Goal: Task Accomplishment & Management: Use online tool/utility

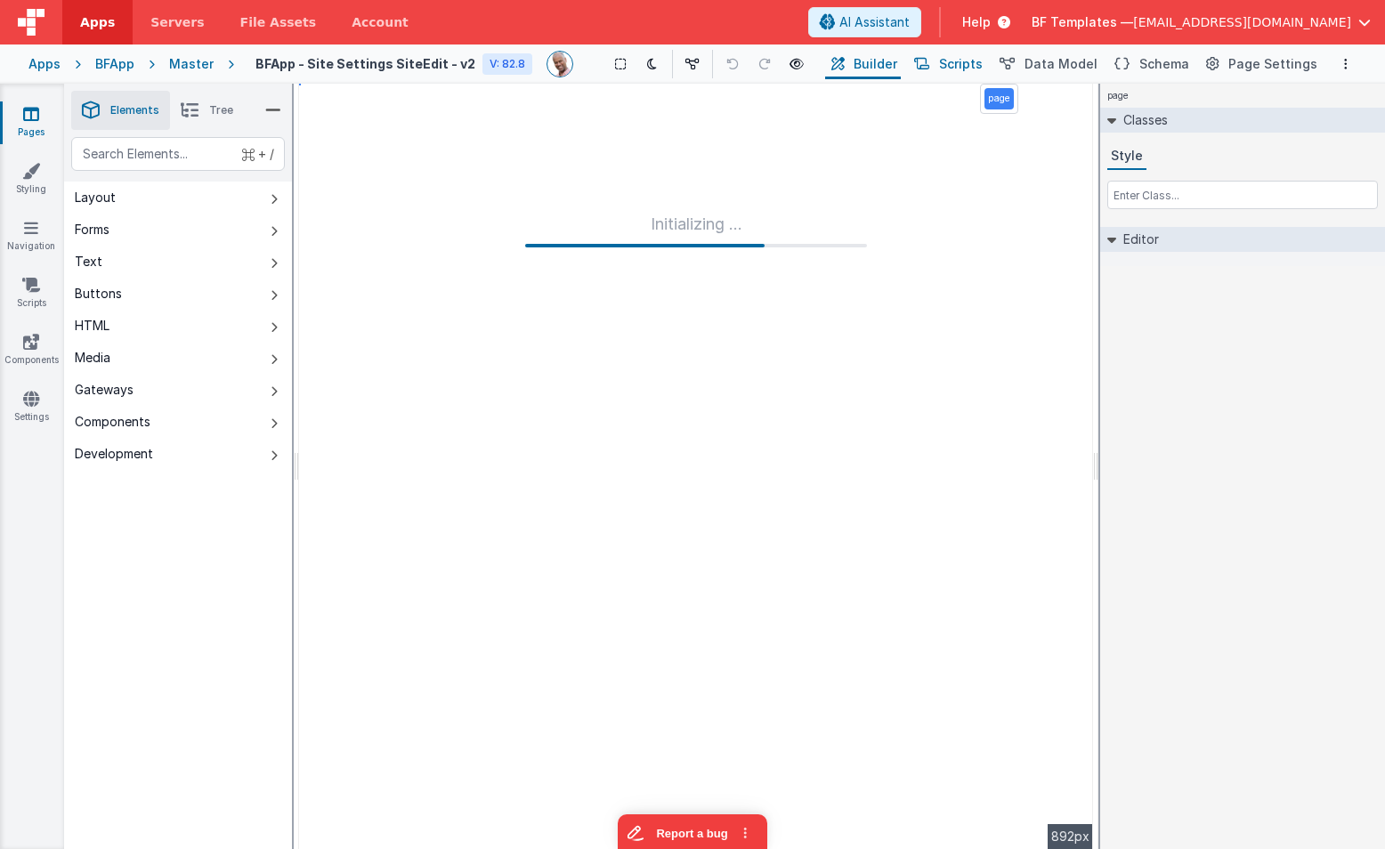
click at [976, 65] on span "Scripts" at bounding box center [961, 64] width 44 height 18
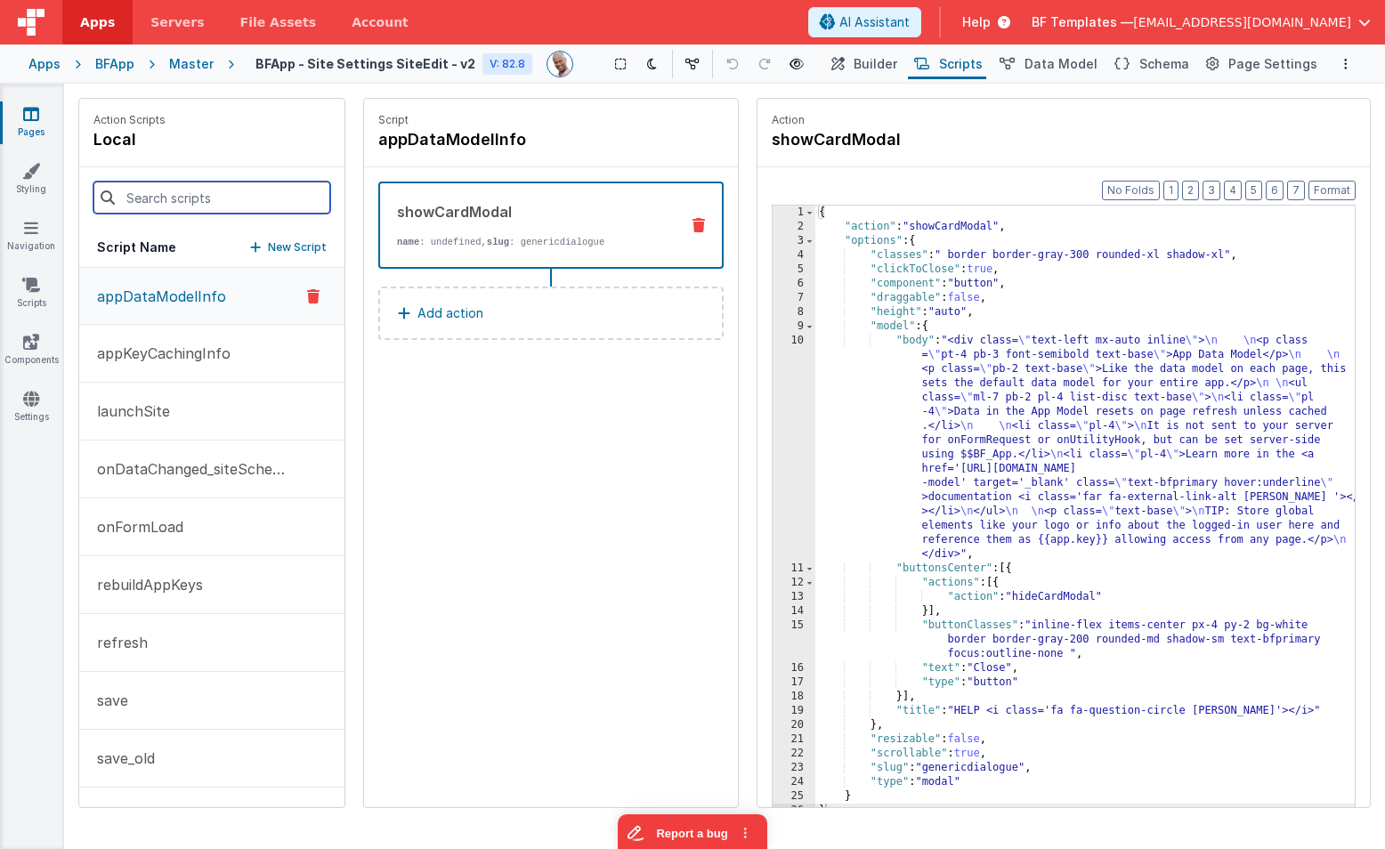
click at [179, 190] on input at bounding box center [211, 198] width 237 height 32
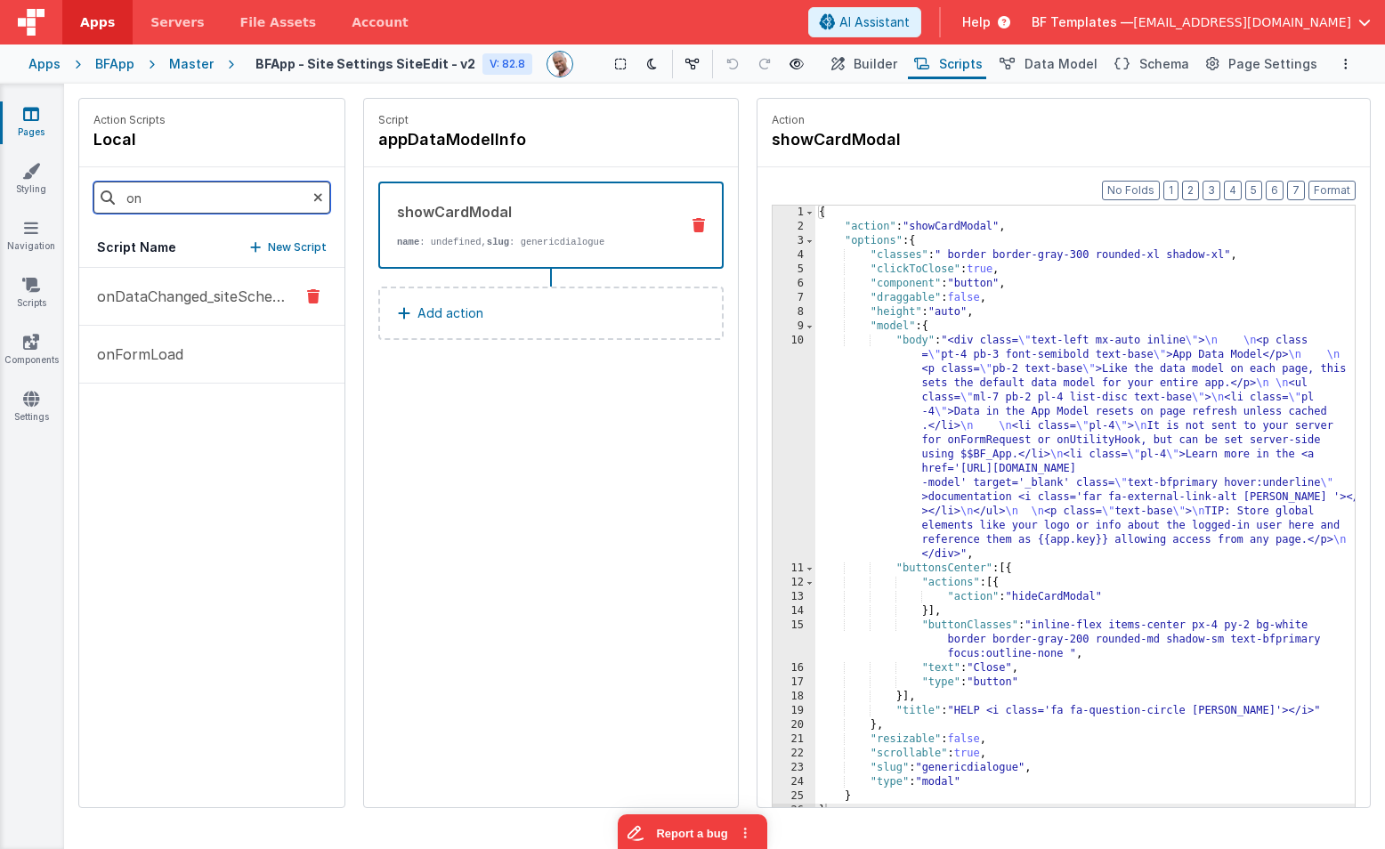
type input "on"
click at [201, 286] on p "onDataChanged_siteSchema" at bounding box center [187, 296] width 203 height 21
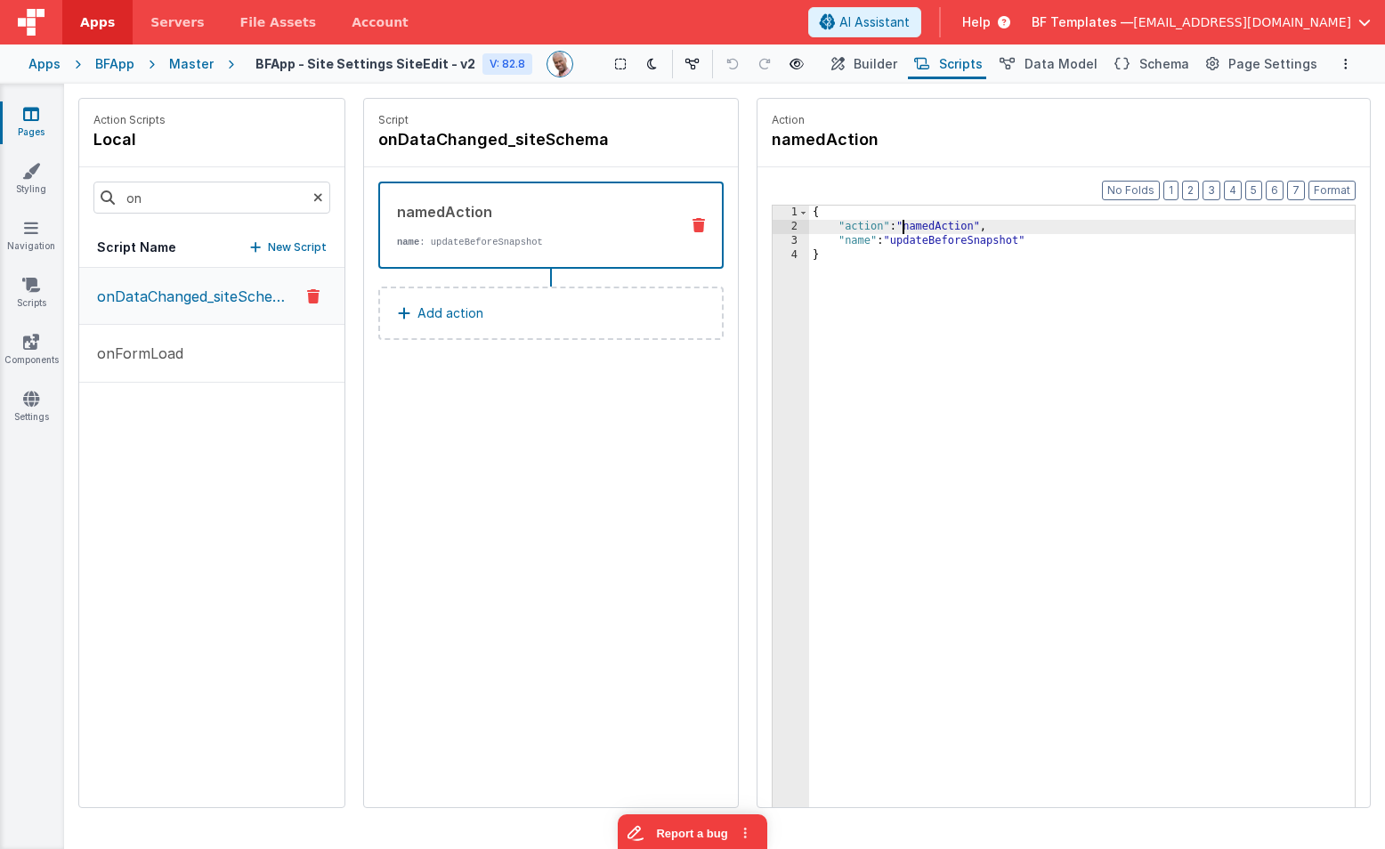
click at [901, 233] on div "{ "action" : "namedAction" , "name" : "updateBeforeSnapshot" }" at bounding box center [1082, 549] width 546 height 686
click at [900, 250] on div "{ "action" : "namedAction" , "name" : "updateBeforeSnapshot" }" at bounding box center [1082, 549] width 546 height 686
drag, startPoint x: 902, startPoint y: 244, endPoint x: 955, endPoint y: 254, distance: 53.4
click at [901, 244] on div "{ "action" : "namedAction" , "name" : "updateBeforeSnapshot" }" at bounding box center [1082, 549] width 546 height 686
click at [1296, 69] on span "Page Settings" at bounding box center [1273, 64] width 89 height 18
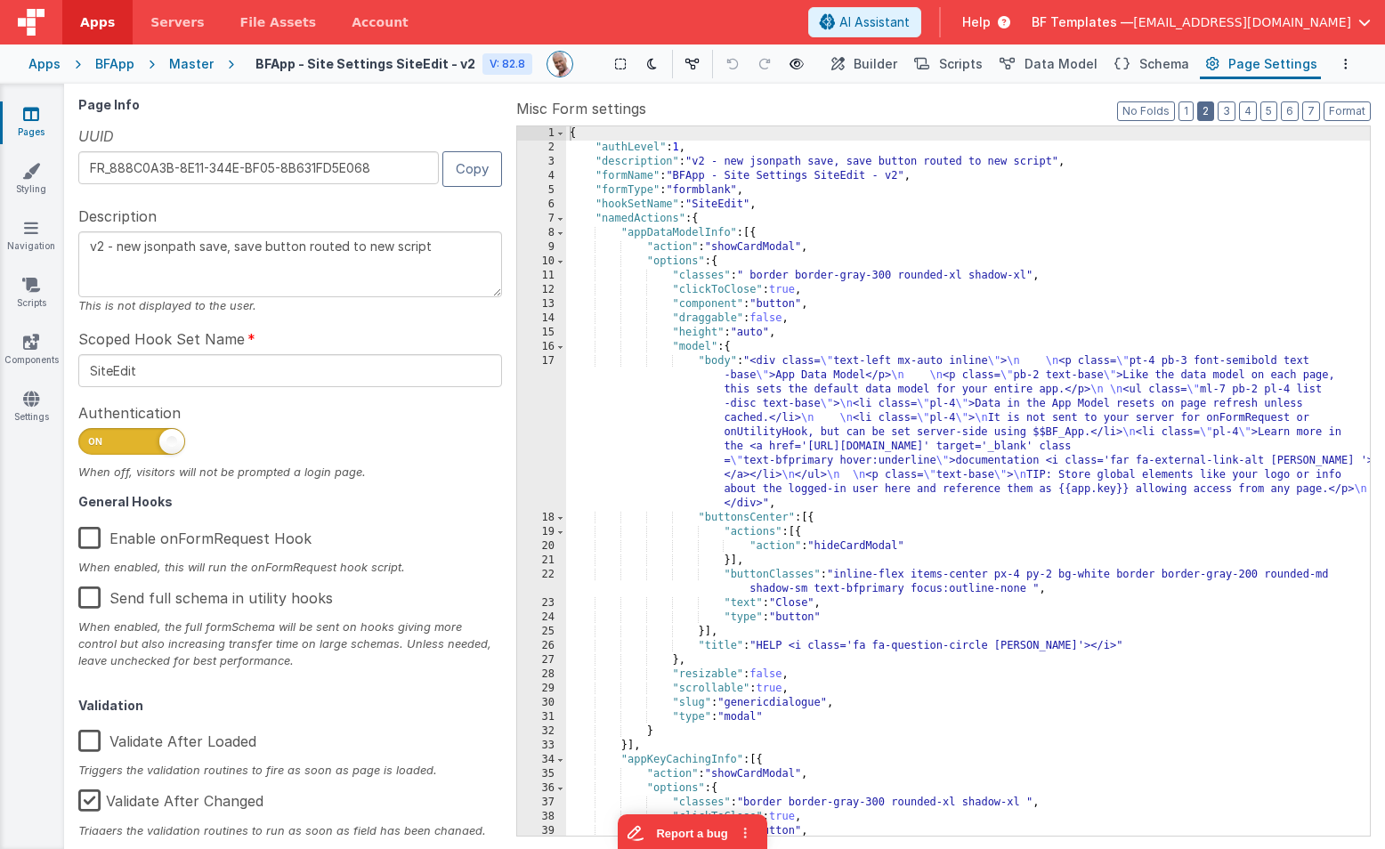
click at [1210, 110] on button "2" at bounding box center [1206, 112] width 17 height 20
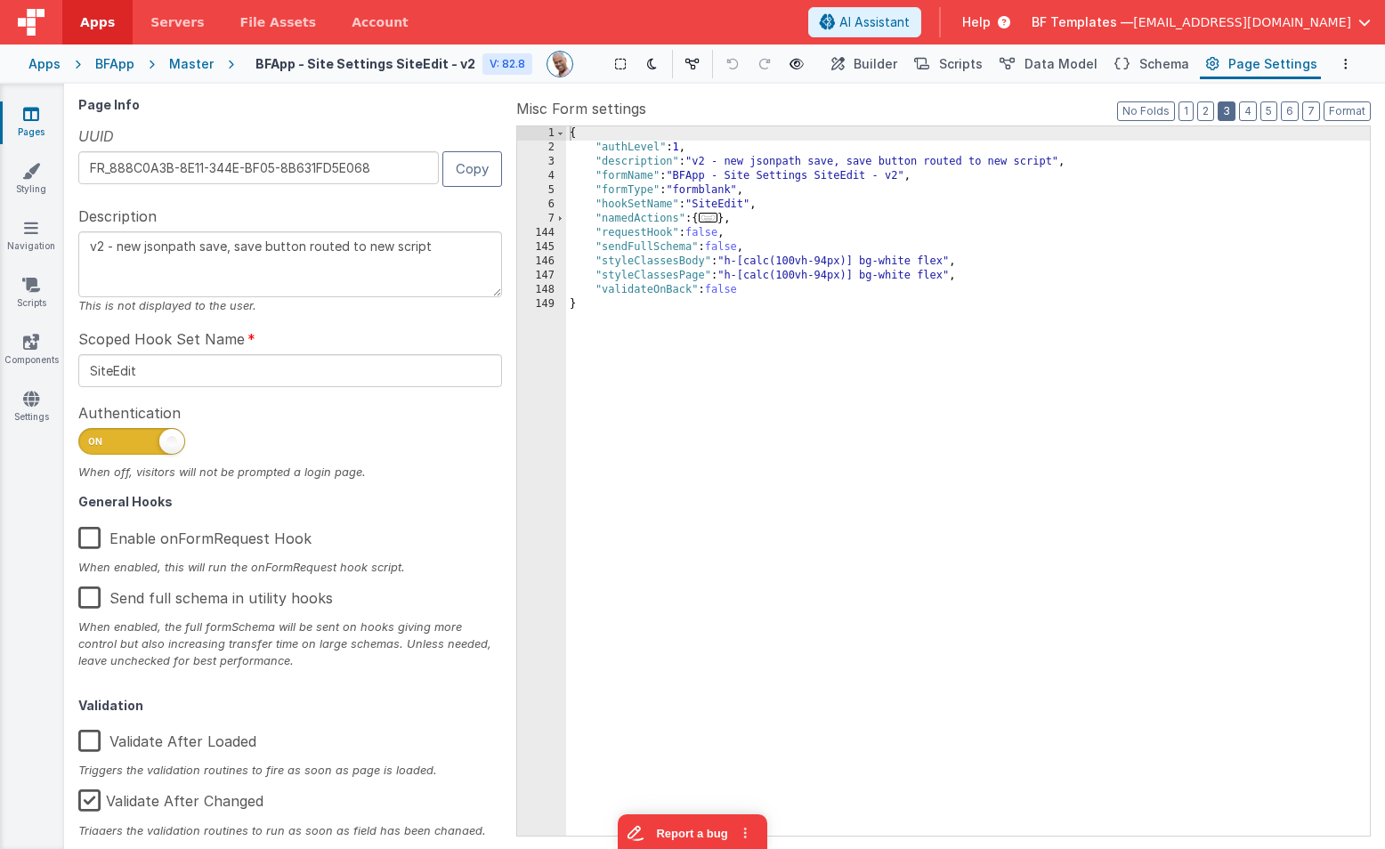
click at [1227, 114] on button "3" at bounding box center [1227, 112] width 18 height 20
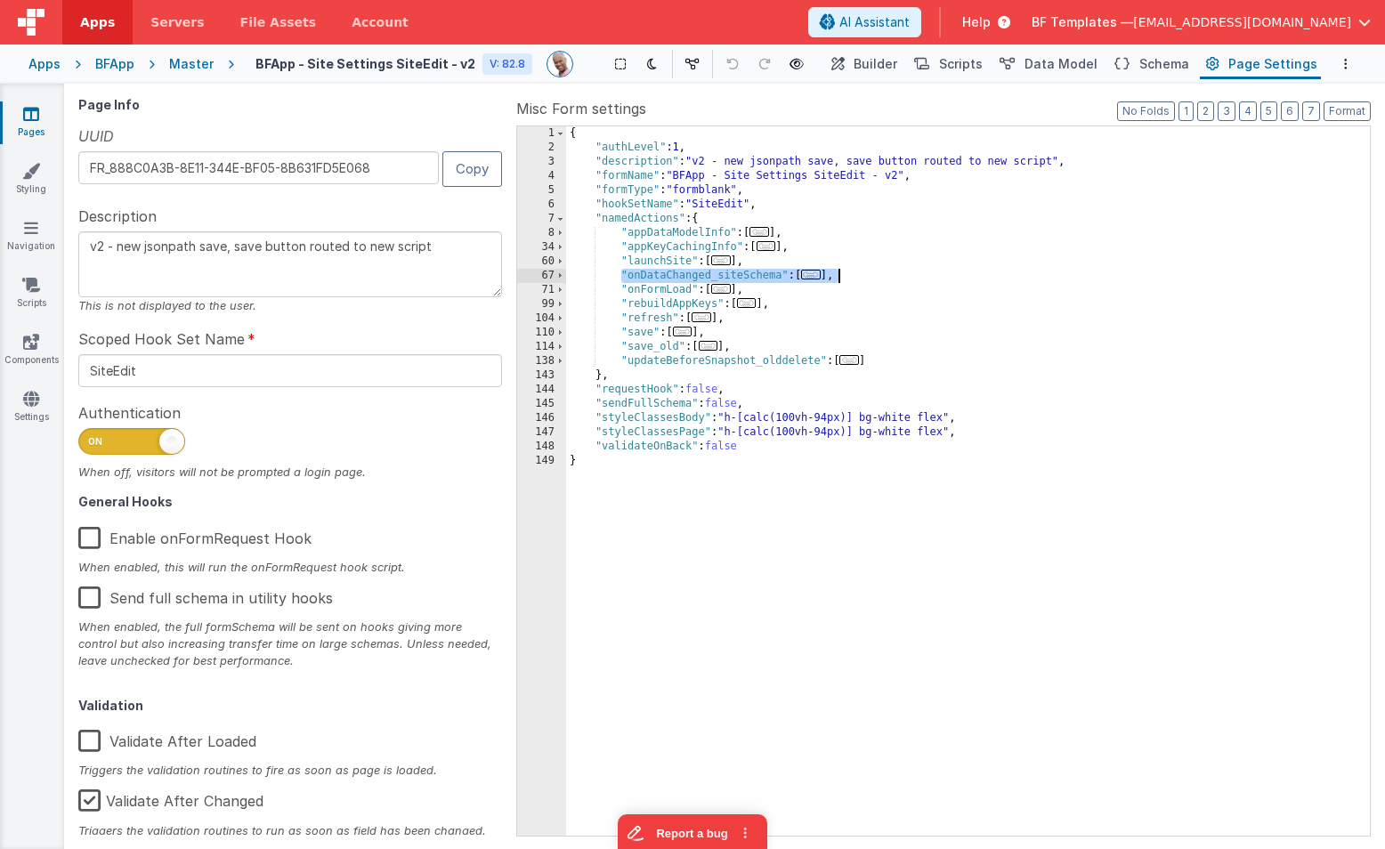
drag, startPoint x: 689, startPoint y: 275, endPoint x: 910, endPoint y: 280, distance: 220.9
click at [910, 280] on div "{ "authLevel" : 1 , "description" : "v2 - new jsonpath save, save button routed…" at bounding box center [968, 495] width 804 height 738
drag, startPoint x: 636, startPoint y: 349, endPoint x: 760, endPoint y: 348, distance: 123.8
click at [760, 348] on div "{ "authLevel" : 1 , "description" : "v2 - new jsonpath save, save button routed…" at bounding box center [968, 495] width 804 height 738
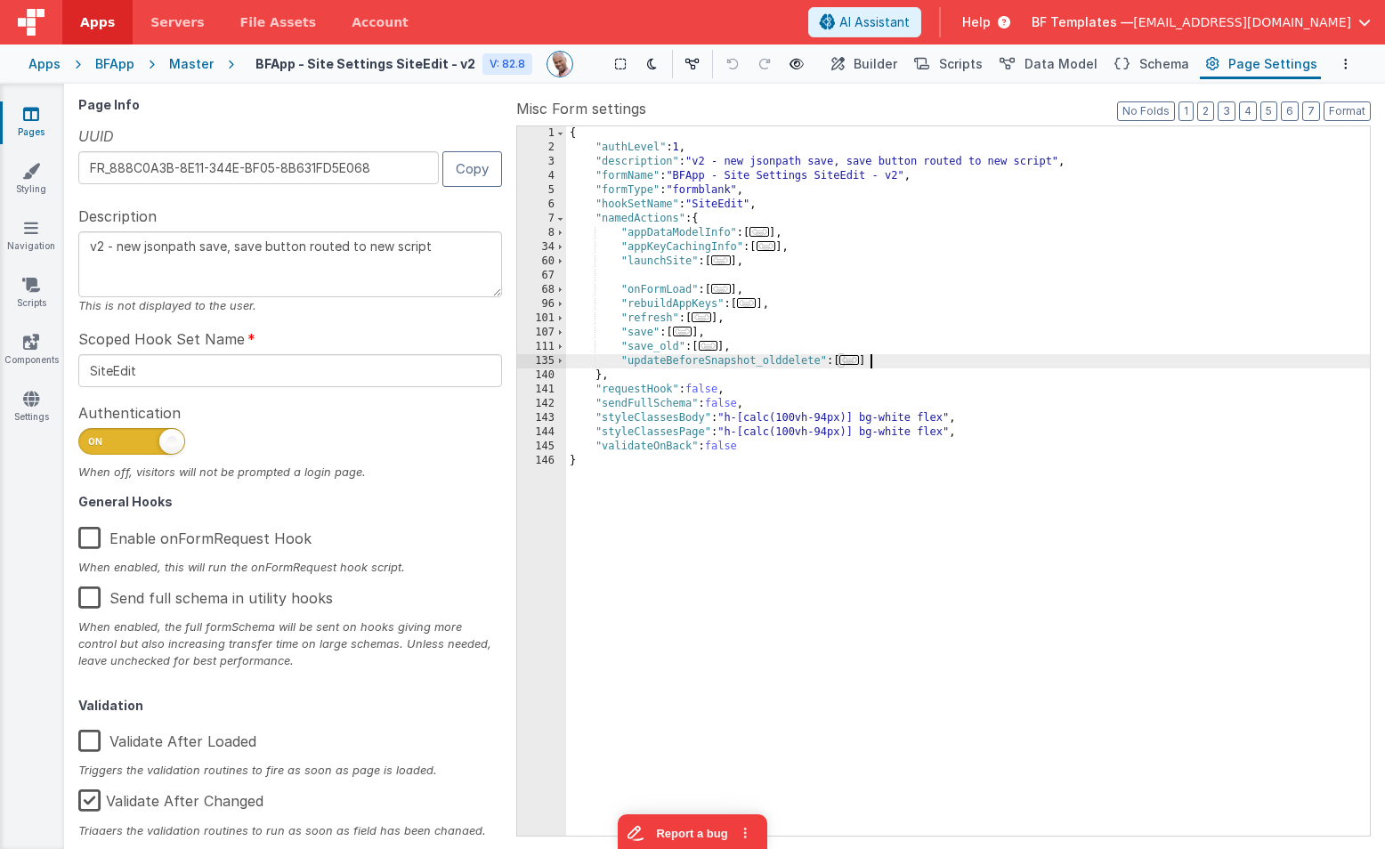
click at [900, 365] on div "{ "authLevel" : 1 , "description" : "v2 - new jsonpath save, save button routed…" at bounding box center [968, 495] width 804 height 738
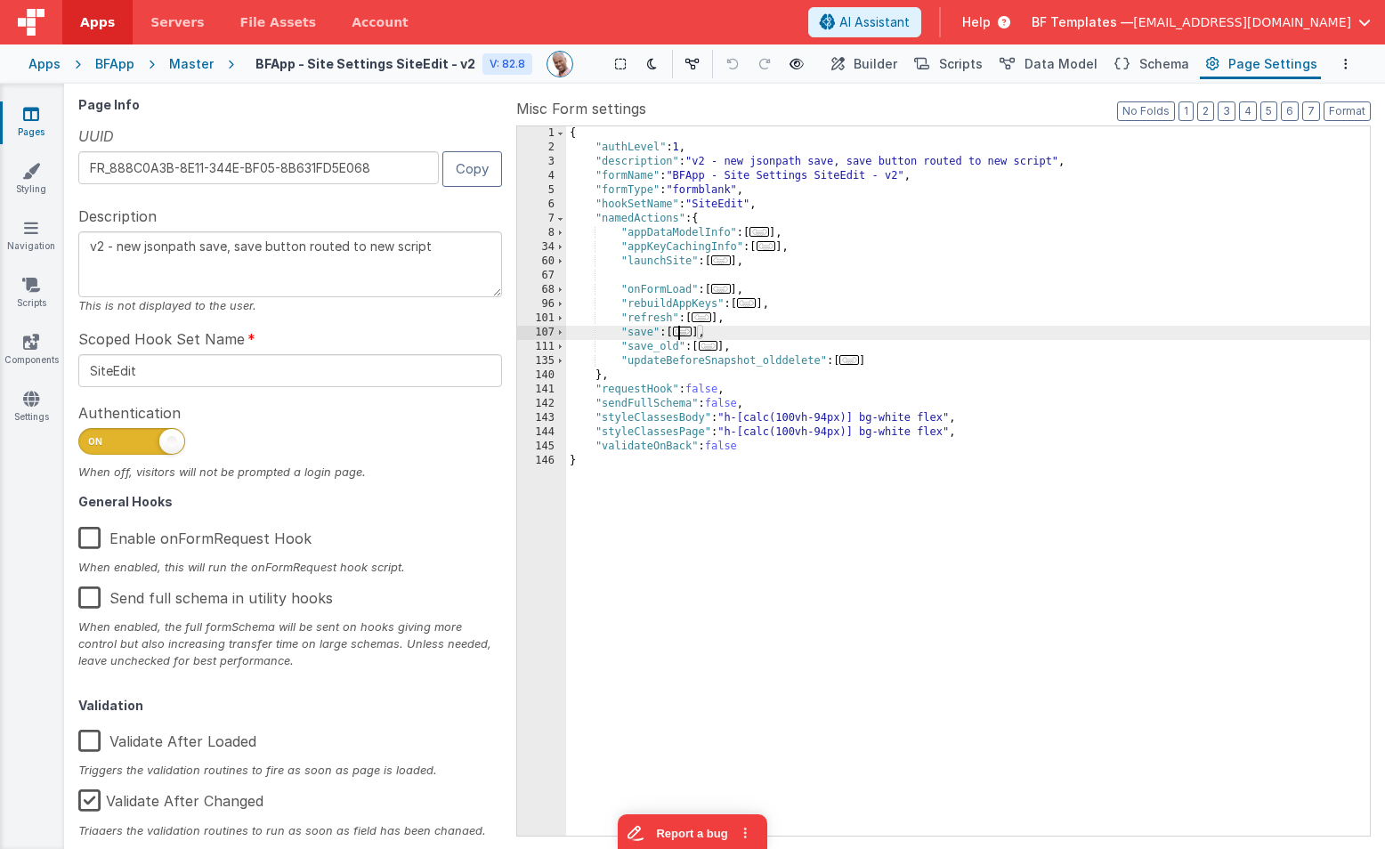
click at [690, 334] on span "..." at bounding box center [683, 332] width 20 height 10
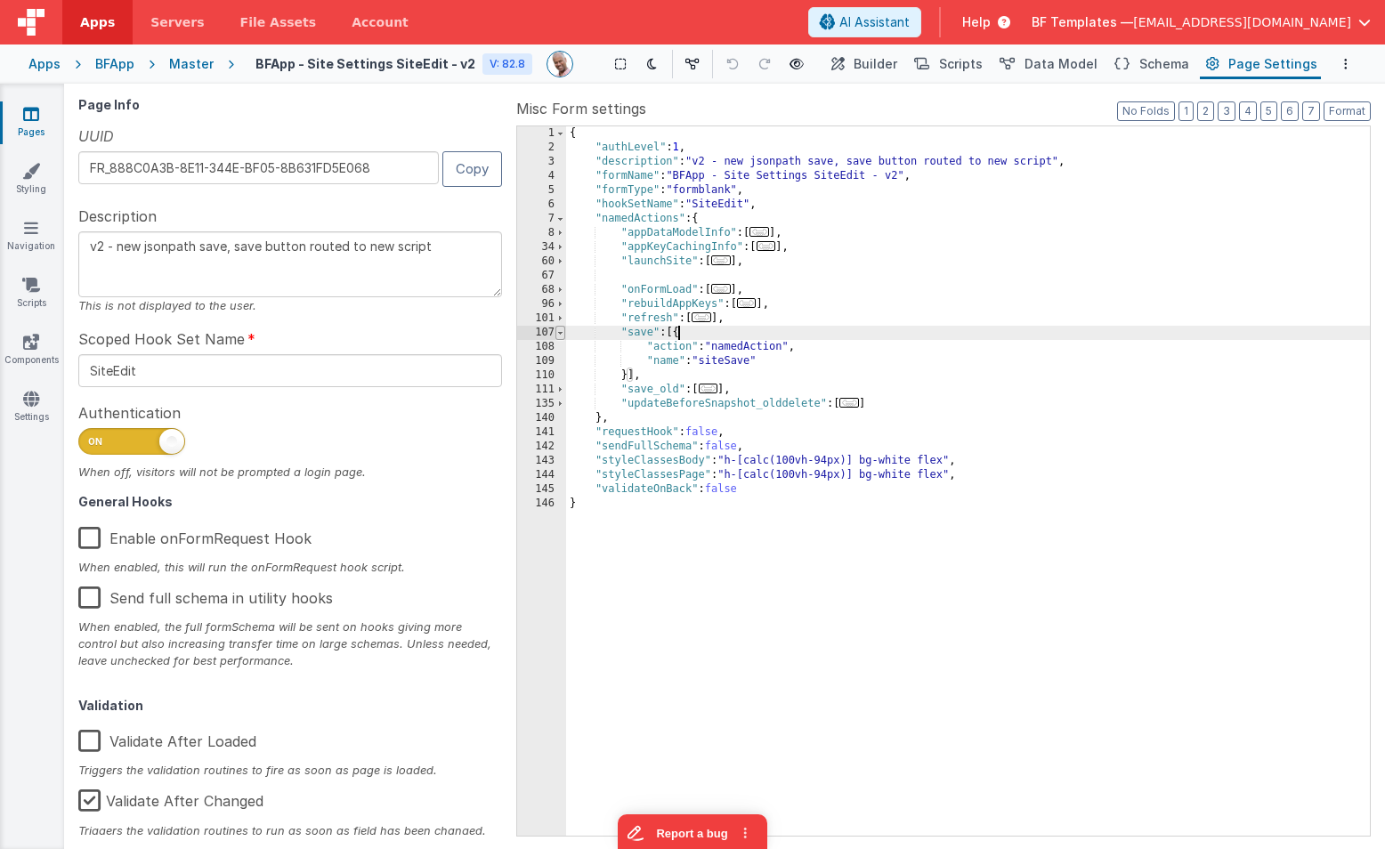
click at [561, 334] on span at bounding box center [561, 333] width 10 height 14
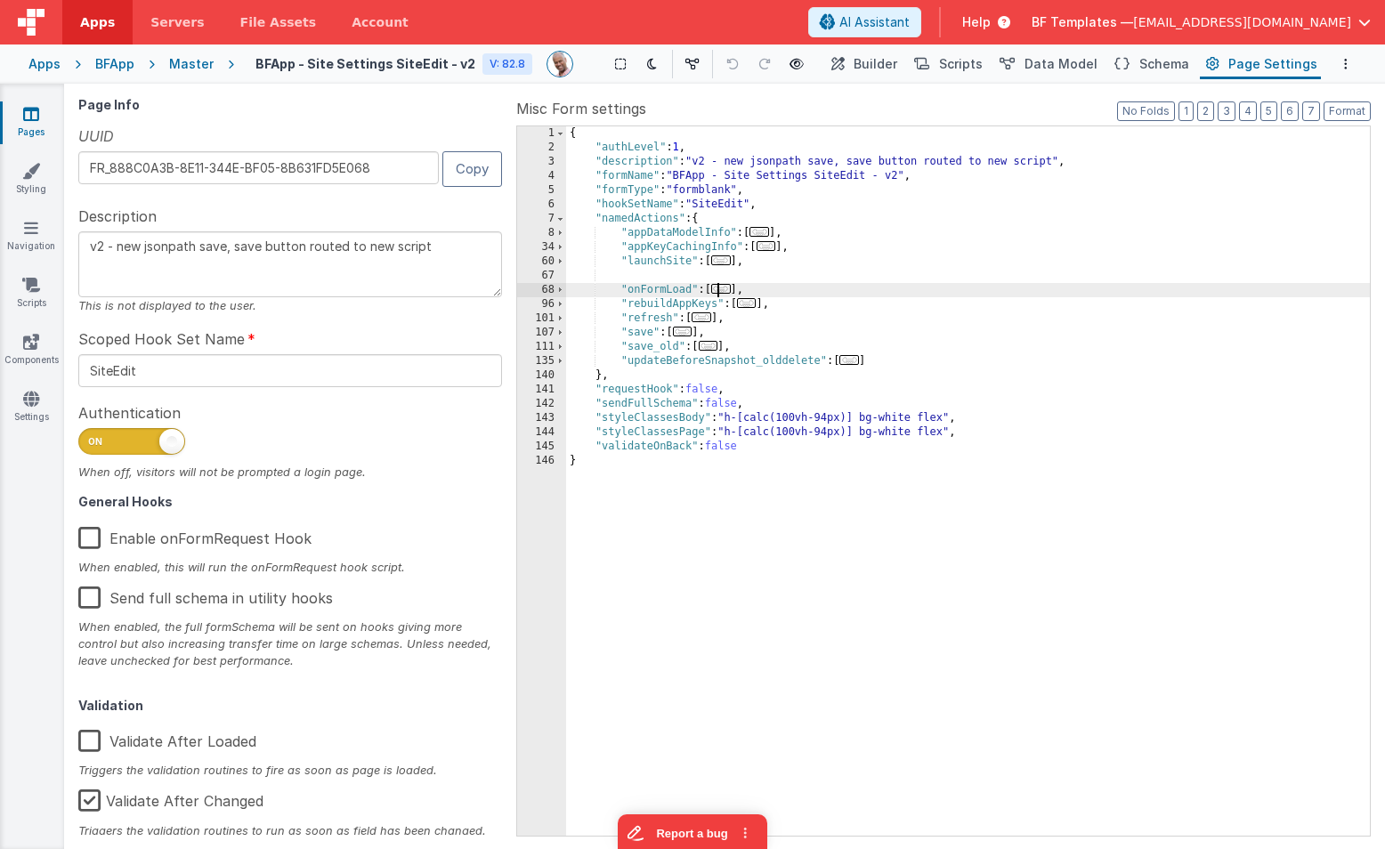
click at [727, 290] on span "..." at bounding box center [721, 289] width 20 height 10
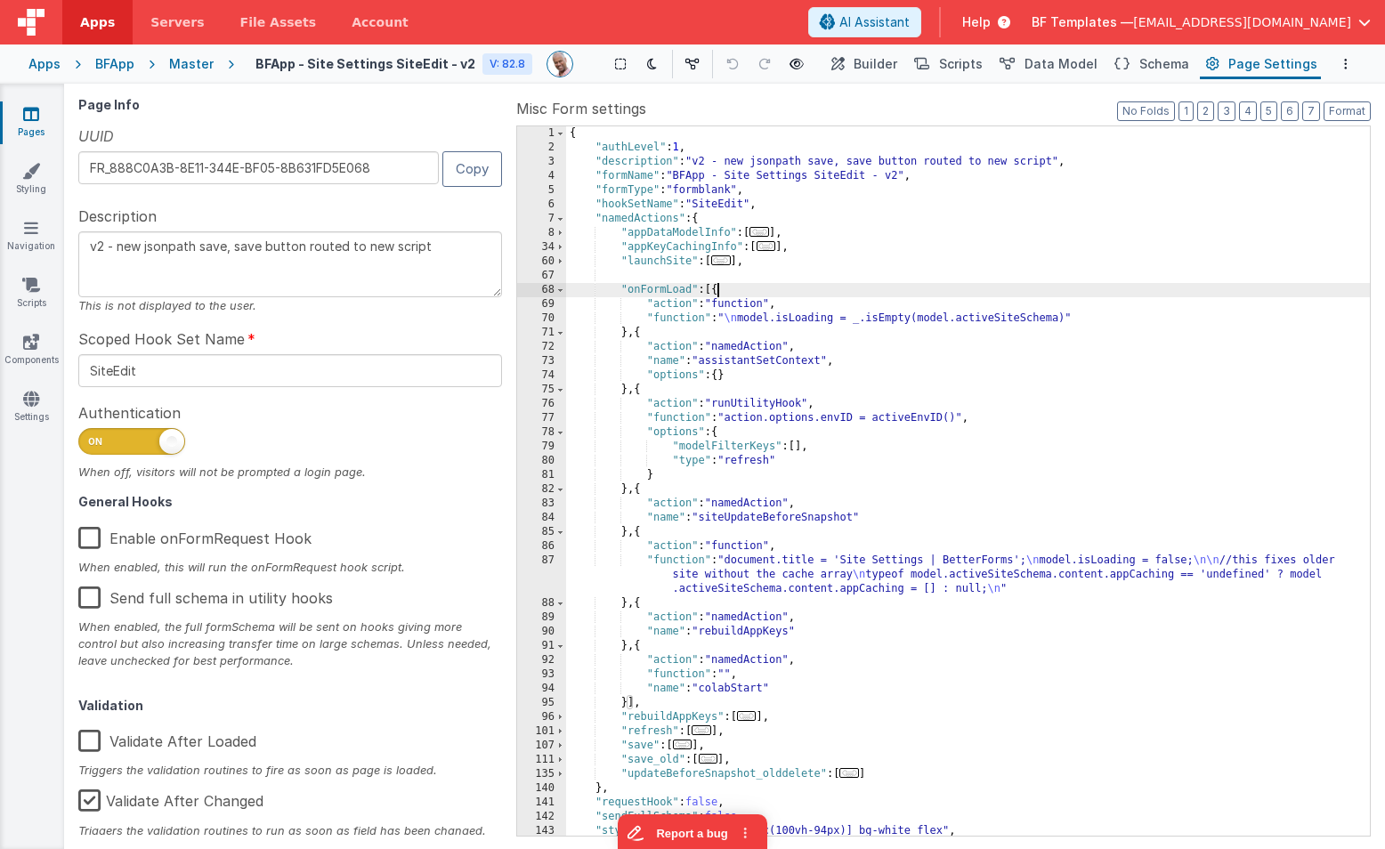
click at [774, 518] on div "{ "authLevel" : 1 , "description" : "v2 - new jsonpath save, save button routed…" at bounding box center [968, 495] width 804 height 738
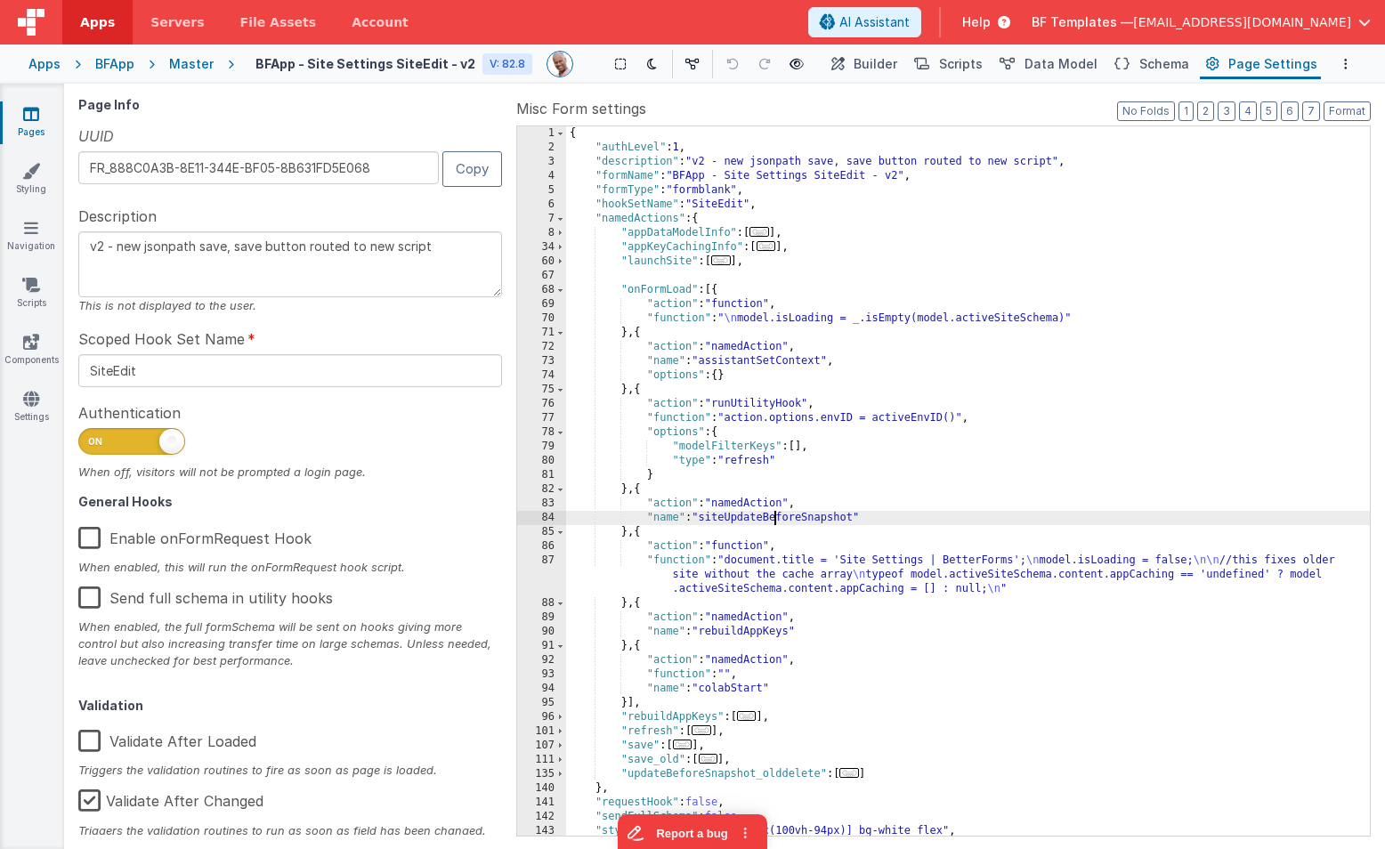
click at [774, 518] on div "{ "authLevel" : 1 , "description" : "v2 - new jsonpath save, save button routed…" at bounding box center [968, 495] width 804 height 738
click at [36, 305] on link "Scripts" at bounding box center [31, 294] width 64 height 36
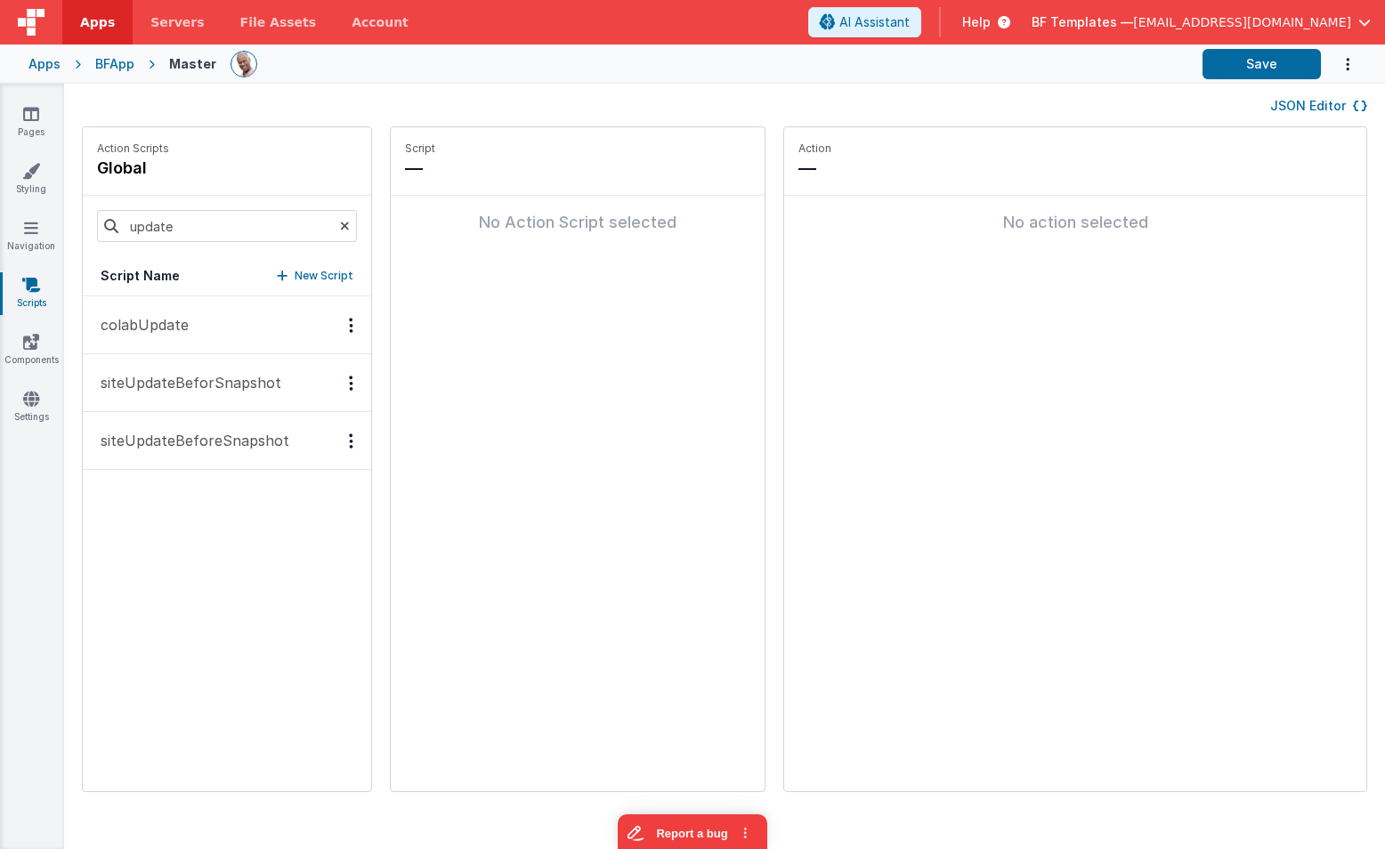
click at [1314, 110] on button "JSON Editor" at bounding box center [1319, 106] width 97 height 18
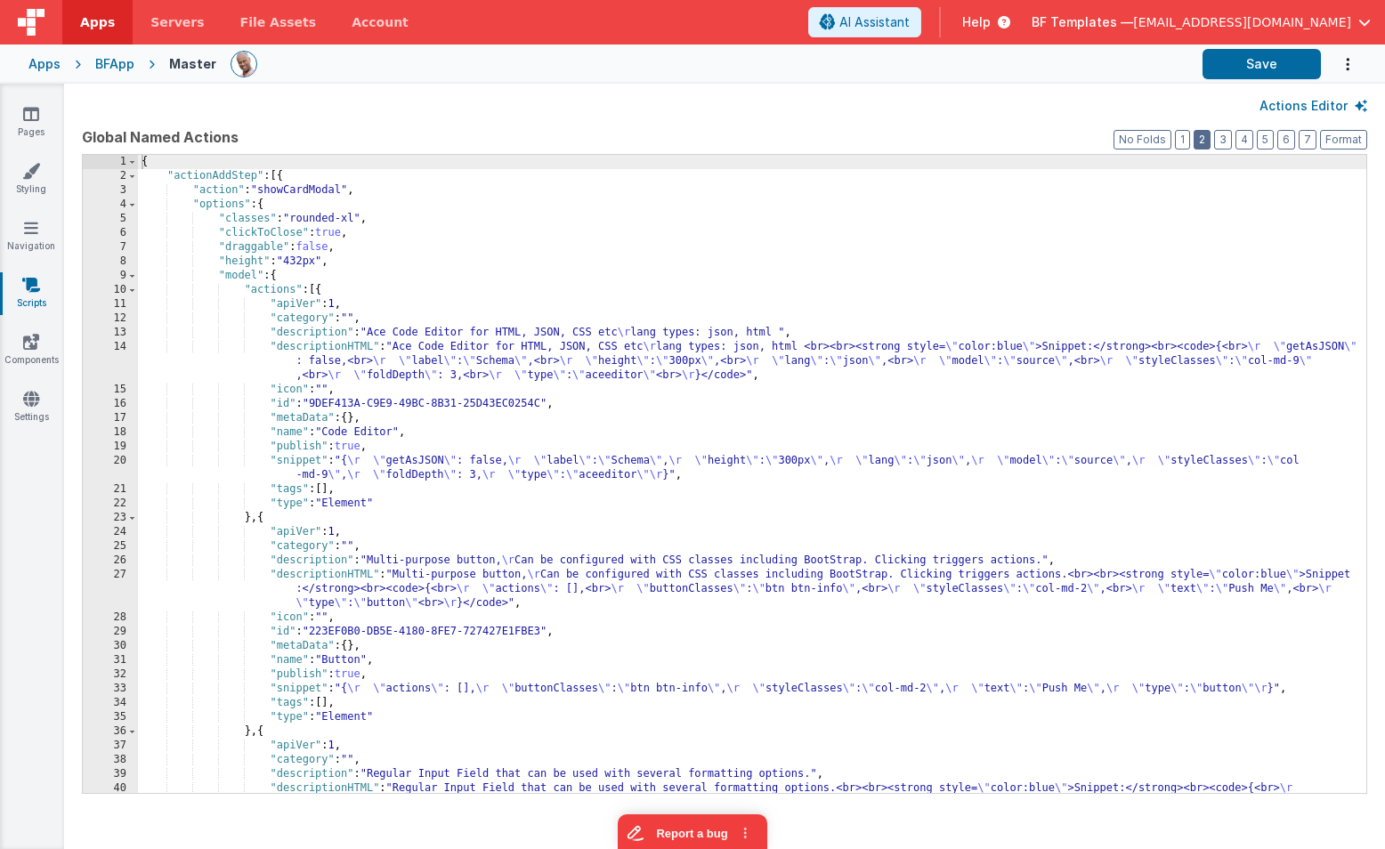
click at [1211, 141] on button "2" at bounding box center [1202, 140] width 17 height 20
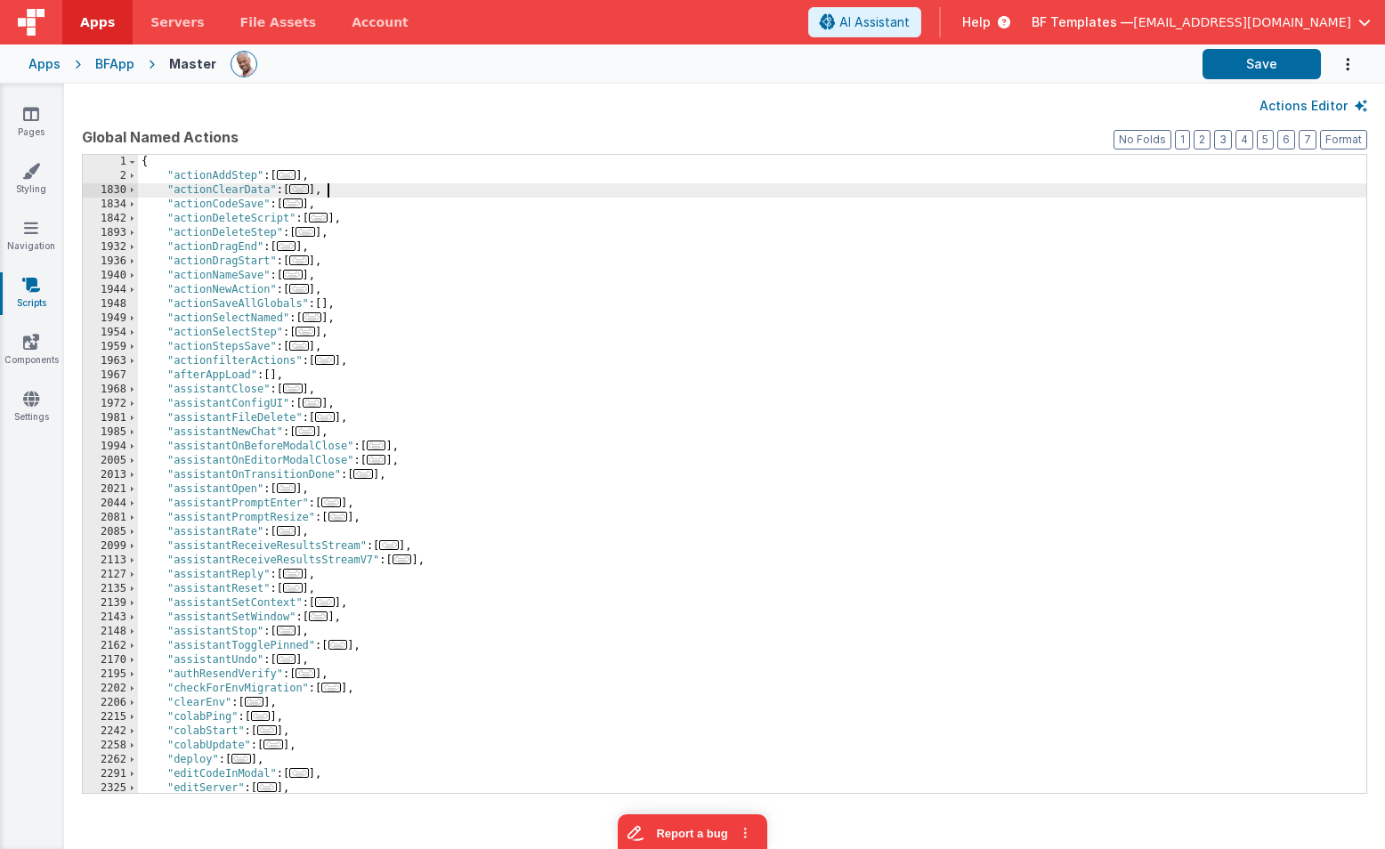
click at [541, 189] on div "{ "actionAddStep" : [ ... ] , "actionClearData" : [ ... ] , "actionCodeSave" : …" at bounding box center [752, 488] width 1229 height 667
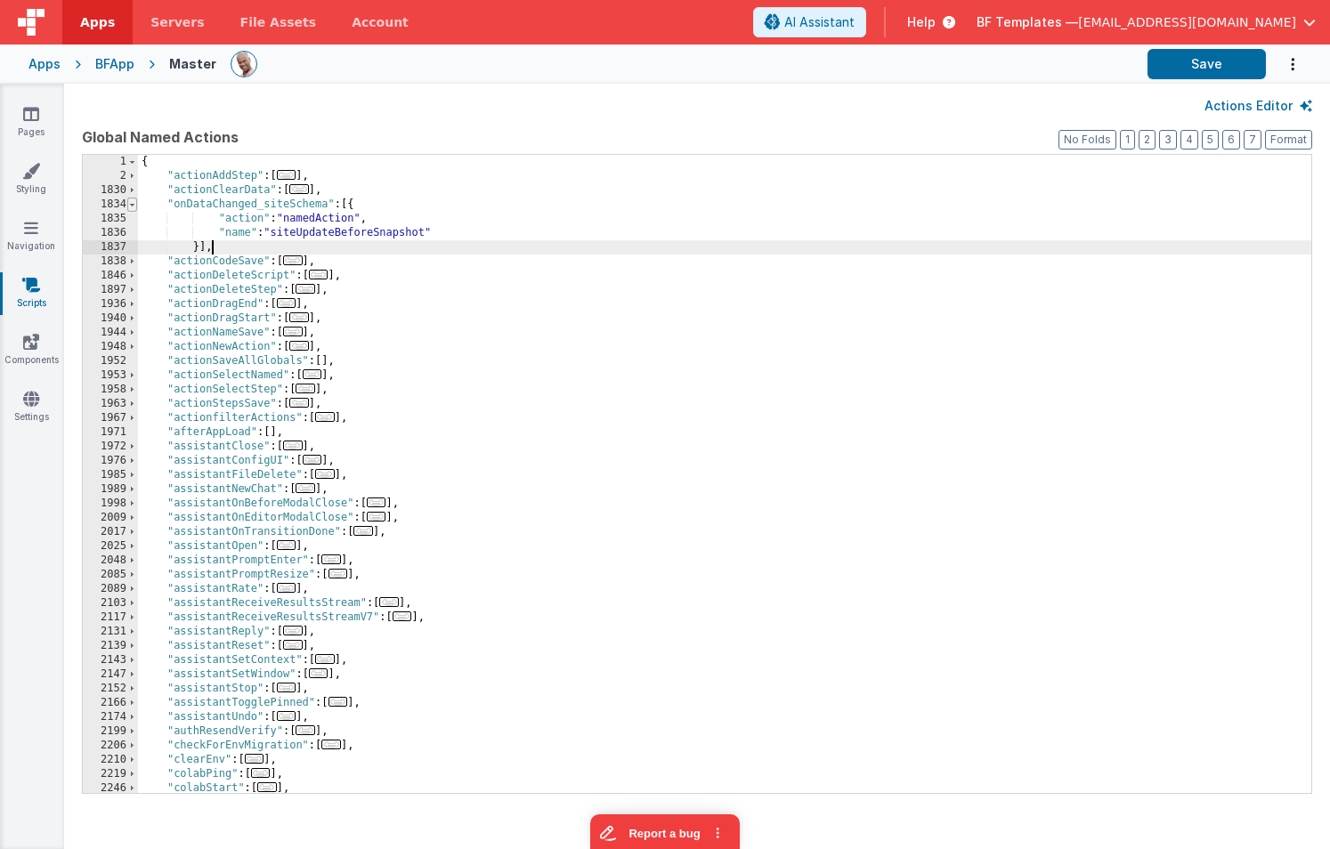
click at [134, 205] on span at bounding box center [132, 205] width 10 height 14
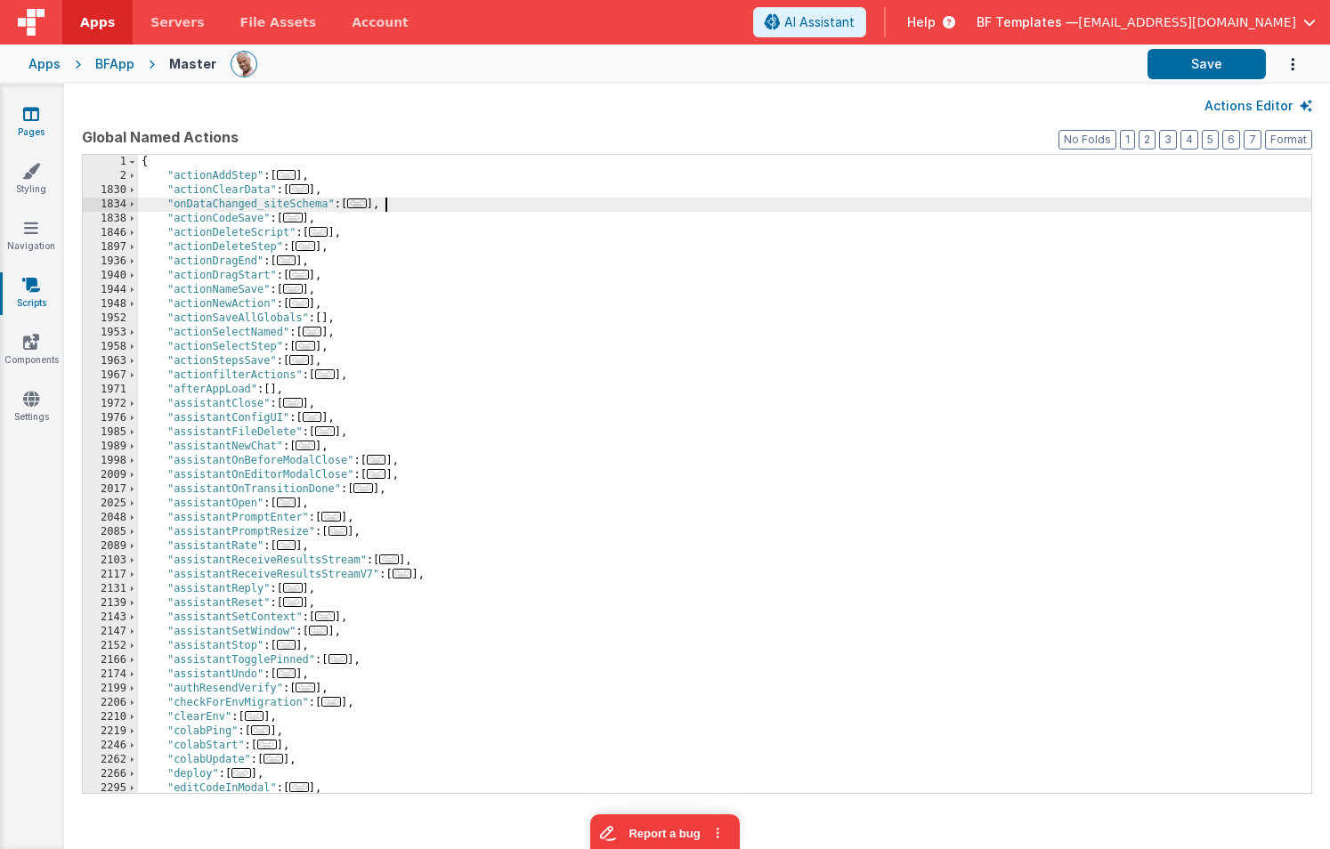
click at [32, 111] on icon at bounding box center [31, 114] width 16 height 18
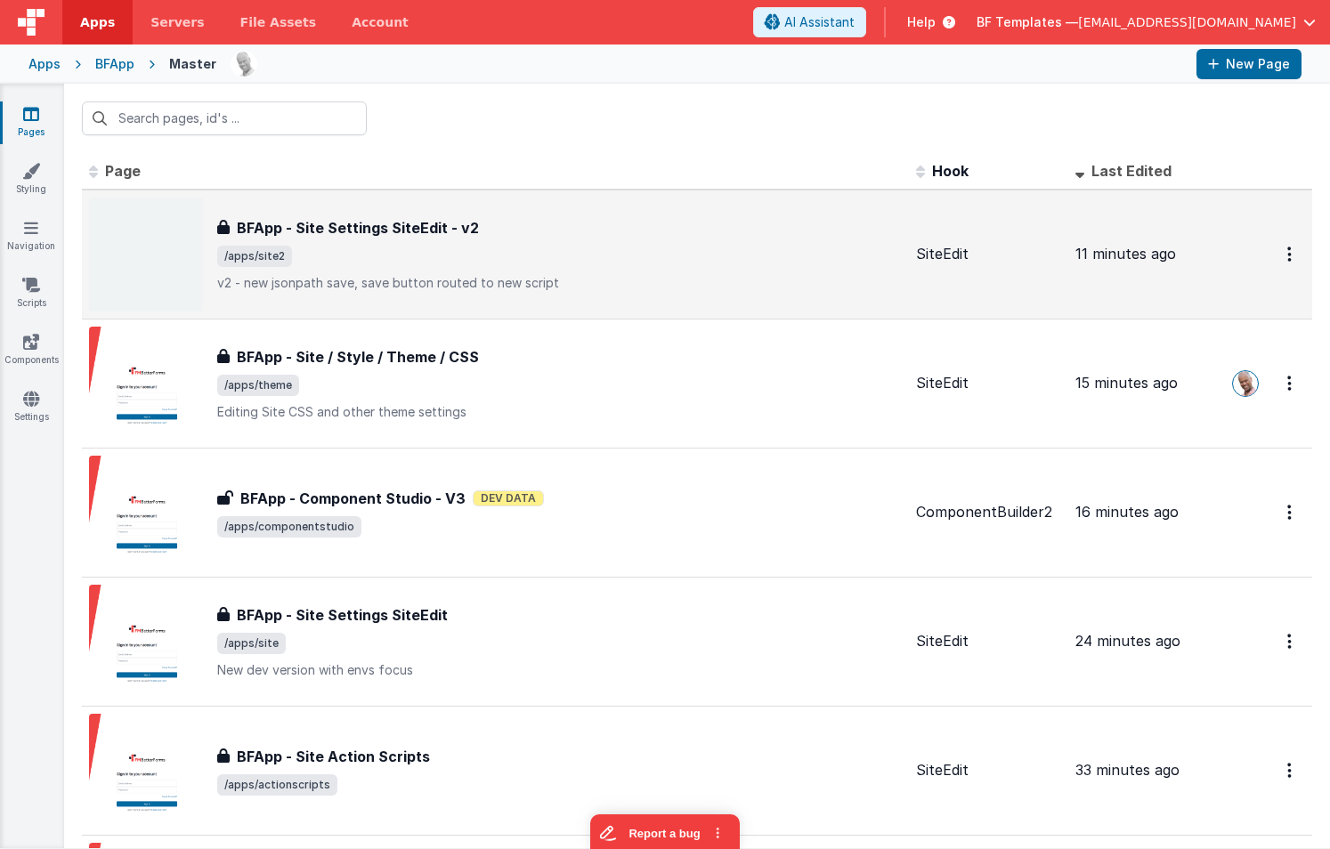
click at [415, 263] on span "/apps/site2" at bounding box center [559, 256] width 685 height 21
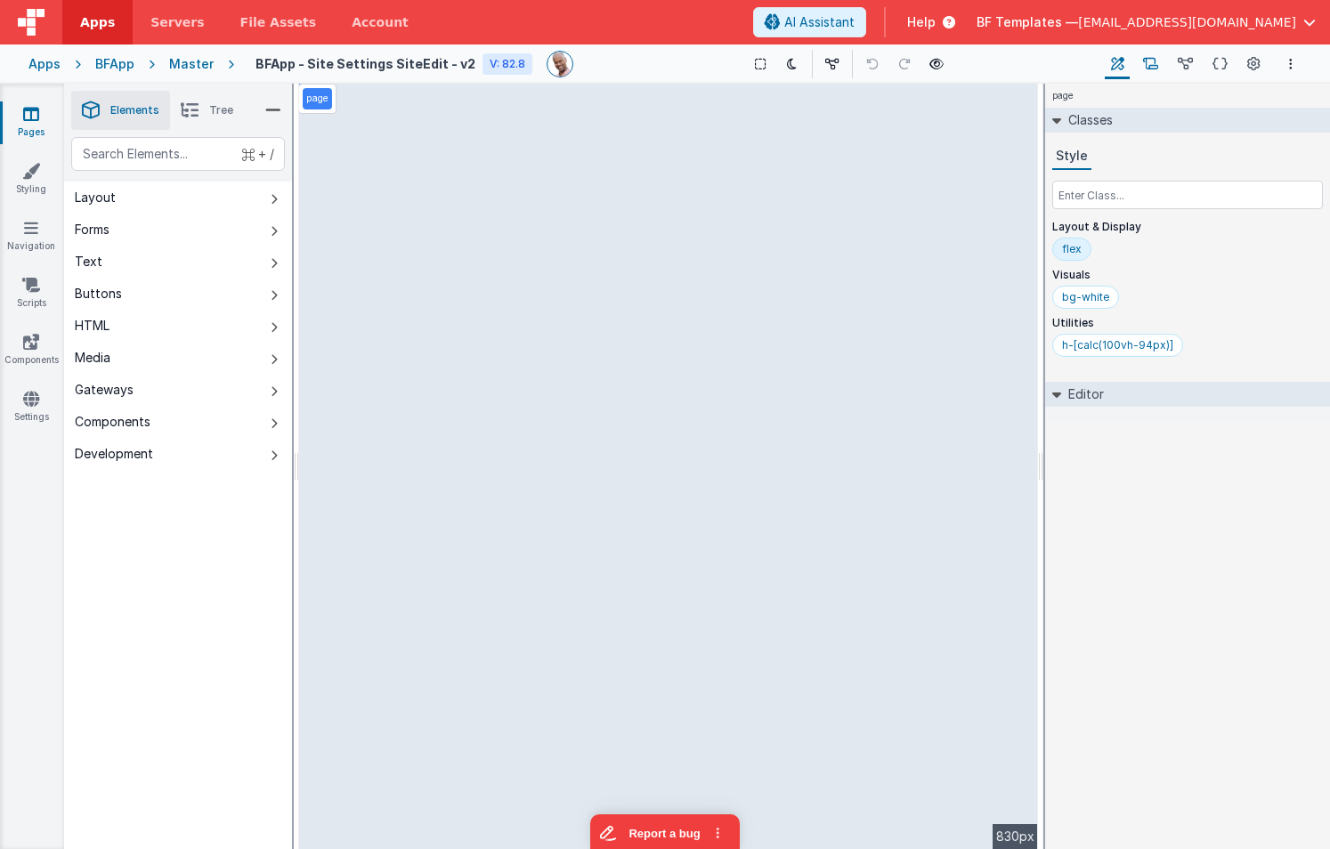
click at [1146, 61] on icon at bounding box center [1150, 64] width 15 height 19
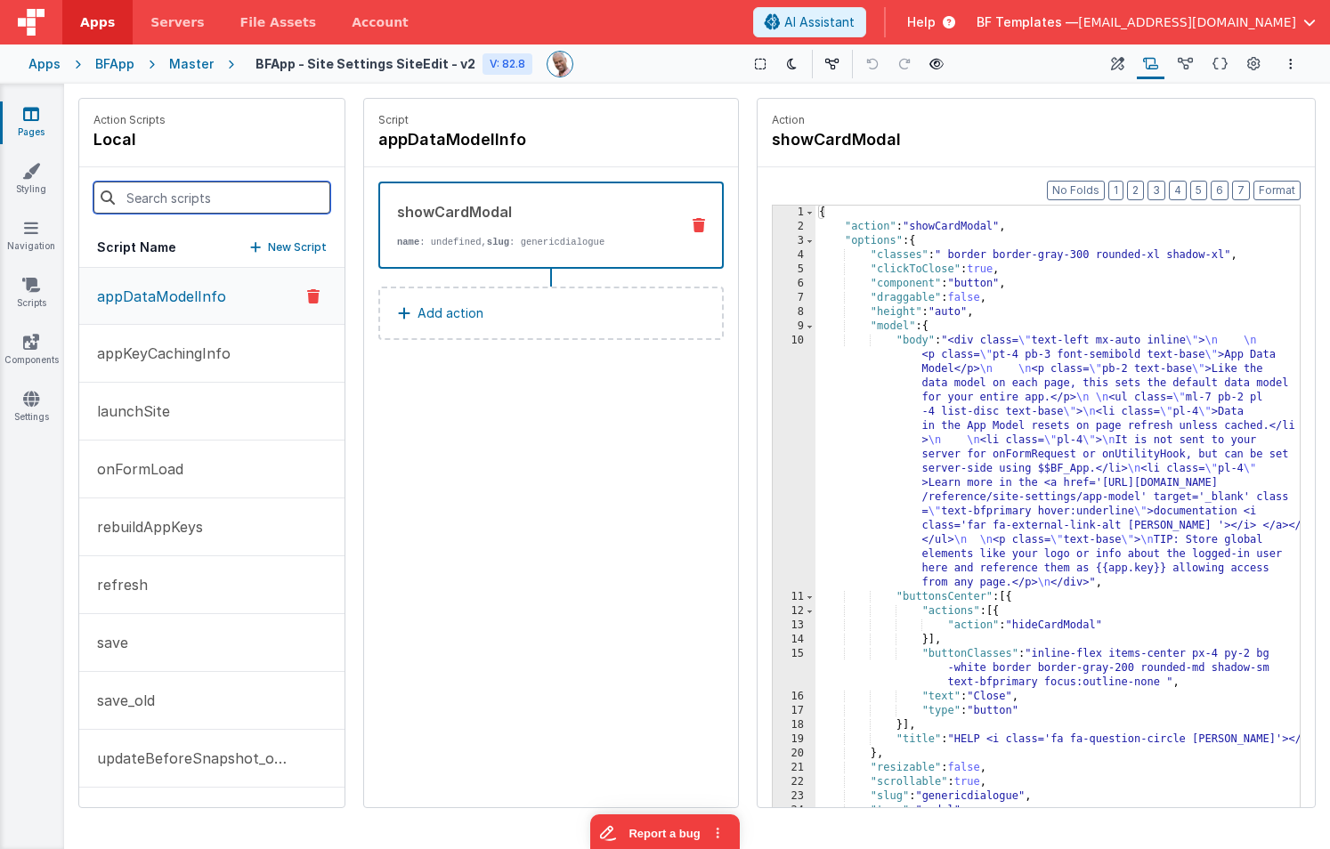
click at [178, 199] on input at bounding box center [211, 198] width 237 height 32
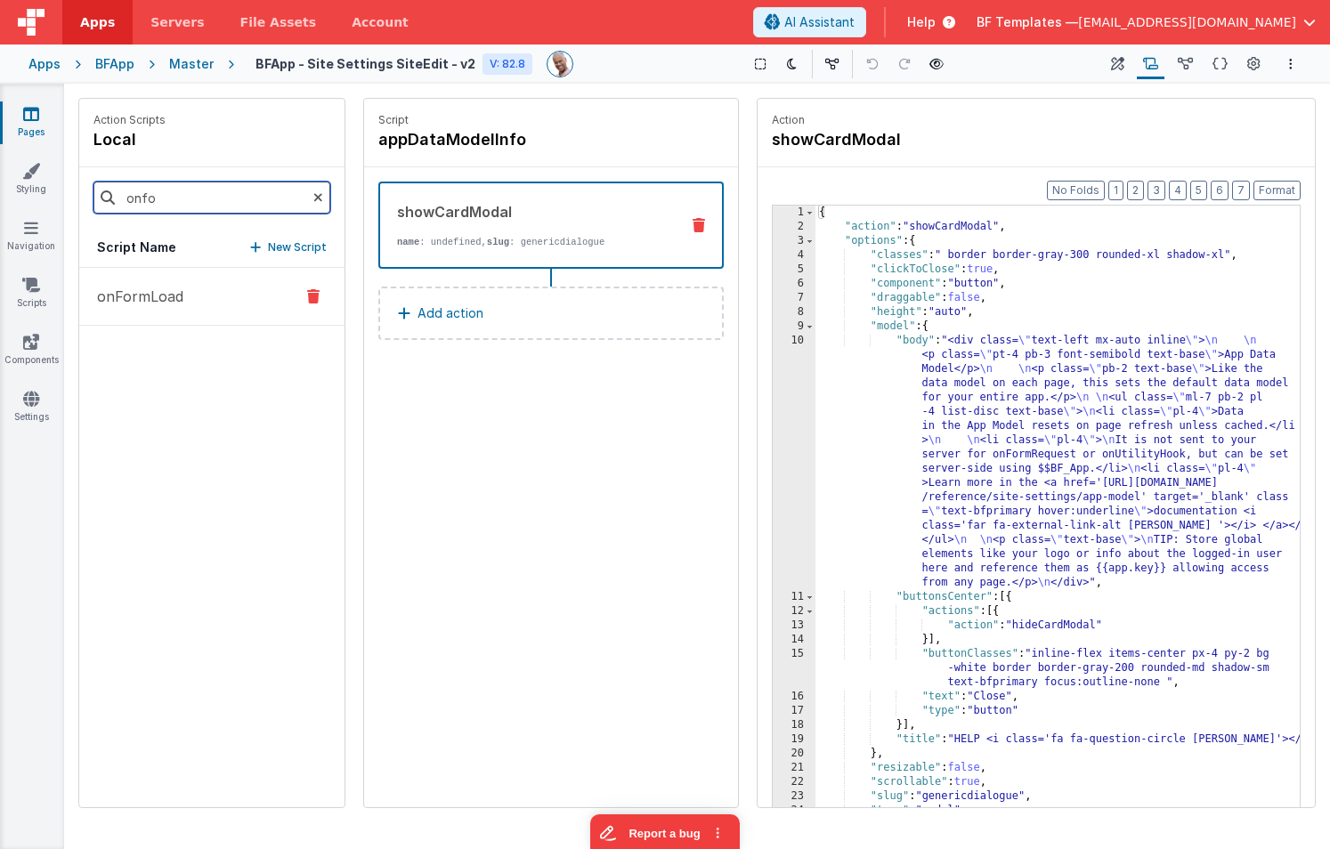
type input "onfo"
click at [205, 297] on button "onFormLoad" at bounding box center [211, 297] width 265 height 58
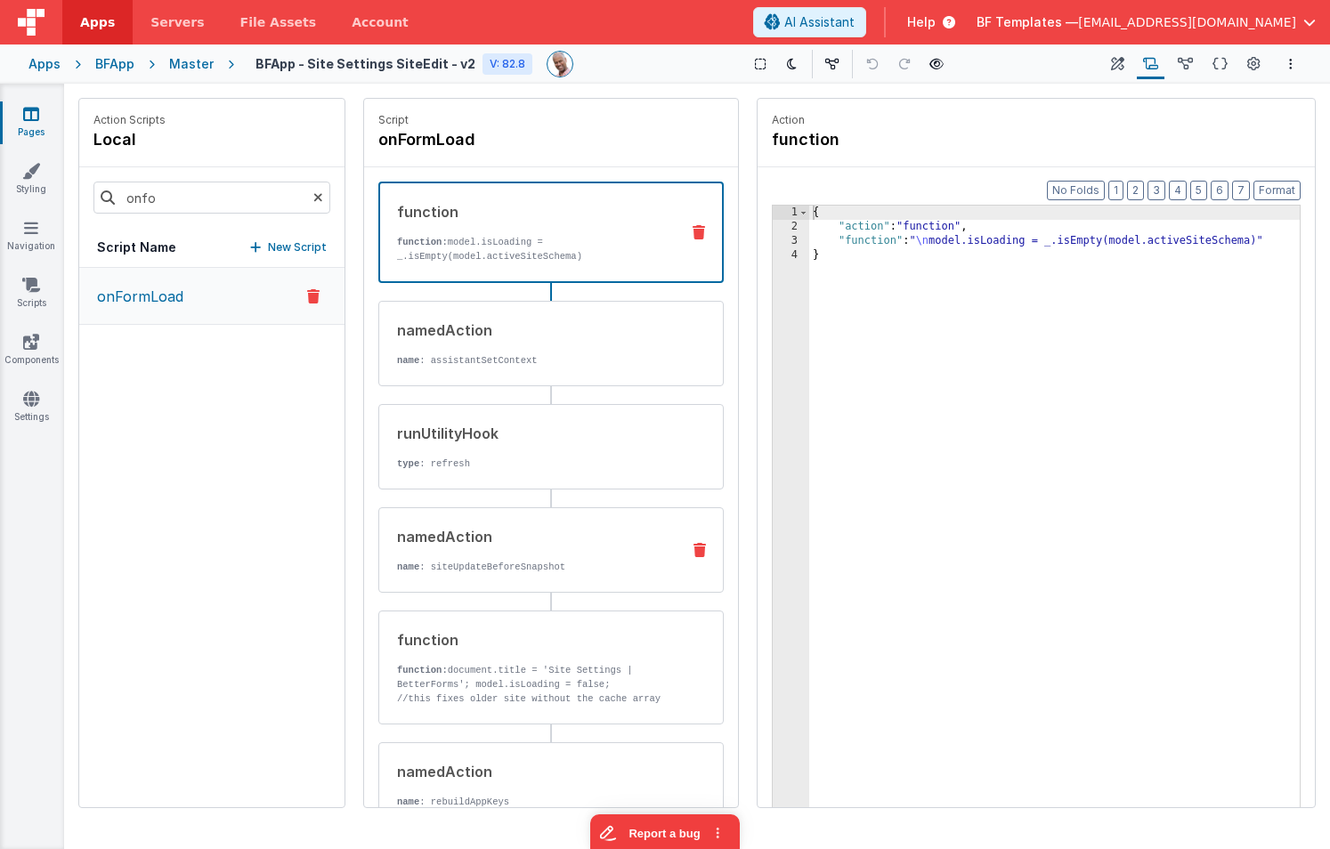
click at [549, 560] on p "name : siteUpdateBeforeSnapshot" at bounding box center [531, 567] width 269 height 14
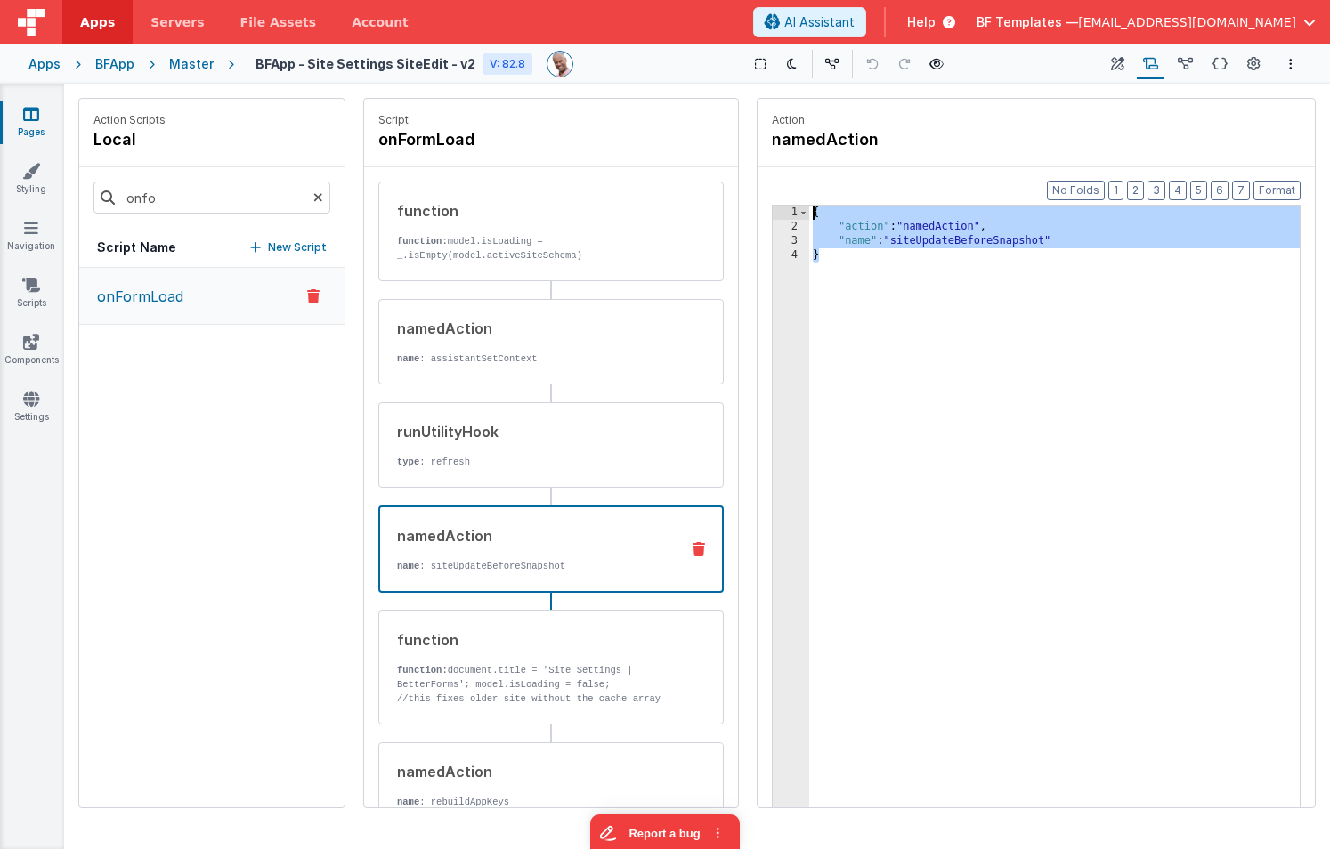
drag, startPoint x: 752, startPoint y: 235, endPoint x: 708, endPoint y: 155, distance: 91.2
click at [707, 154] on div "Action Scripts local onfo Script Name New Script onFormLoad Script onFormLoad f…" at bounding box center [697, 453] width 1238 height 711
click at [39, 121] on link "Pages" at bounding box center [31, 123] width 64 height 36
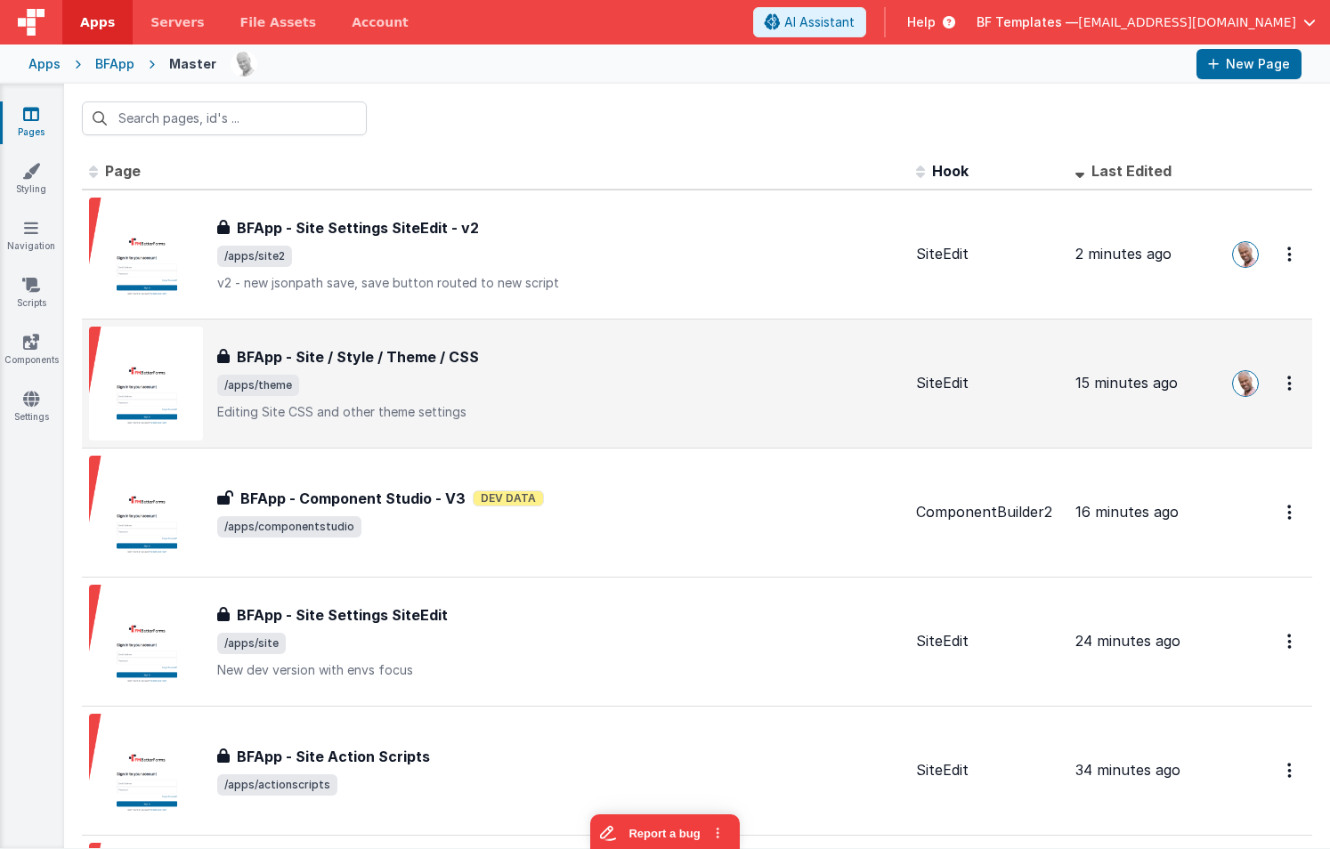
click at [422, 387] on span "/apps/theme" at bounding box center [559, 385] width 685 height 21
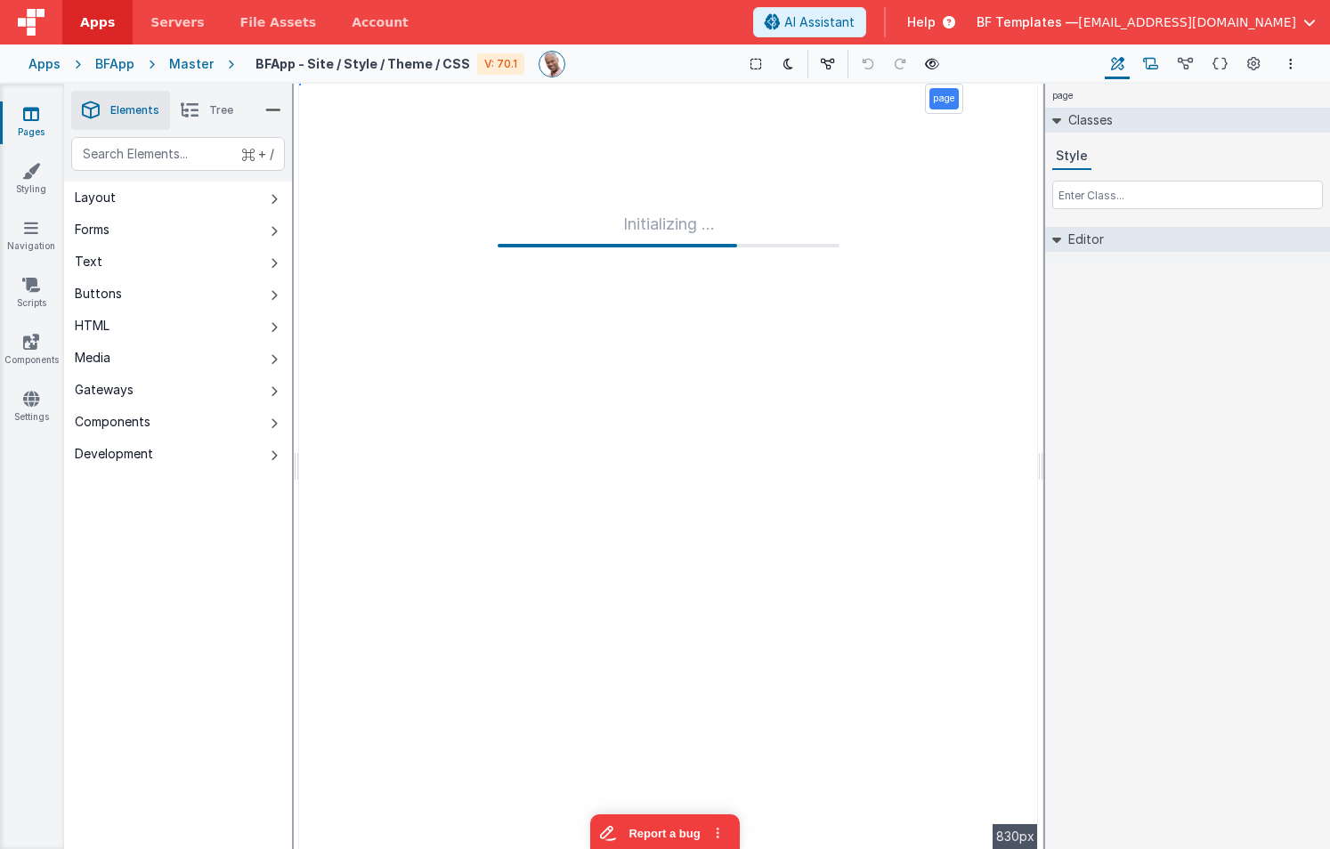
click at [1155, 61] on icon at bounding box center [1150, 64] width 15 height 19
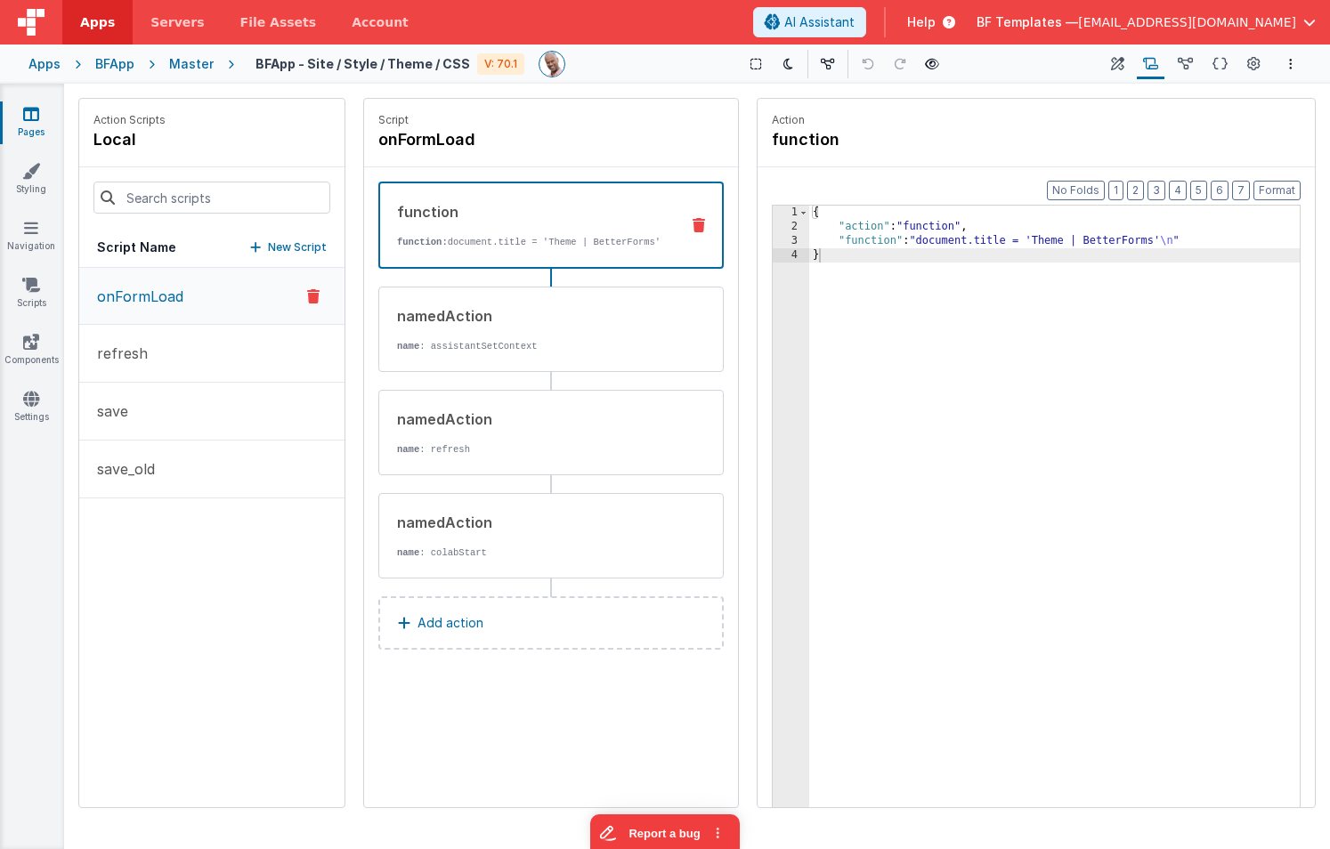
click at [220, 301] on button "onFormLoad" at bounding box center [211, 296] width 265 height 57
click at [193, 297] on button "onFormLoad" at bounding box center [211, 296] width 265 height 57
click at [501, 632] on button "Add action" at bounding box center [550, 623] width 345 height 53
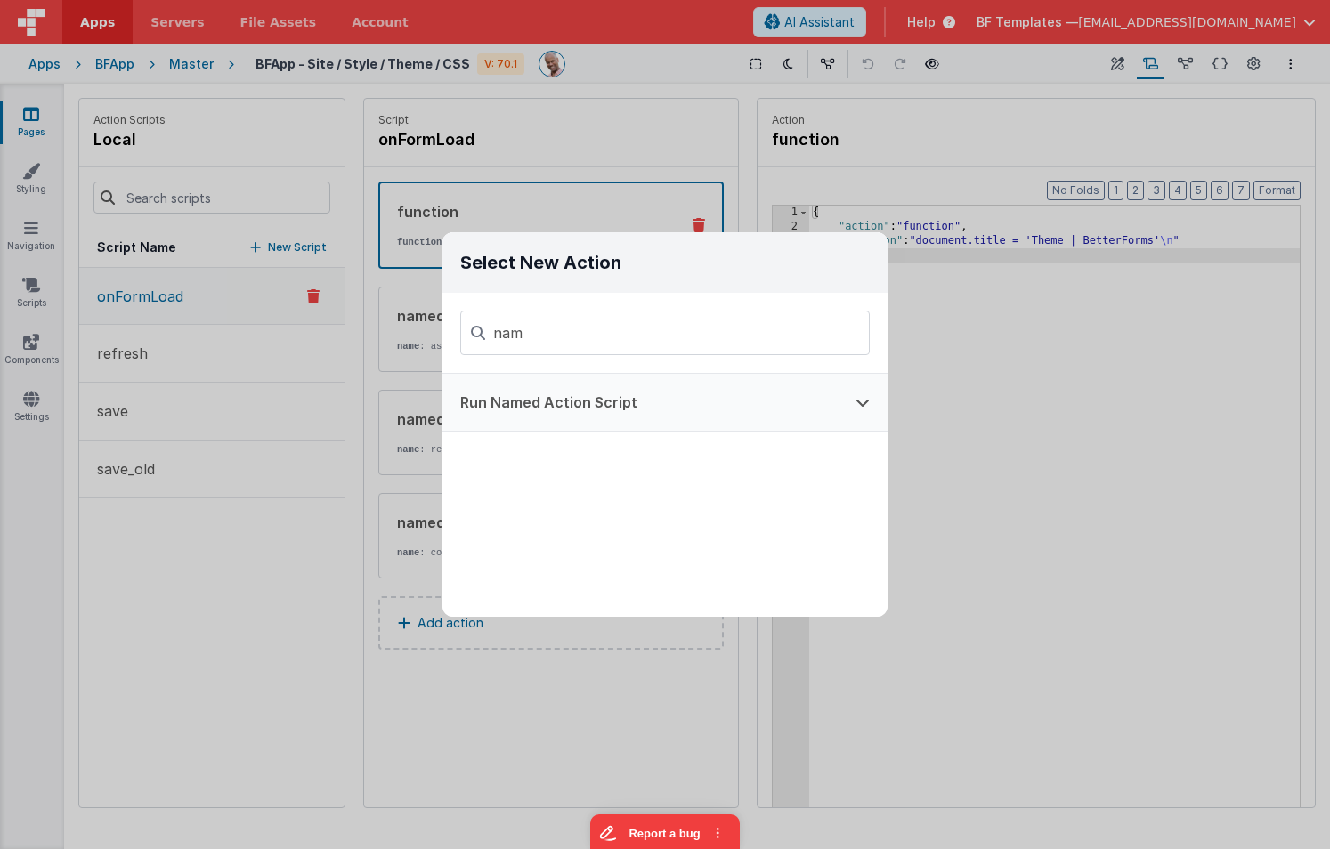
type input "nam"
click at [600, 408] on button "Run Named Action Script" at bounding box center [640, 402] width 395 height 57
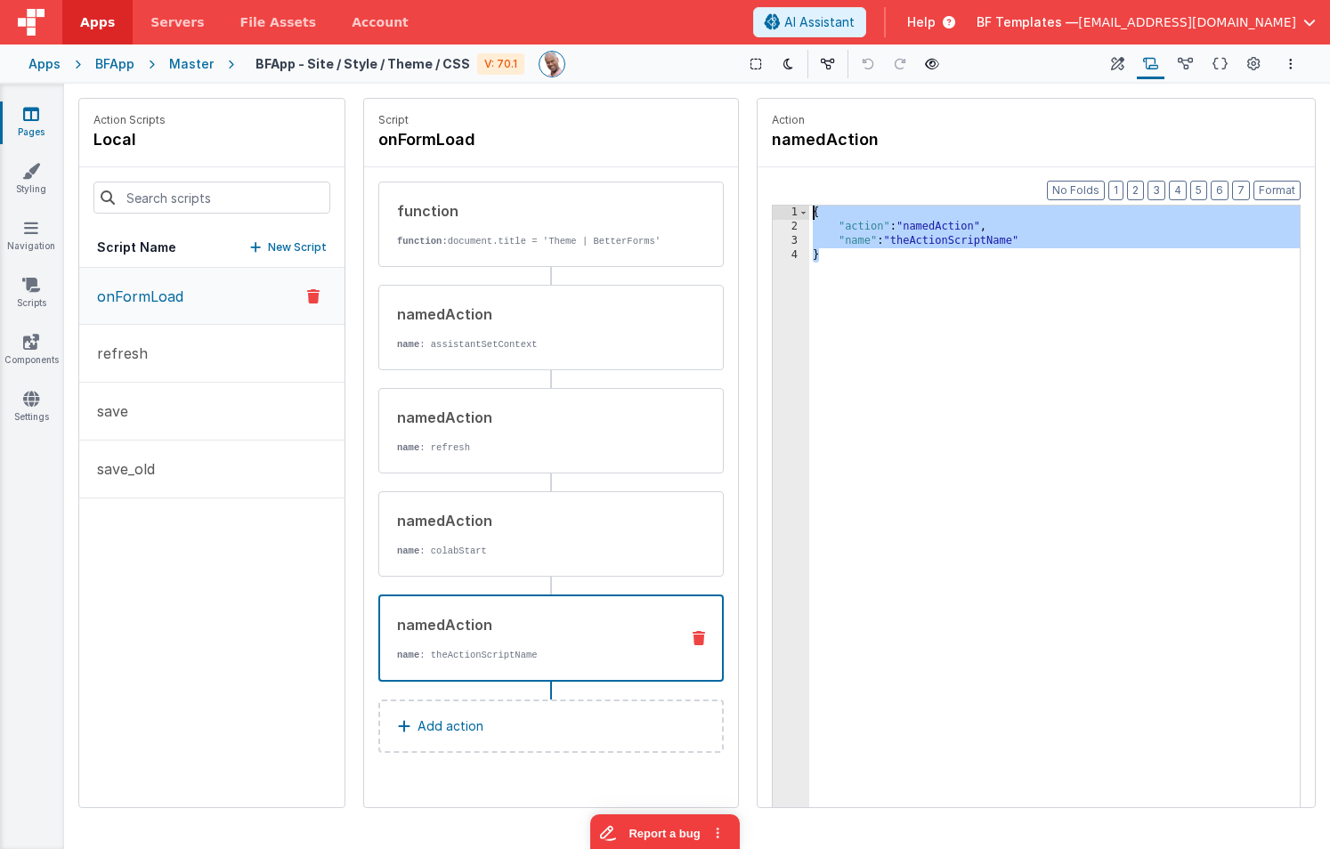
drag, startPoint x: 900, startPoint y: 276, endPoint x: 805, endPoint y: 183, distance: 133.5
click at [804, 183] on div "Format 7 6 5 4 3 2 1 No Folds 1 2 3 4 { "action" : "namedAction" , "name" : "th…" at bounding box center [1036, 521] width 557 height 709
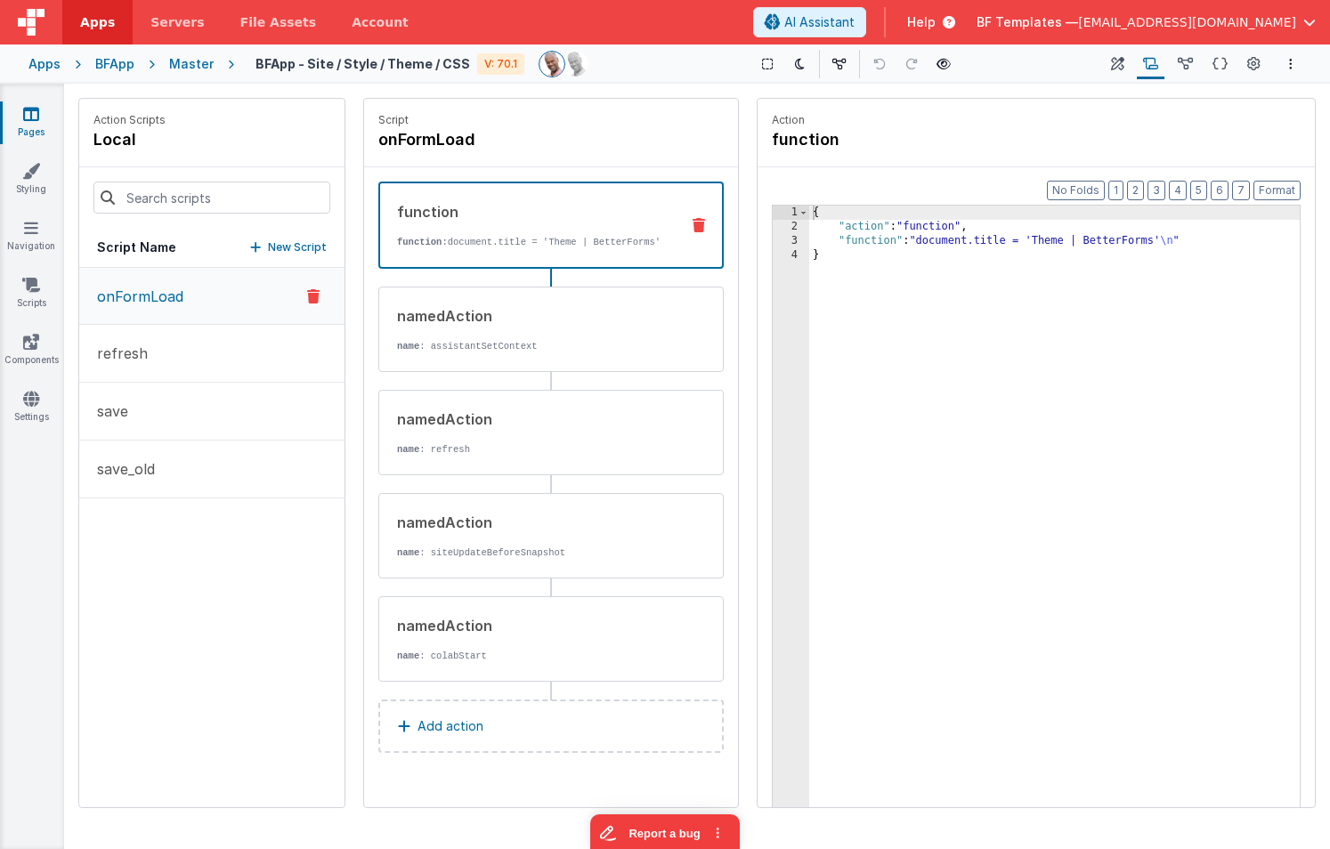
click at [1049, 559] on div "{ "action" : "function" , "function" : "document.title = 'Theme | BetterForms' …" at bounding box center [1054, 549] width 491 height 686
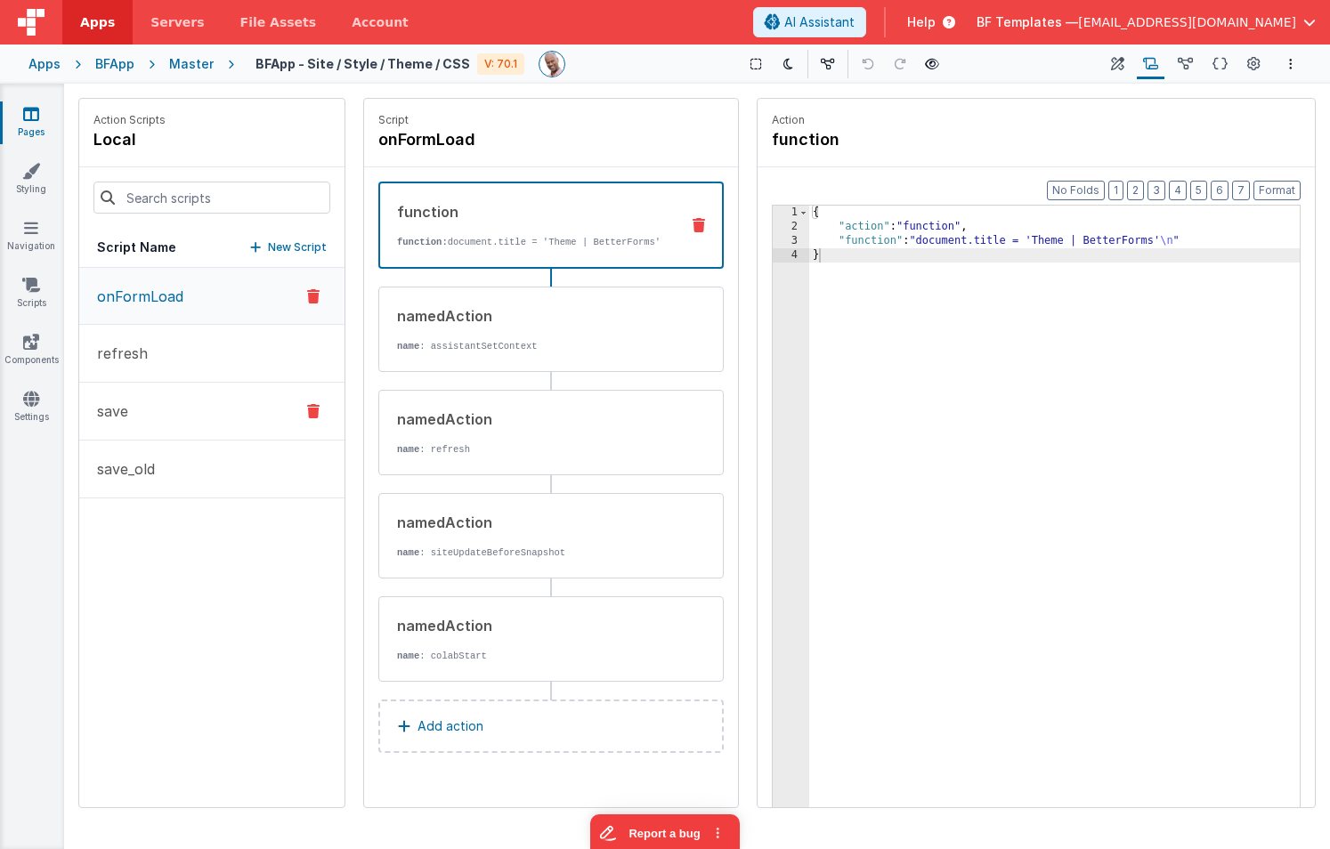
click at [176, 417] on button "save" at bounding box center [211, 412] width 265 height 58
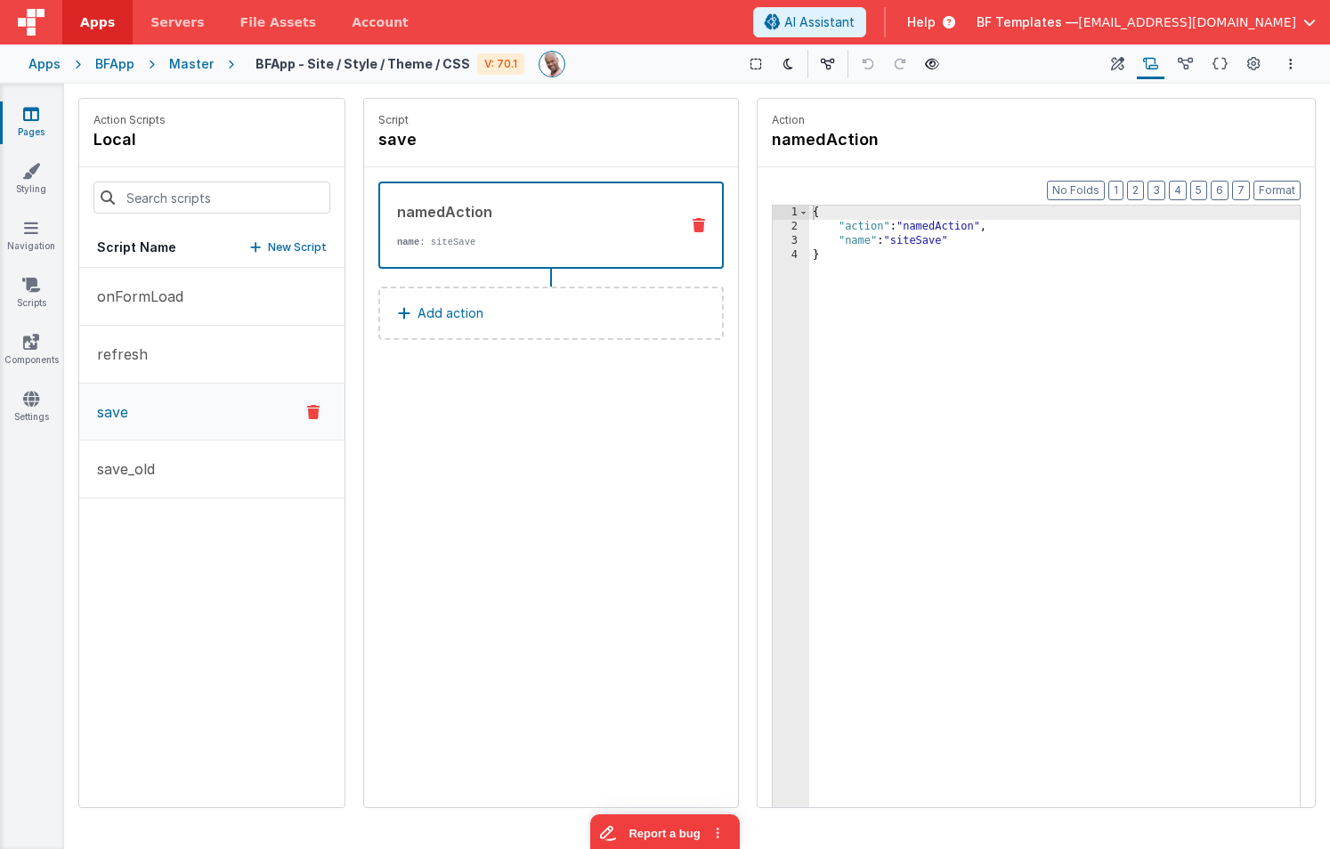
click at [935, 244] on div "{ "action" : "namedAction" , "name" : "siteSave" }" at bounding box center [1054, 549] width 491 height 686
click at [876, 468] on div "{ "action" : "namedAction" , "name" : "siteSave" }" at bounding box center [1054, 549] width 491 height 686
click at [231, 481] on button "save_old" at bounding box center [211, 470] width 265 height 58
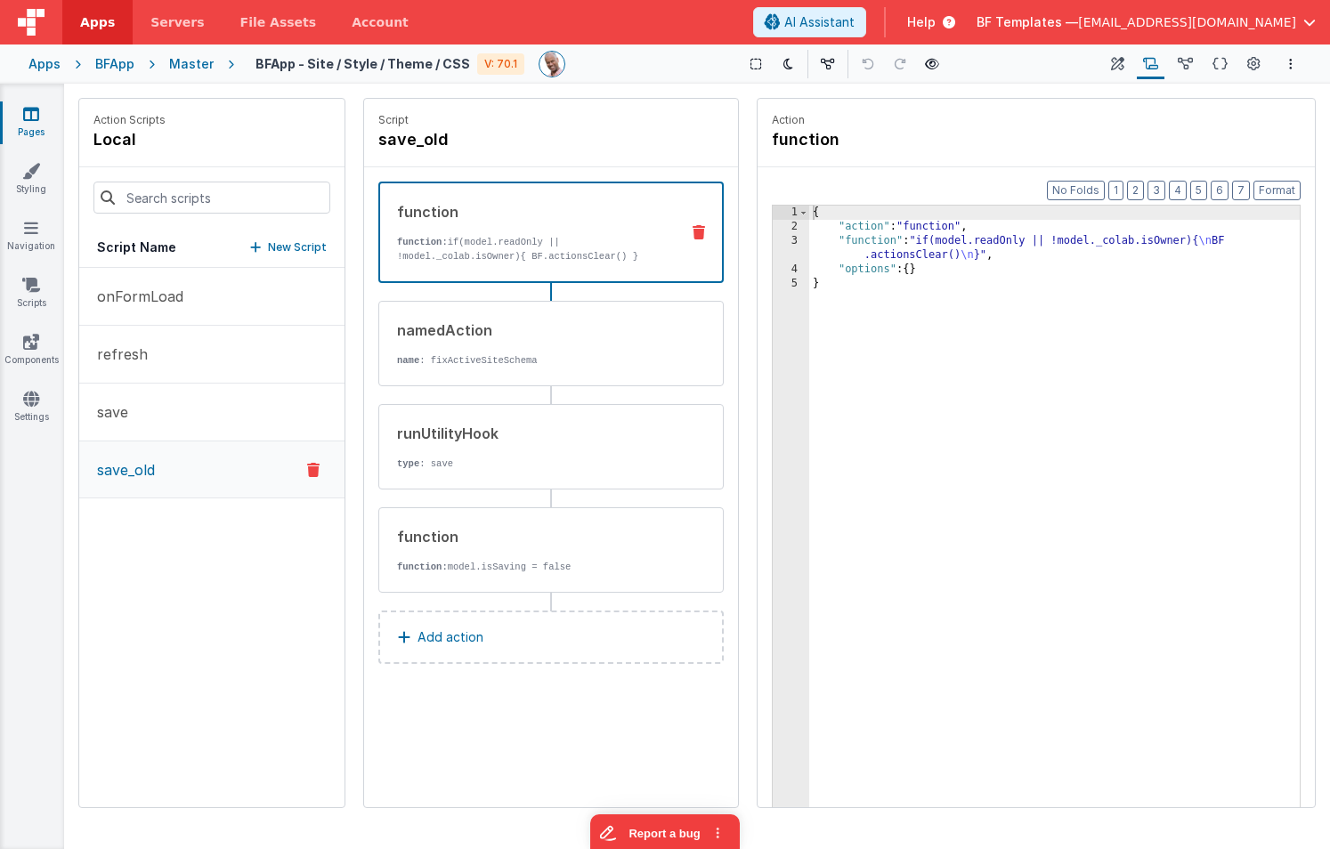
click at [312, 472] on icon at bounding box center [313, 469] width 12 height 21
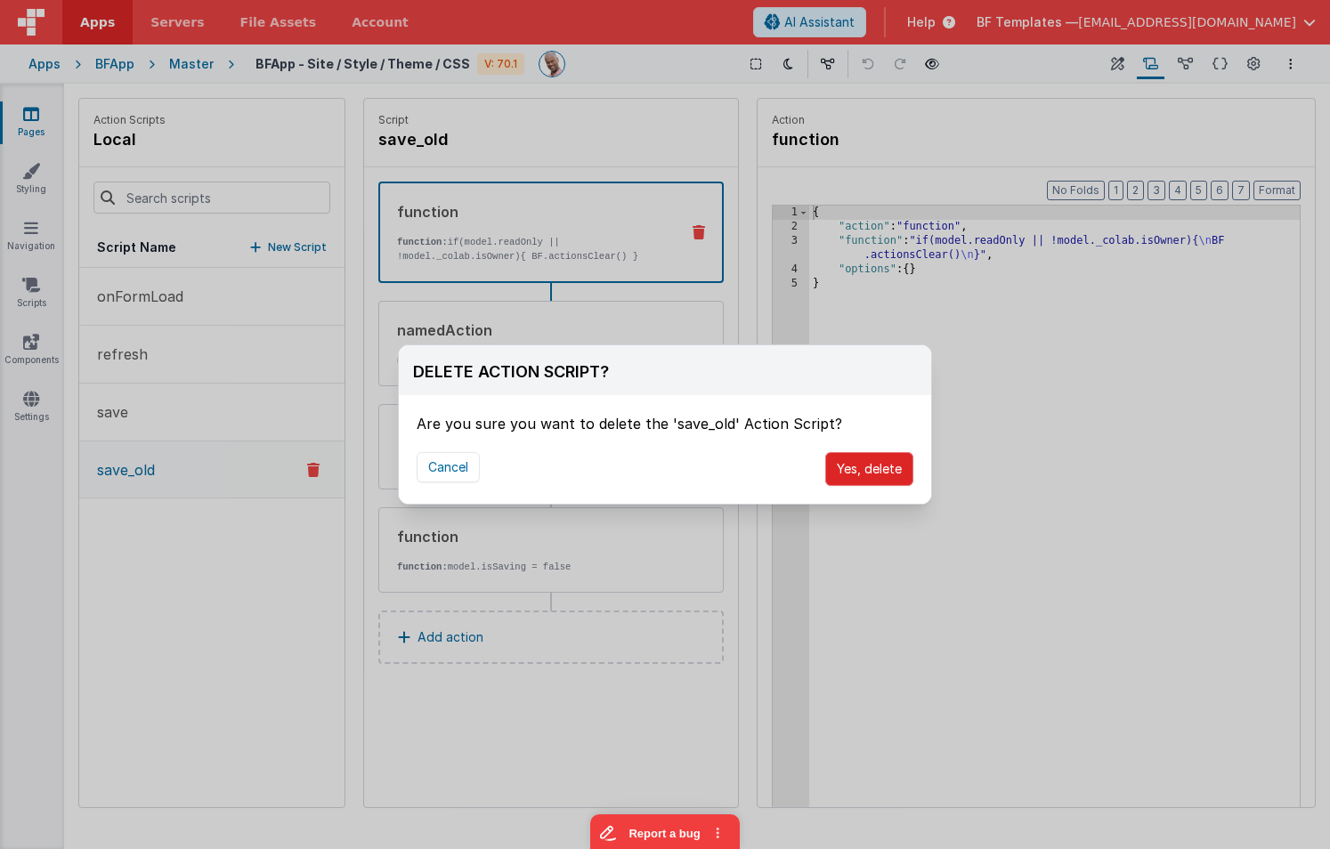
click at [856, 475] on button "Yes, delete" at bounding box center [869, 469] width 88 height 34
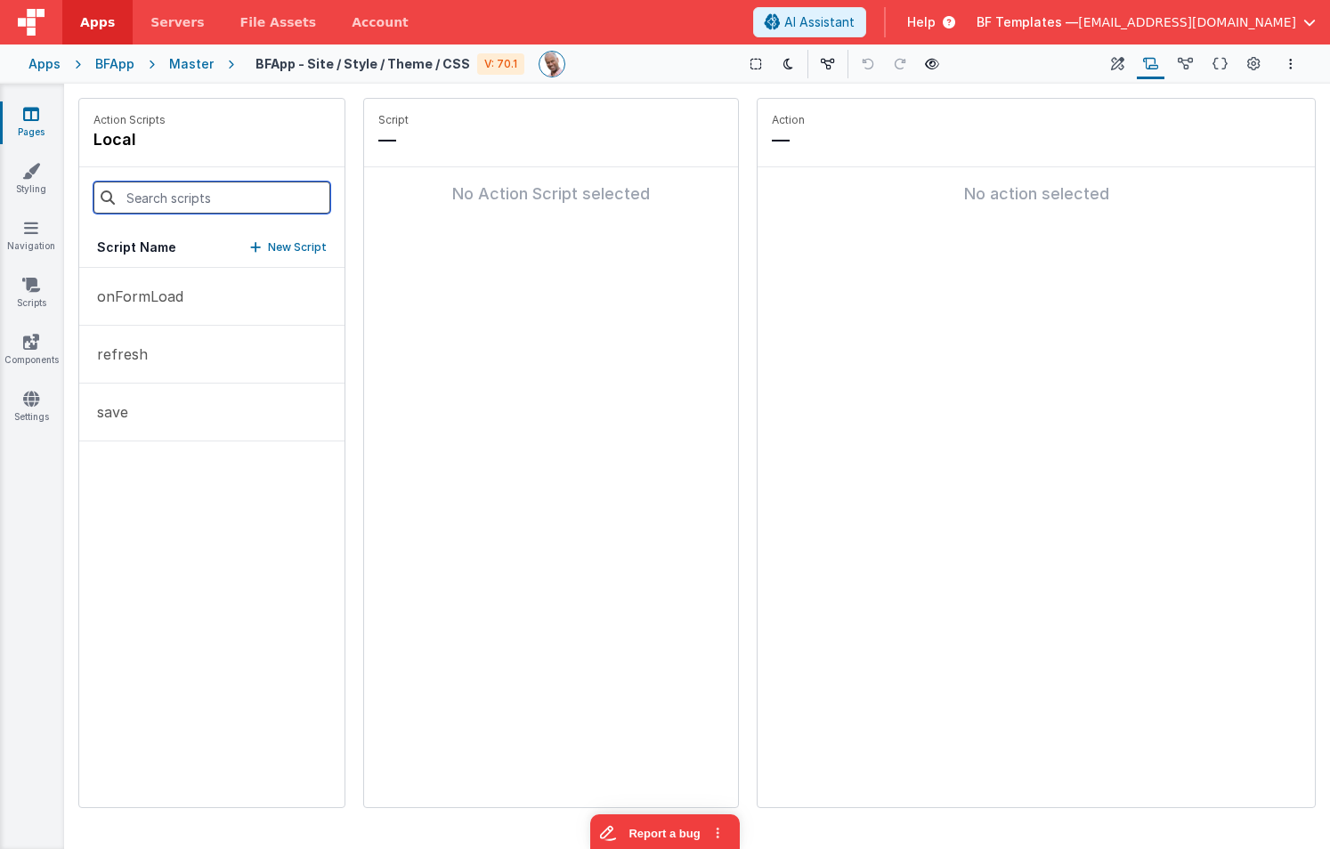
click at [234, 197] on input at bounding box center [211, 198] width 237 height 32
type input "de"
click at [191, 347] on button "refresh" at bounding box center [211, 355] width 265 height 58
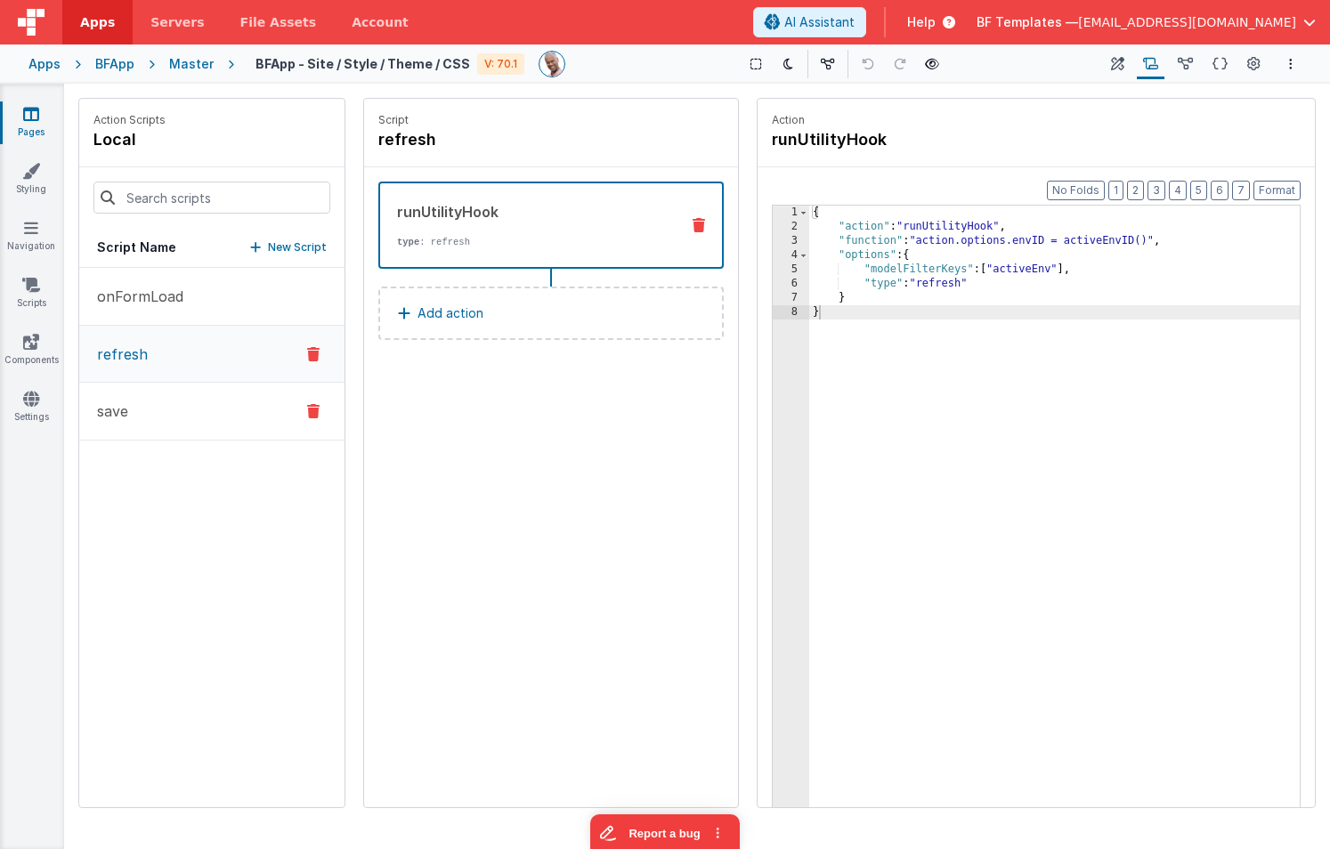
click at [180, 416] on button "save" at bounding box center [211, 412] width 265 height 58
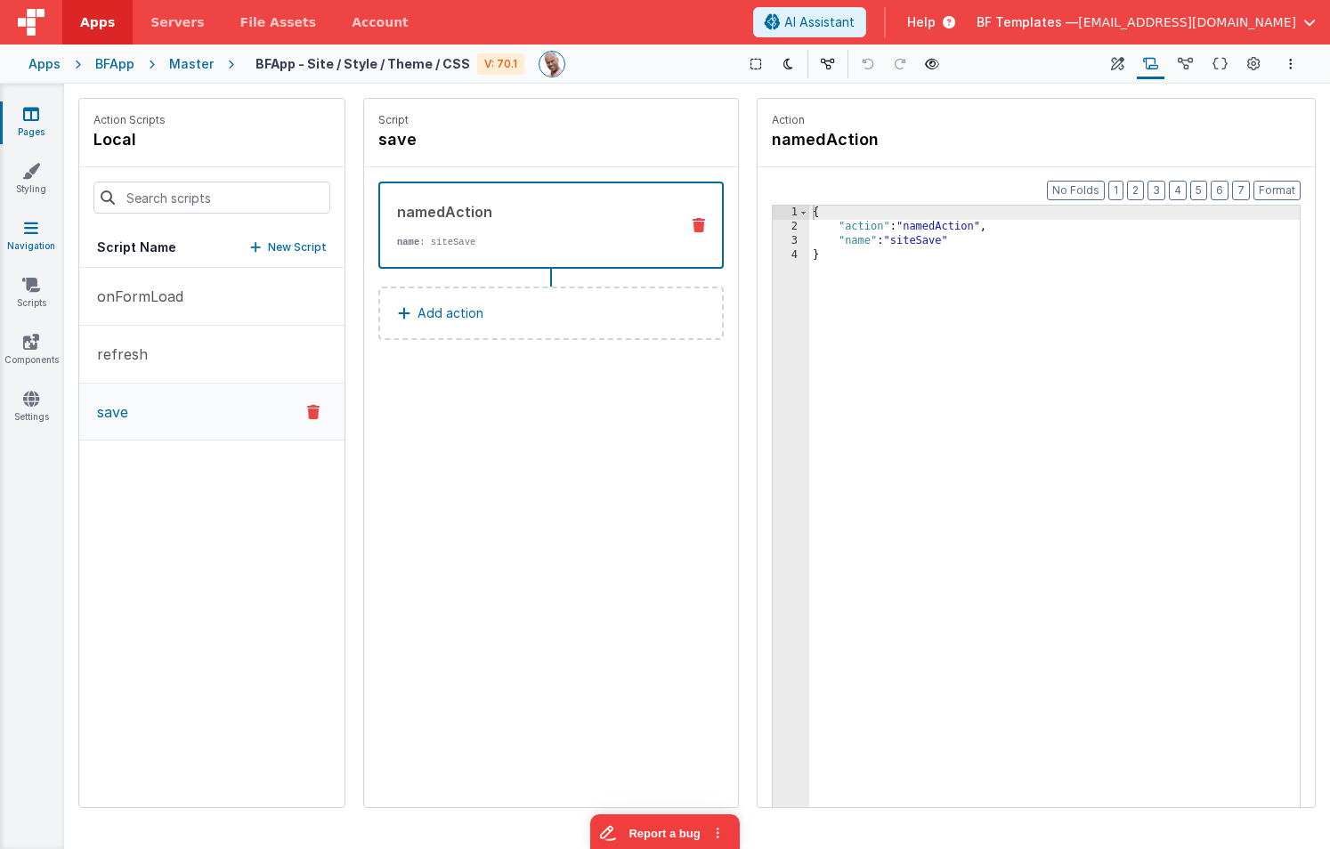
click at [27, 225] on icon at bounding box center [31, 228] width 14 height 18
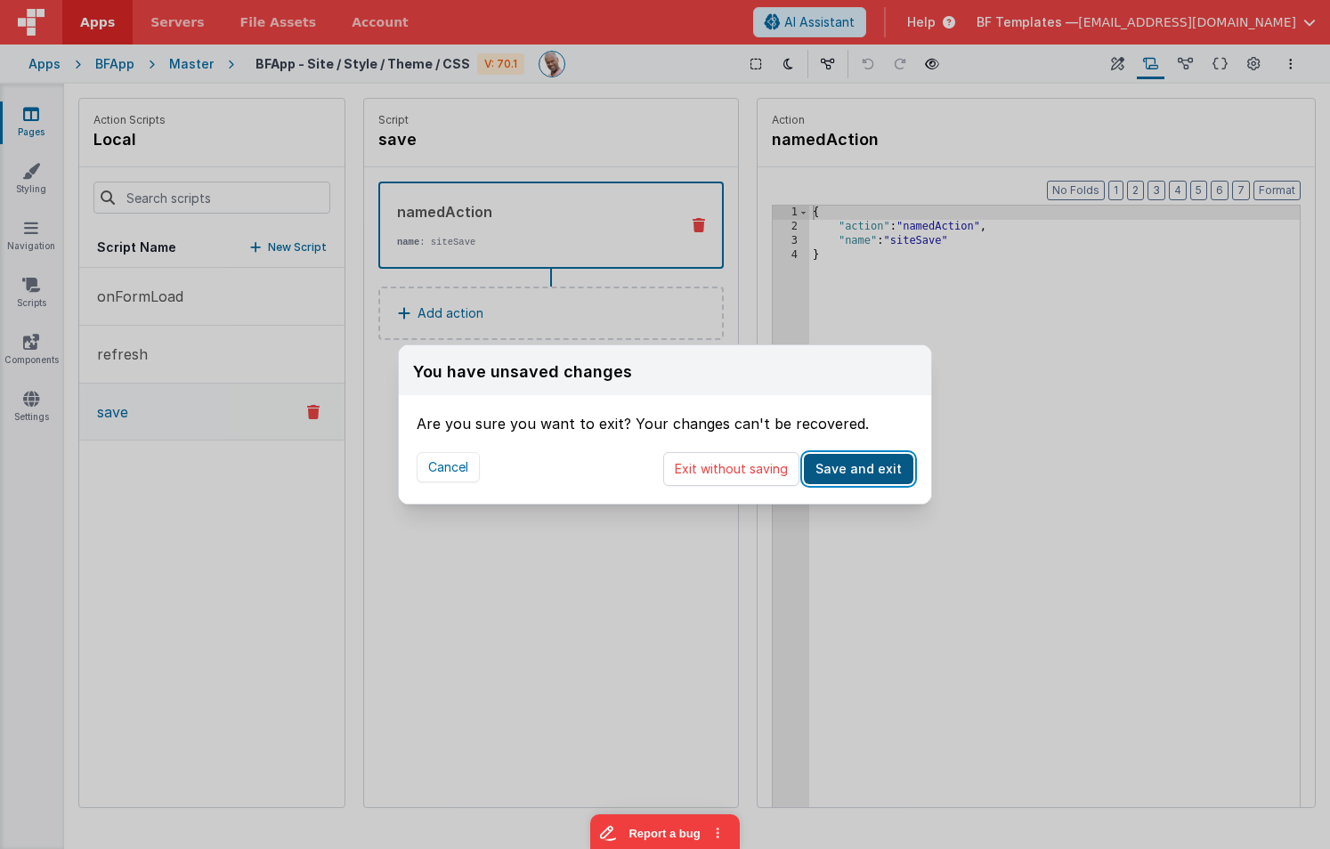
click at [868, 475] on button "Save and exit" at bounding box center [859, 469] width 110 height 30
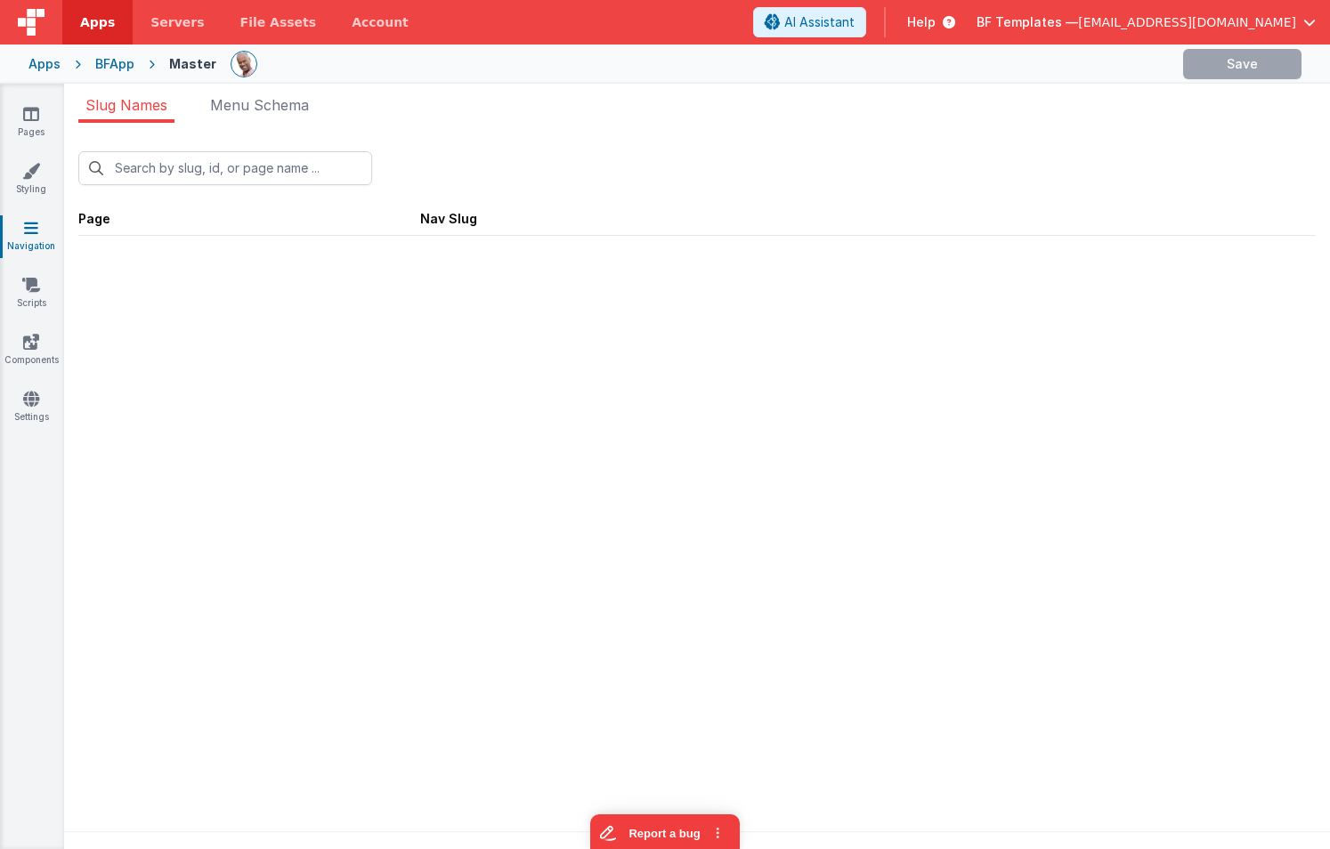
click at [27, 228] on icon at bounding box center [31, 228] width 14 height 18
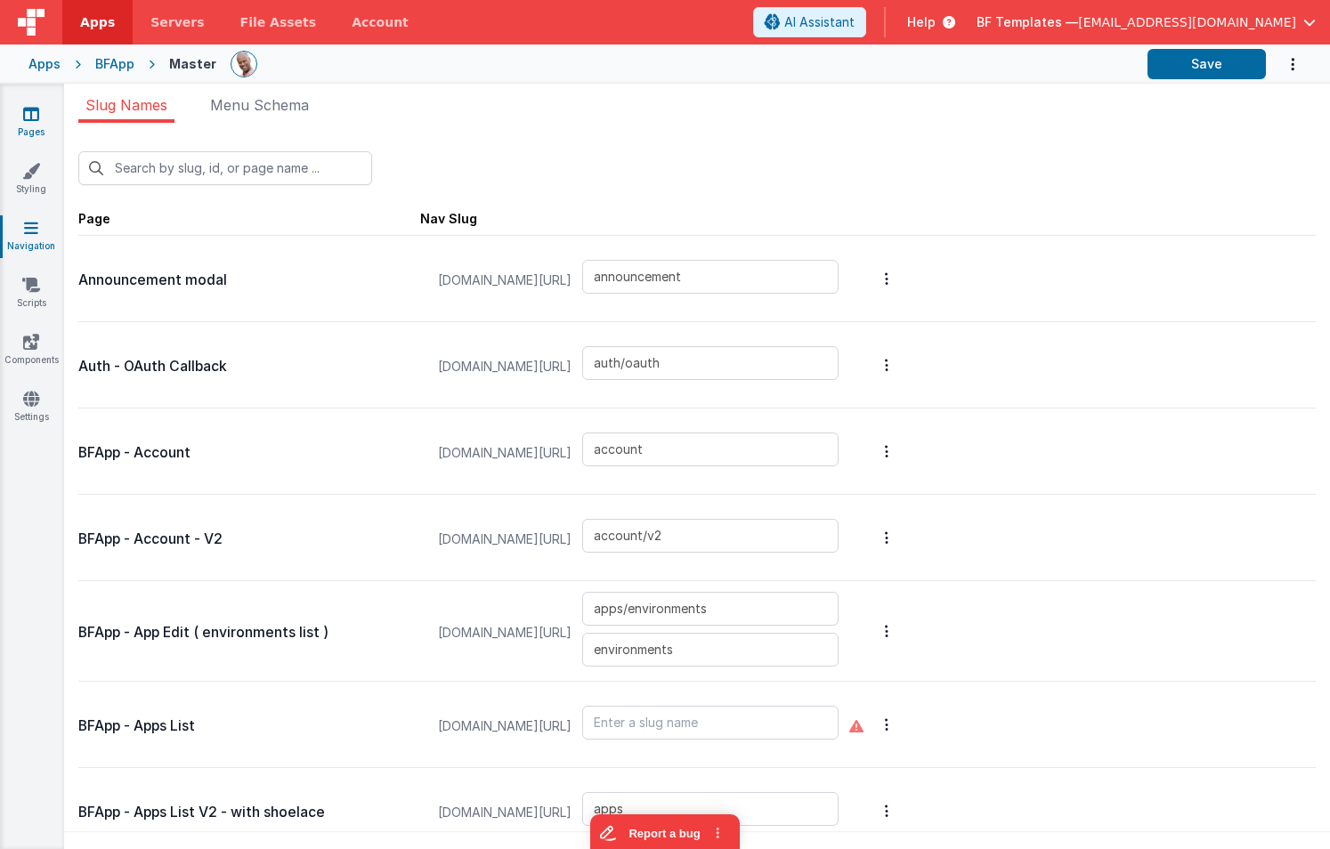
click at [33, 107] on icon at bounding box center [31, 114] width 16 height 18
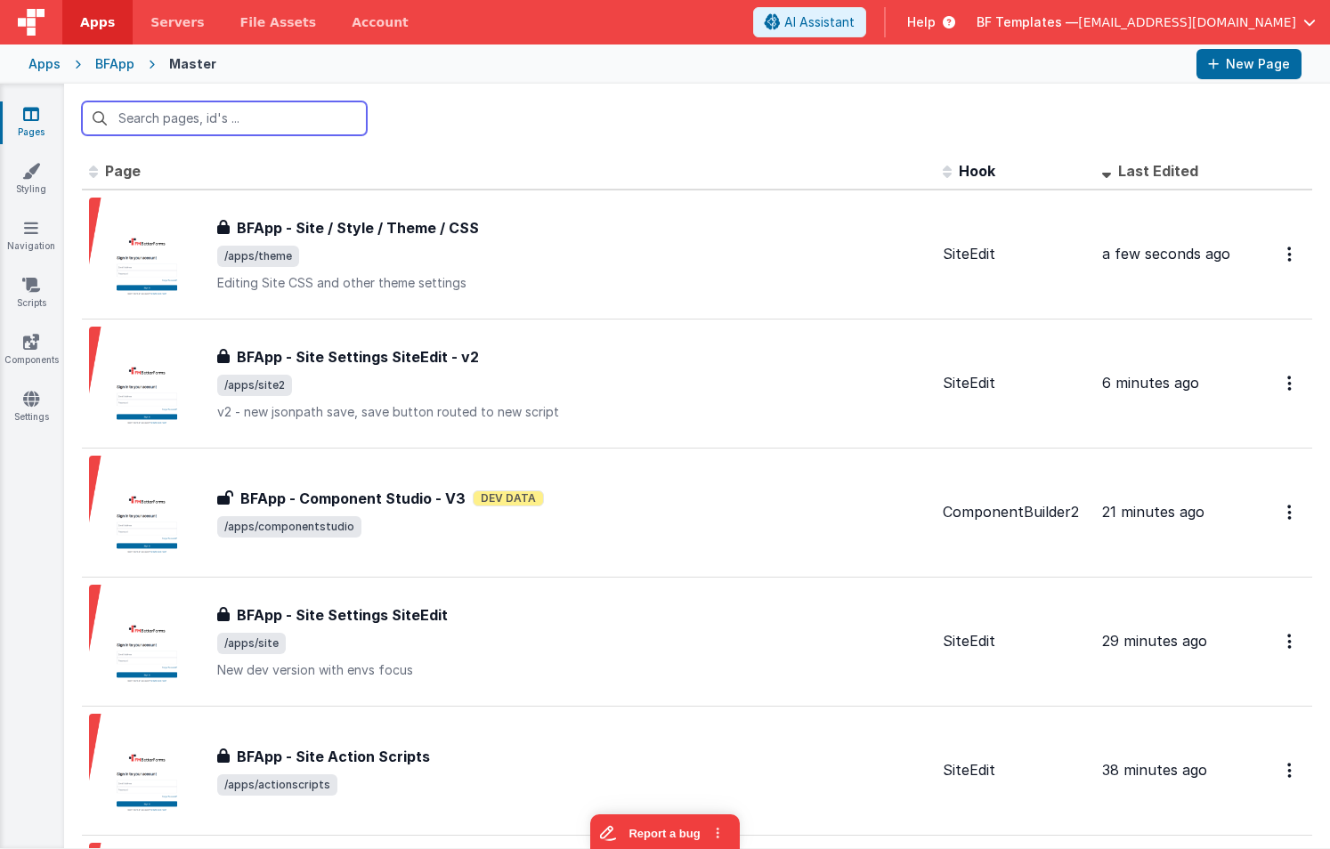
click at [181, 119] on input "text" at bounding box center [224, 119] width 285 height 34
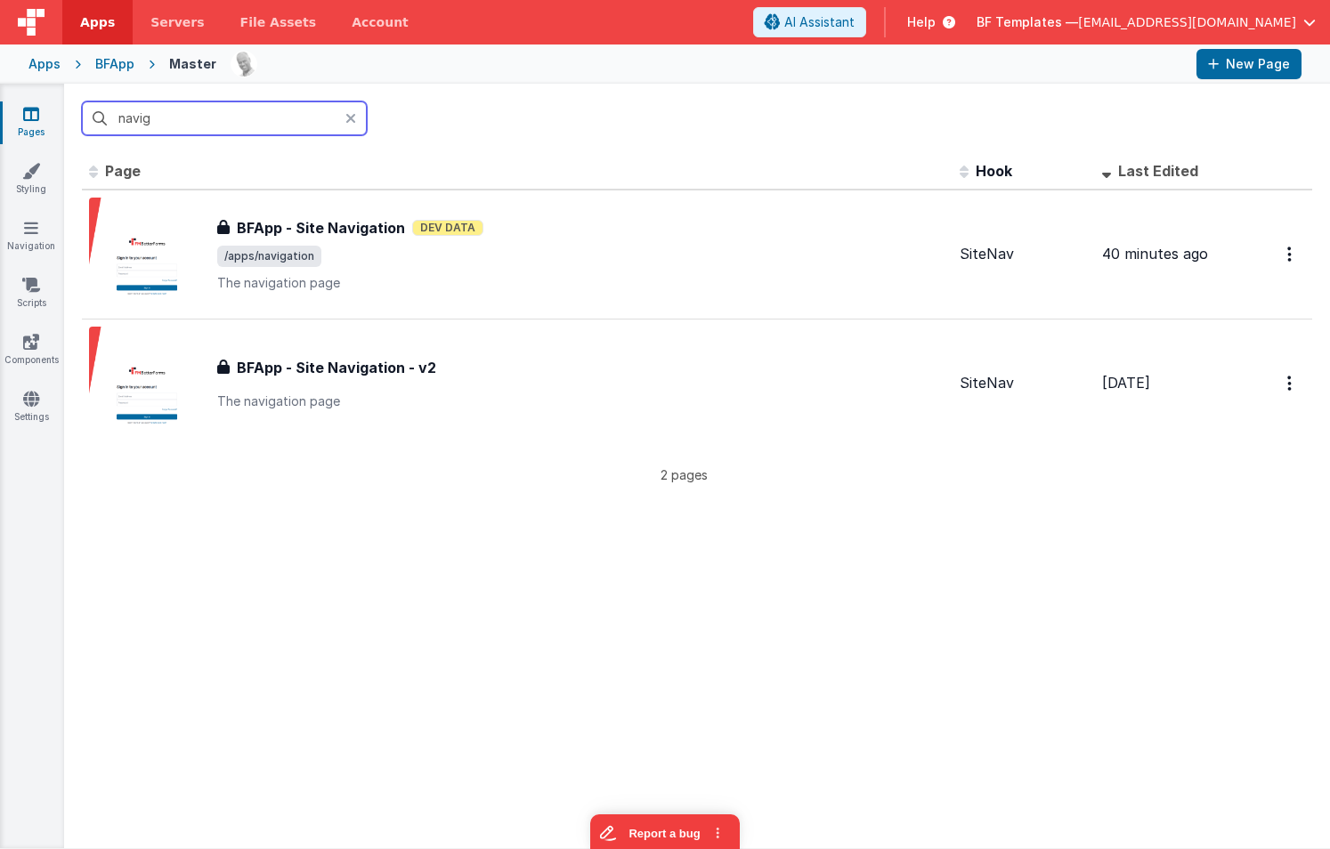
type input "naviga"
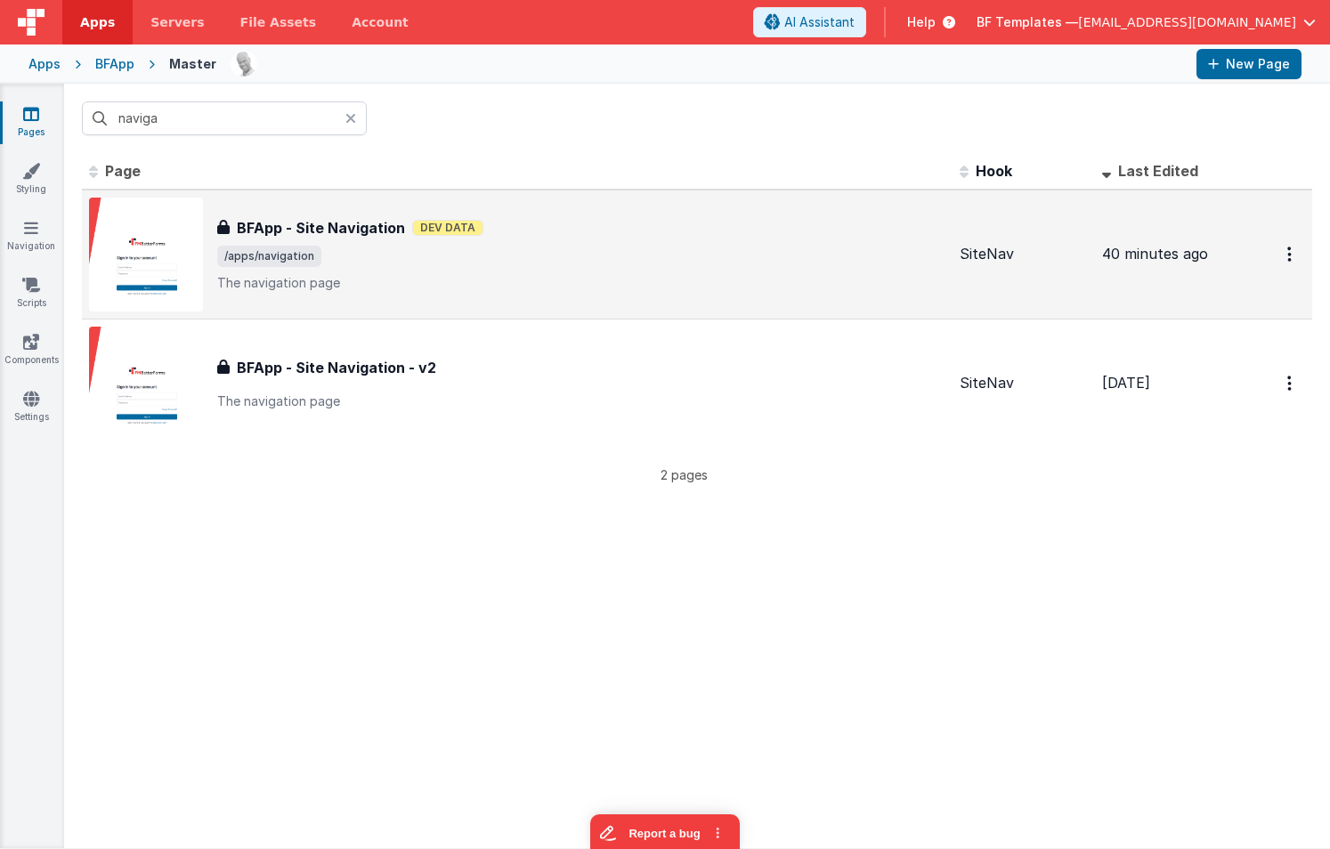
click at [451, 250] on span "/apps/navigation" at bounding box center [581, 256] width 728 height 21
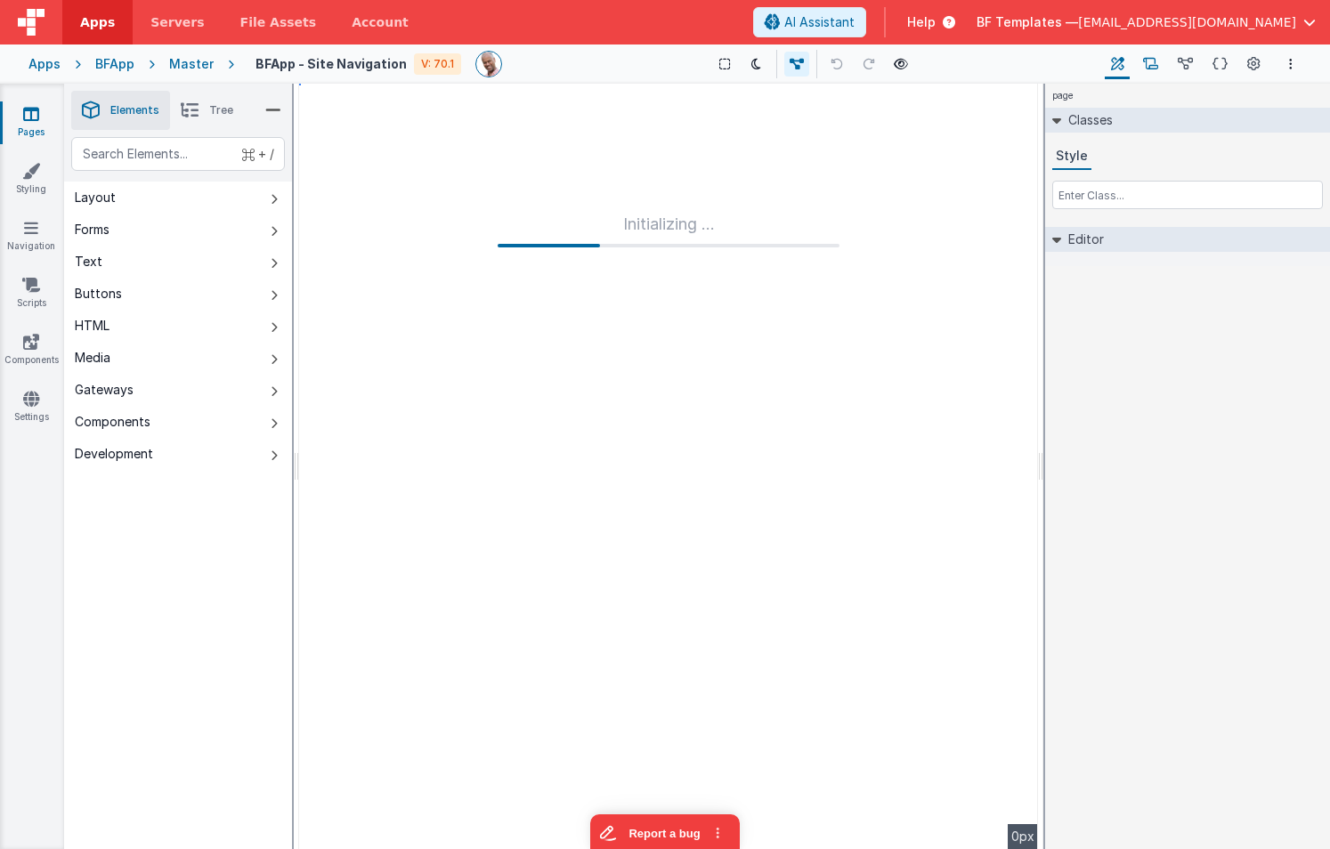
click at [1143, 66] on button "Scripts" at bounding box center [1151, 64] width 28 height 30
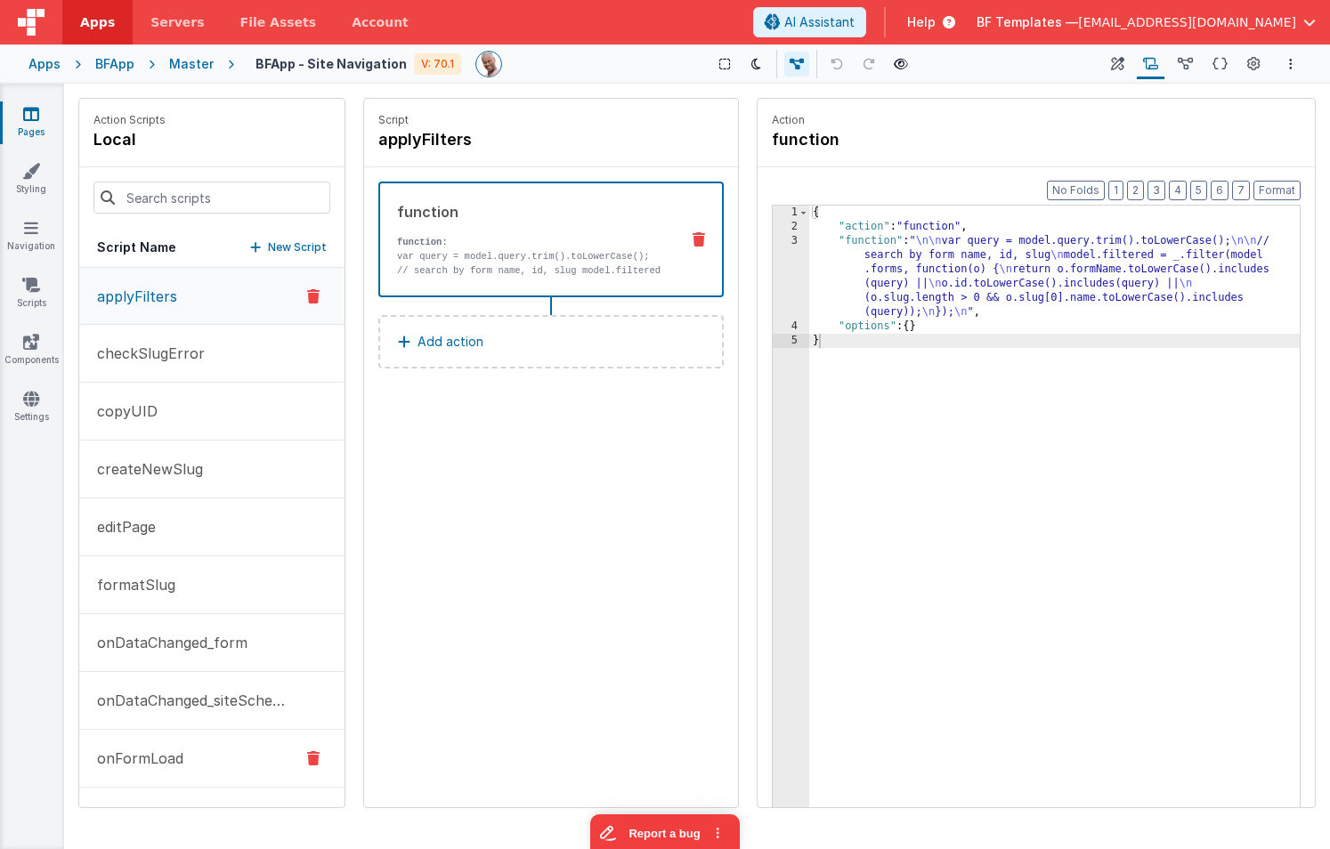
click at [182, 756] on button "onFormLoad" at bounding box center [211, 759] width 265 height 58
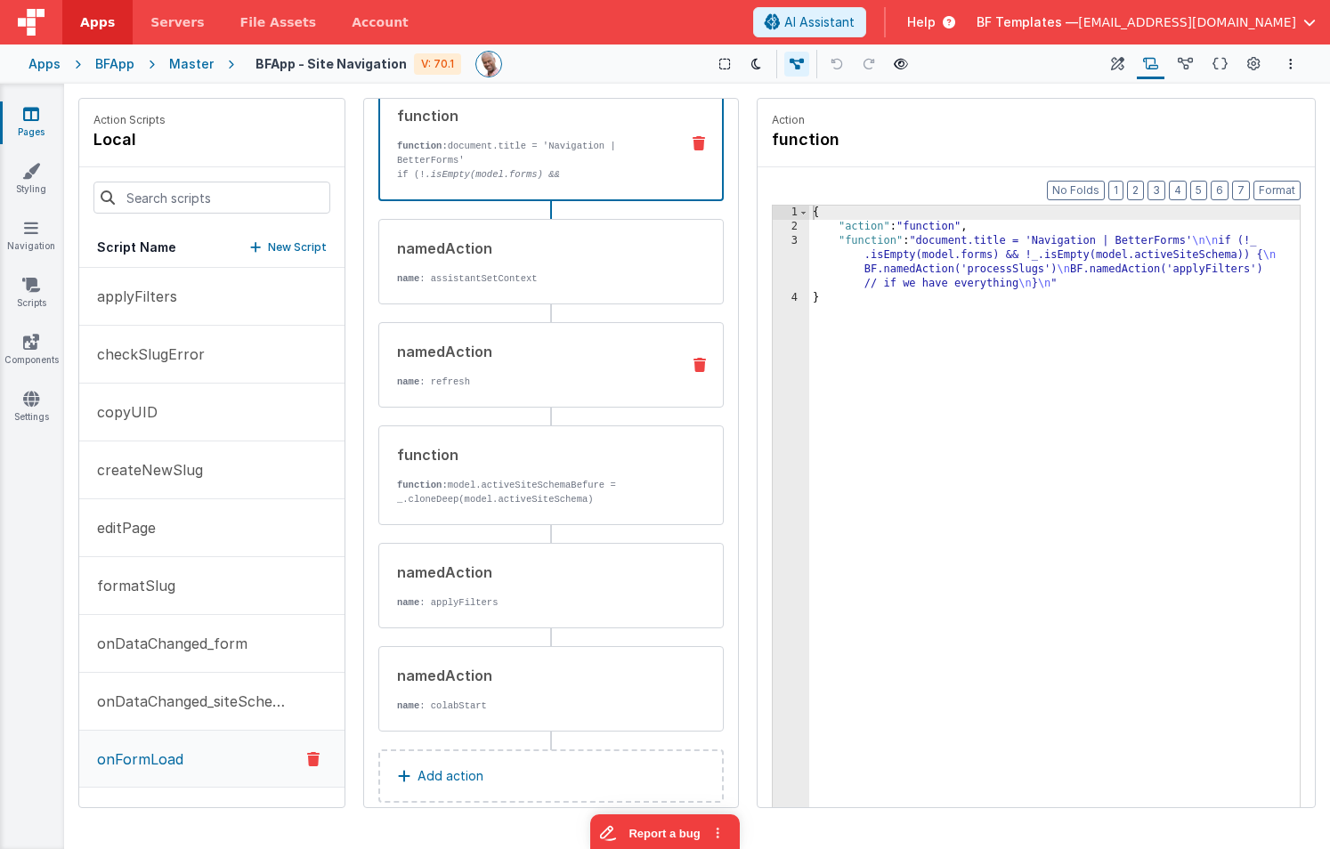
scroll to position [124, 0]
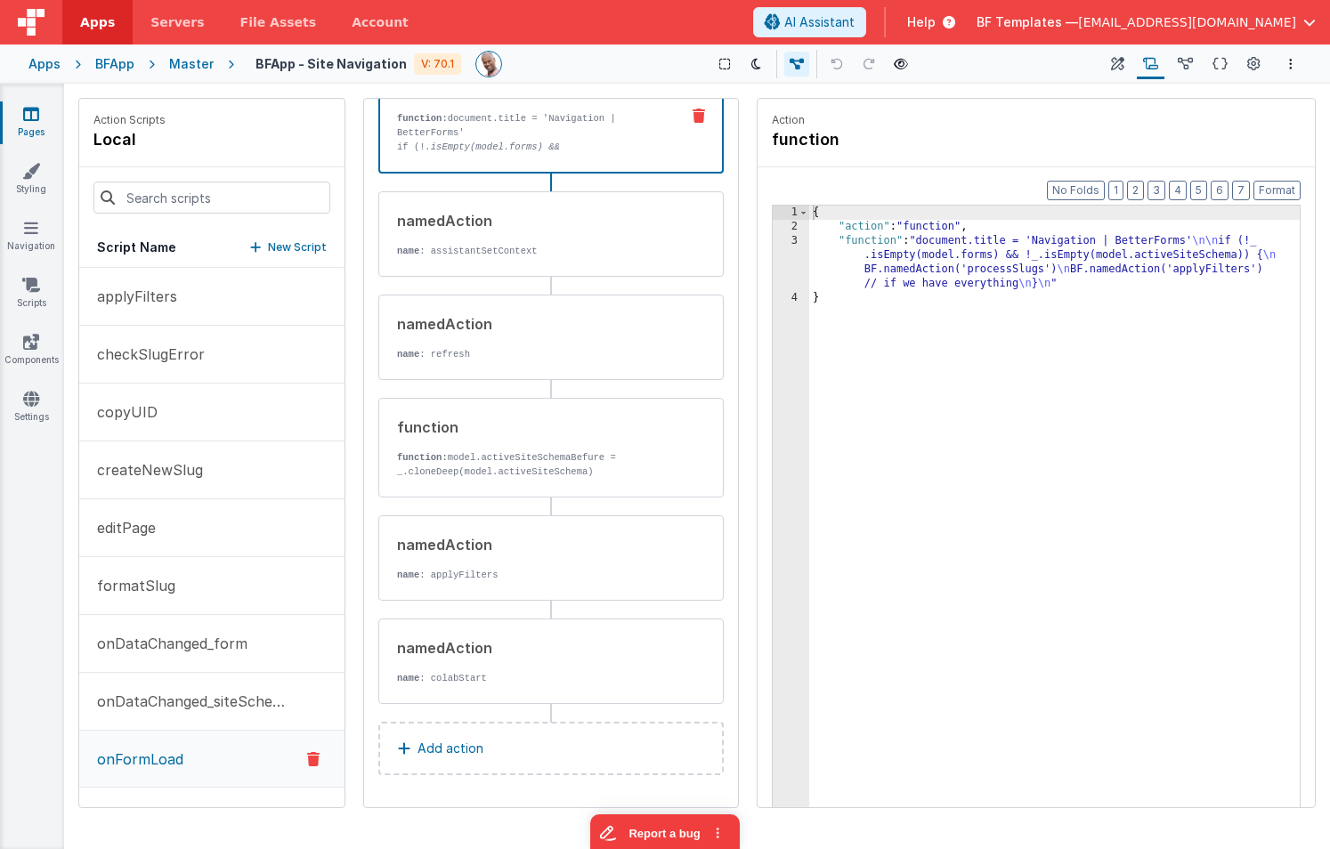
click at [520, 748] on button "Add action" at bounding box center [550, 748] width 345 height 53
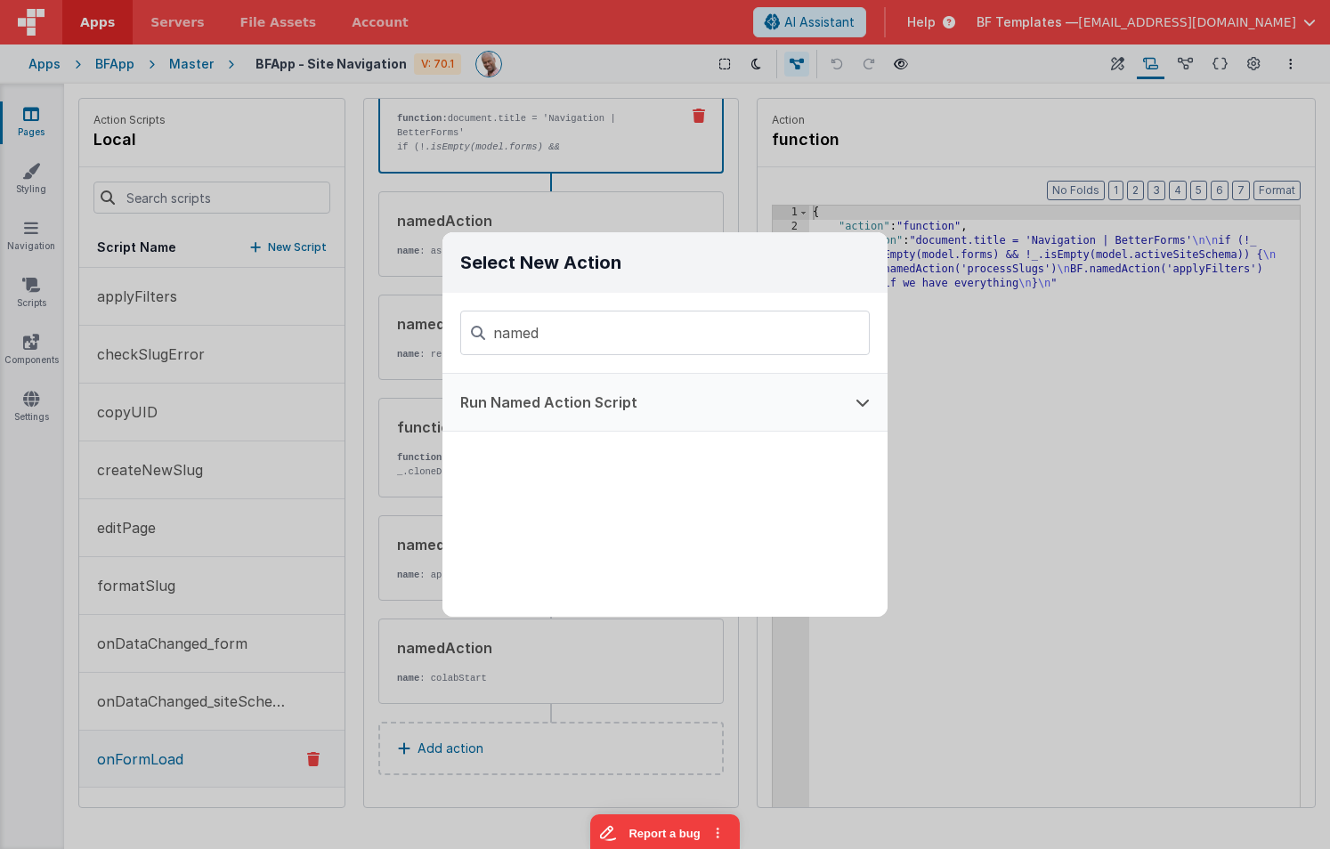
type input "named"
click at [577, 402] on button "Run Named Action Script" at bounding box center [640, 402] width 395 height 57
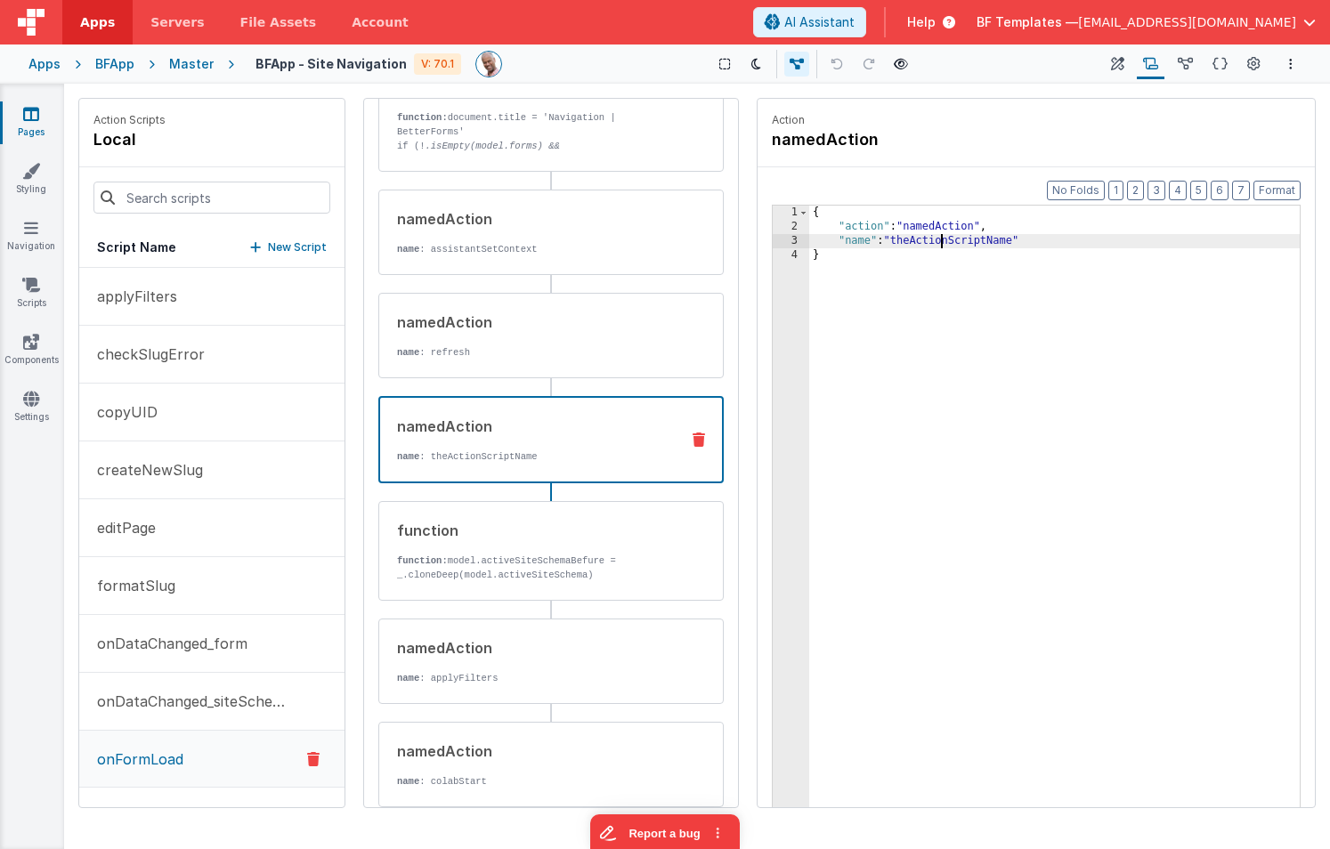
click at [944, 242] on div "{ "action" : "namedAction" , "name" : "theActionScriptName" }" at bounding box center [1054, 549] width 491 height 686
click at [974, 258] on div "{ "action" : "namedAction" , "name" : "siteUpdateBeforeSnapshot" }" at bounding box center [1054, 549] width 491 height 686
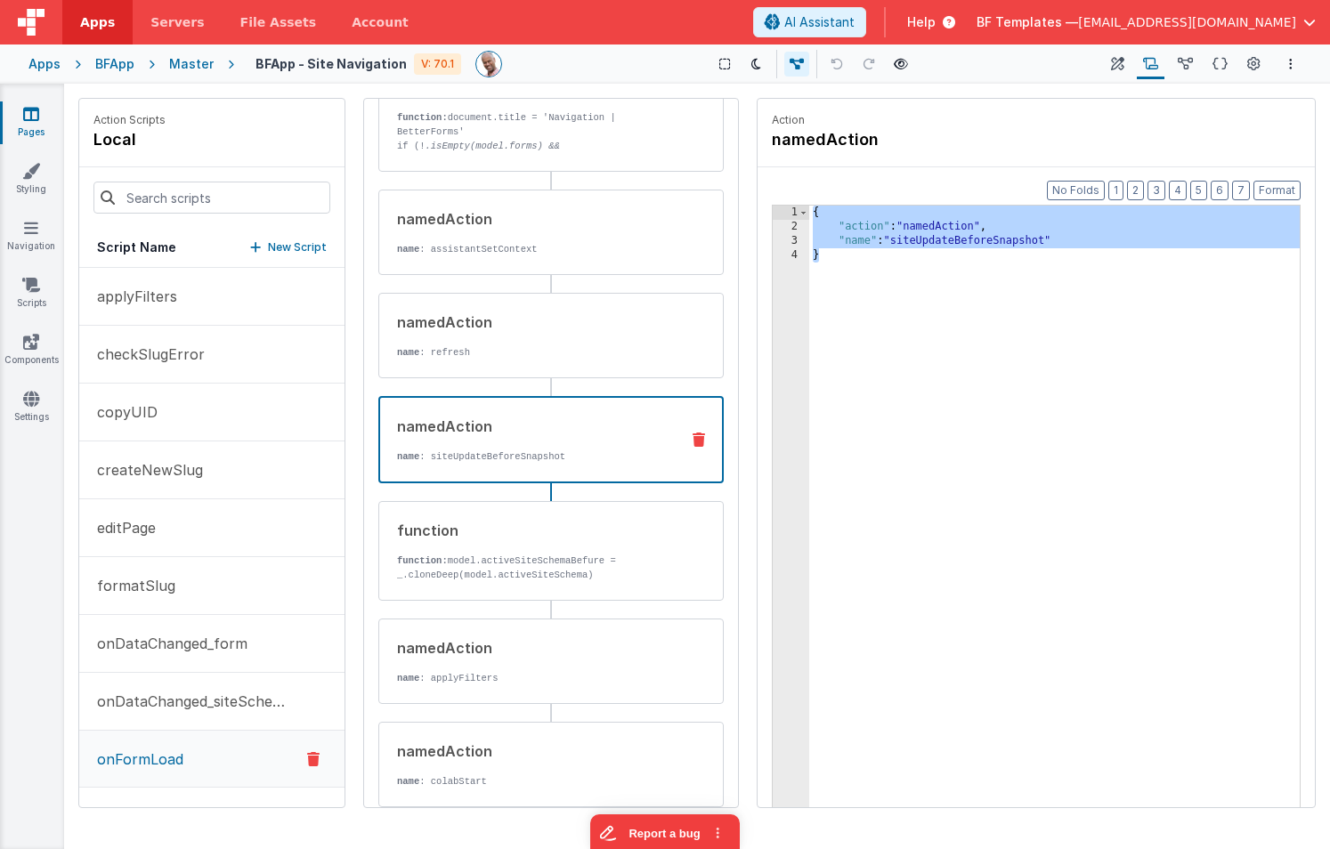
drag, startPoint x: 937, startPoint y: 278, endPoint x: 834, endPoint y: 195, distance: 131.7
click at [834, 195] on div "Format 7 6 5 4 3 2 1 No Folds 1 2 3 4 { "action" : "namedAction" , "name" : "si…" at bounding box center [1036, 521] width 557 height 709
drag, startPoint x: 846, startPoint y: 237, endPoint x: 847, endPoint y: 249, distance: 12.5
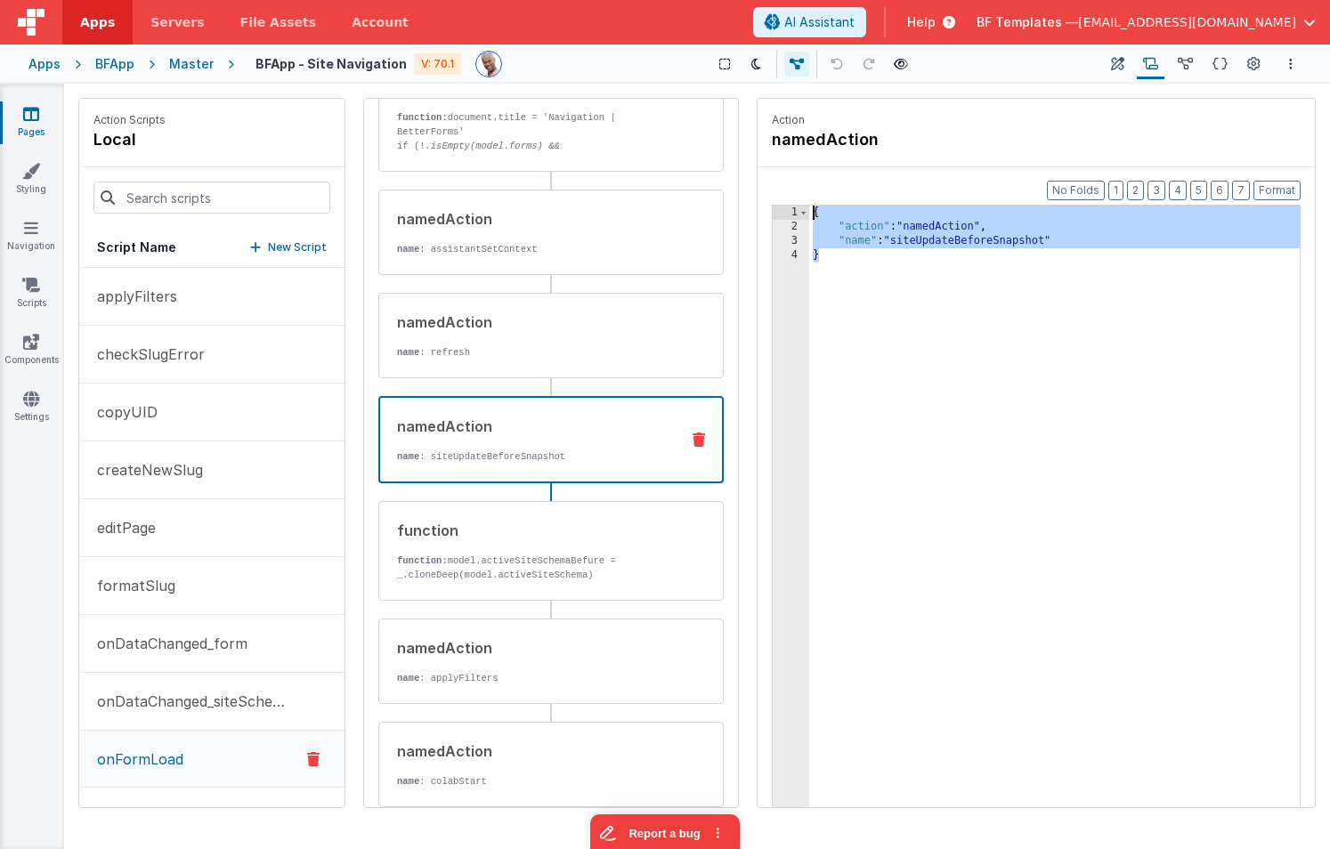
click at [846, 237] on div "{ "action" : "namedAction" , "name" : "siteUpdateBeforeSnapshot" }" at bounding box center [1054, 549] width 491 height 686
drag, startPoint x: 843, startPoint y: 264, endPoint x: 805, endPoint y: 203, distance: 71.6
click at [805, 204] on div "Format 7 6 5 4 3 2 1 No Folds 1 2 3 4 { "action" : "namedAction" , "name" : "si…" at bounding box center [1036, 532] width 529 height 659
drag, startPoint x: 852, startPoint y: 289, endPoint x: 857, endPoint y: 272, distance: 17.5
click at [852, 289] on div "{ "action" : "namedAction" , "name" : "siteUpdateBeforeSnapshot" }" at bounding box center [1054, 549] width 491 height 686
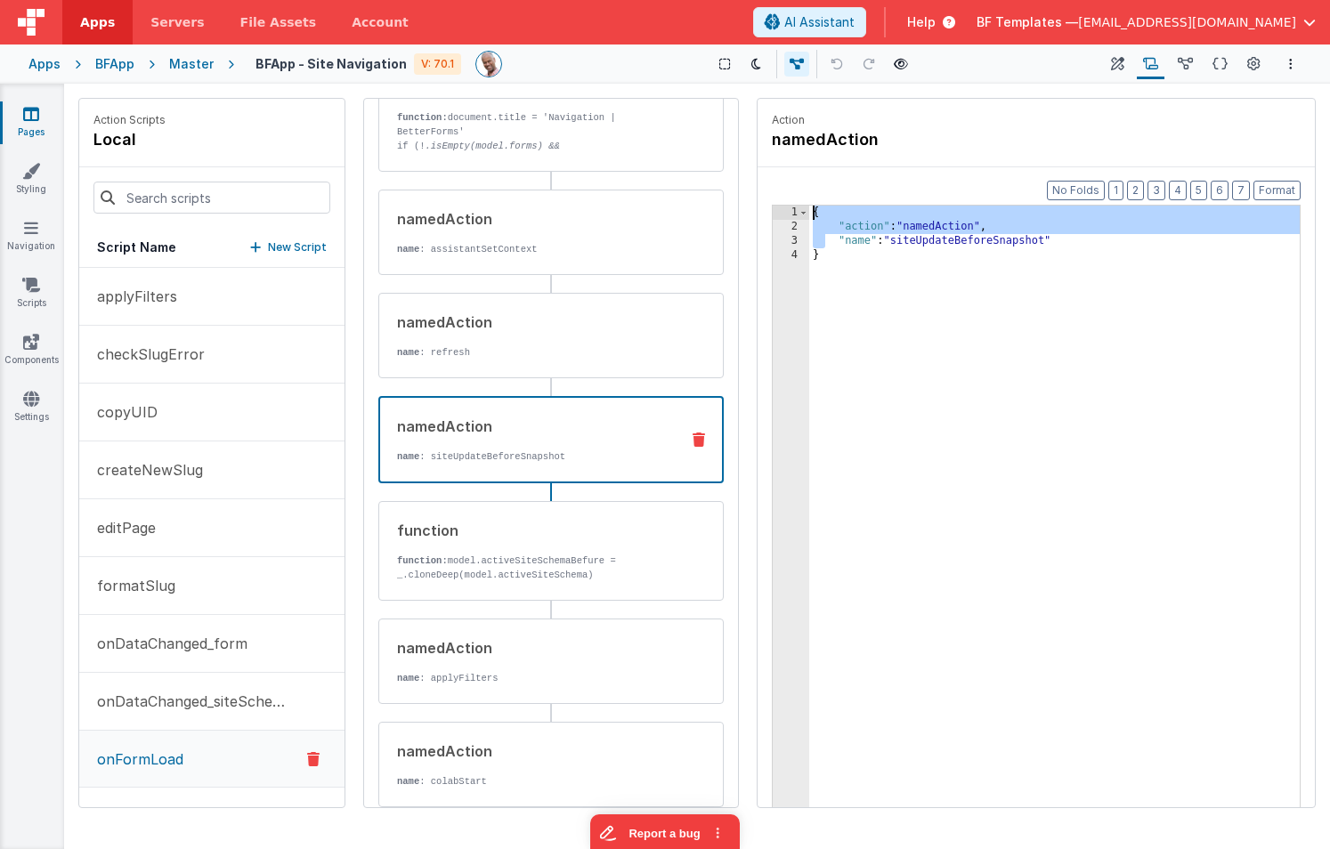
drag, startPoint x: 809, startPoint y: 232, endPoint x: 759, endPoint y: 191, distance: 65.2
click at [759, 191] on div "Format 7 6 5 4 3 2 1 No Folds 1 2 3 4 { "action" : "namedAction" , "name" : "si…" at bounding box center [1036, 521] width 557 height 709
click at [842, 230] on div "{ "action" : "namedAction" , "name" : "siteUpdateBeforeSnapshot" }" at bounding box center [1054, 549] width 491 height 686
drag, startPoint x: 937, startPoint y: 274, endPoint x: 766, endPoint y: 207, distance: 183.9
click at [766, 207] on div "Format 7 6 5 4 3 2 1 No Folds 1 2 3 4 { "action" : "namedAction" , "name" : "si…" at bounding box center [1036, 521] width 557 height 709
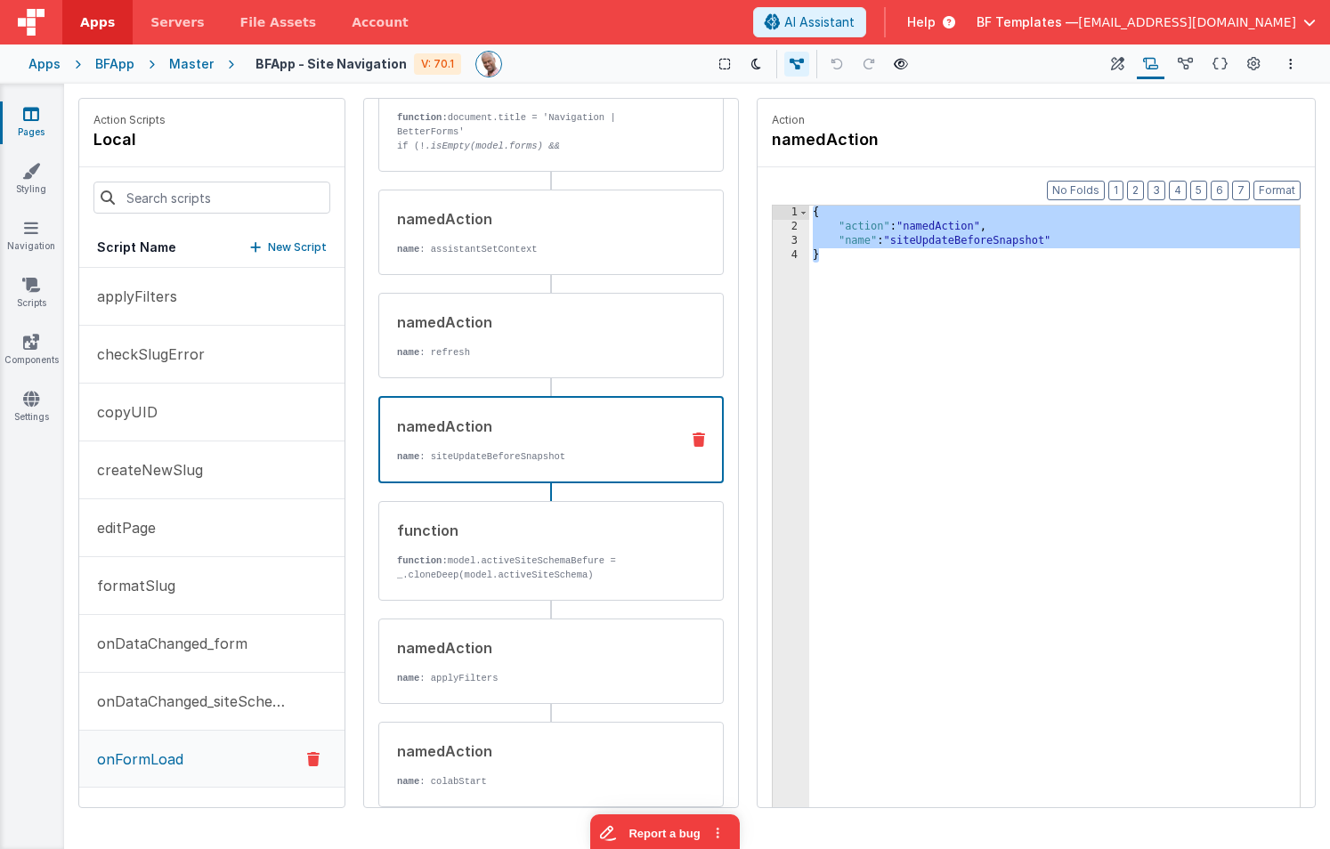
click at [1003, 240] on div "{ "action" : "namedAction" , "name" : "siteUpdateBeforeSnapshot" }" at bounding box center [1054, 549] width 491 height 686
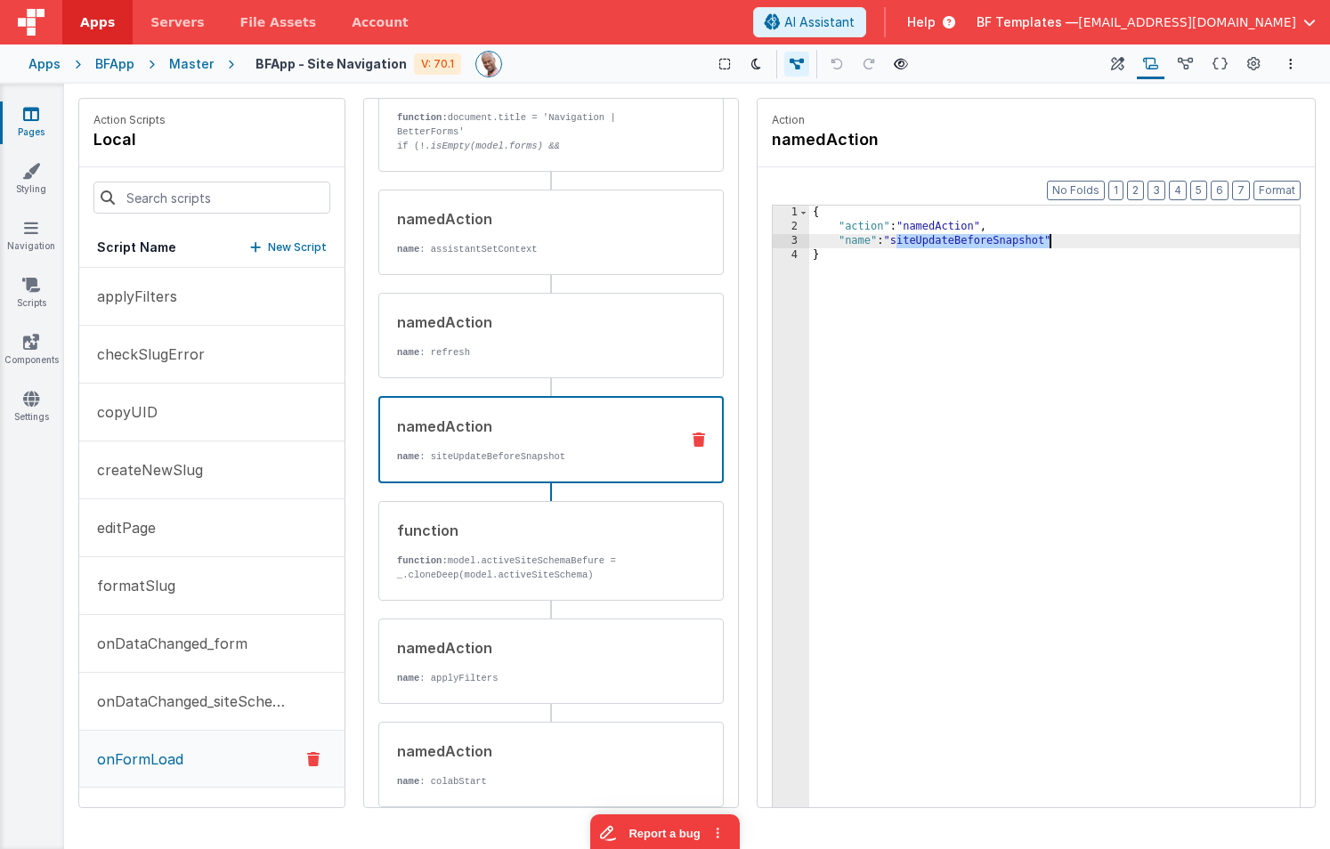
click at [1003, 240] on div "{ "action" : "namedAction" , "name" : "siteUpdateBeforeSnapshot" }" at bounding box center [1054, 549] width 491 height 686
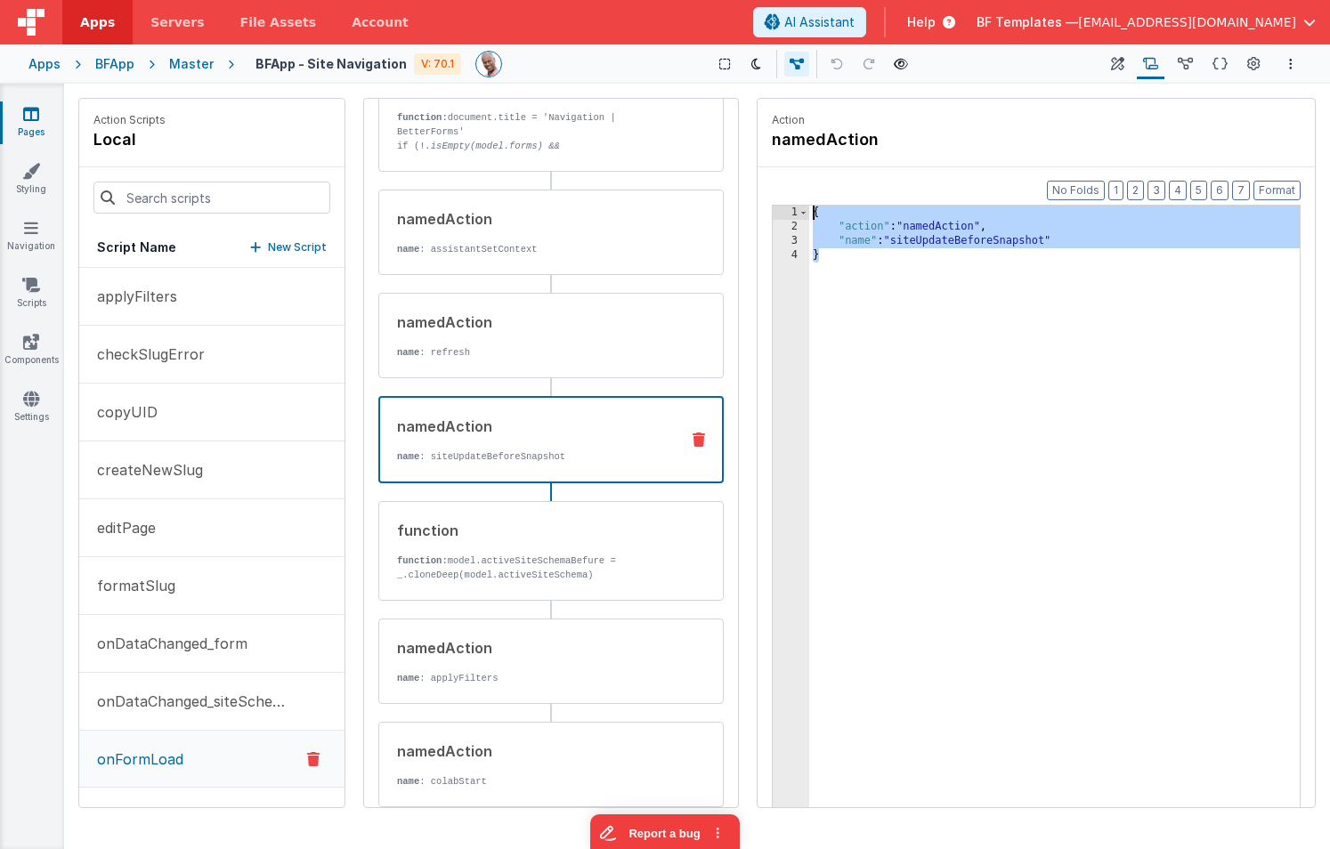
drag, startPoint x: 811, startPoint y: 209, endPoint x: 764, endPoint y: 174, distance: 59.1
click at [764, 174] on div "Format 7 6 5 4 3 2 1 No Folds 1 2 3 4 { "action" : "namedAction" , "name" : "si…" at bounding box center [1036, 521] width 557 height 709
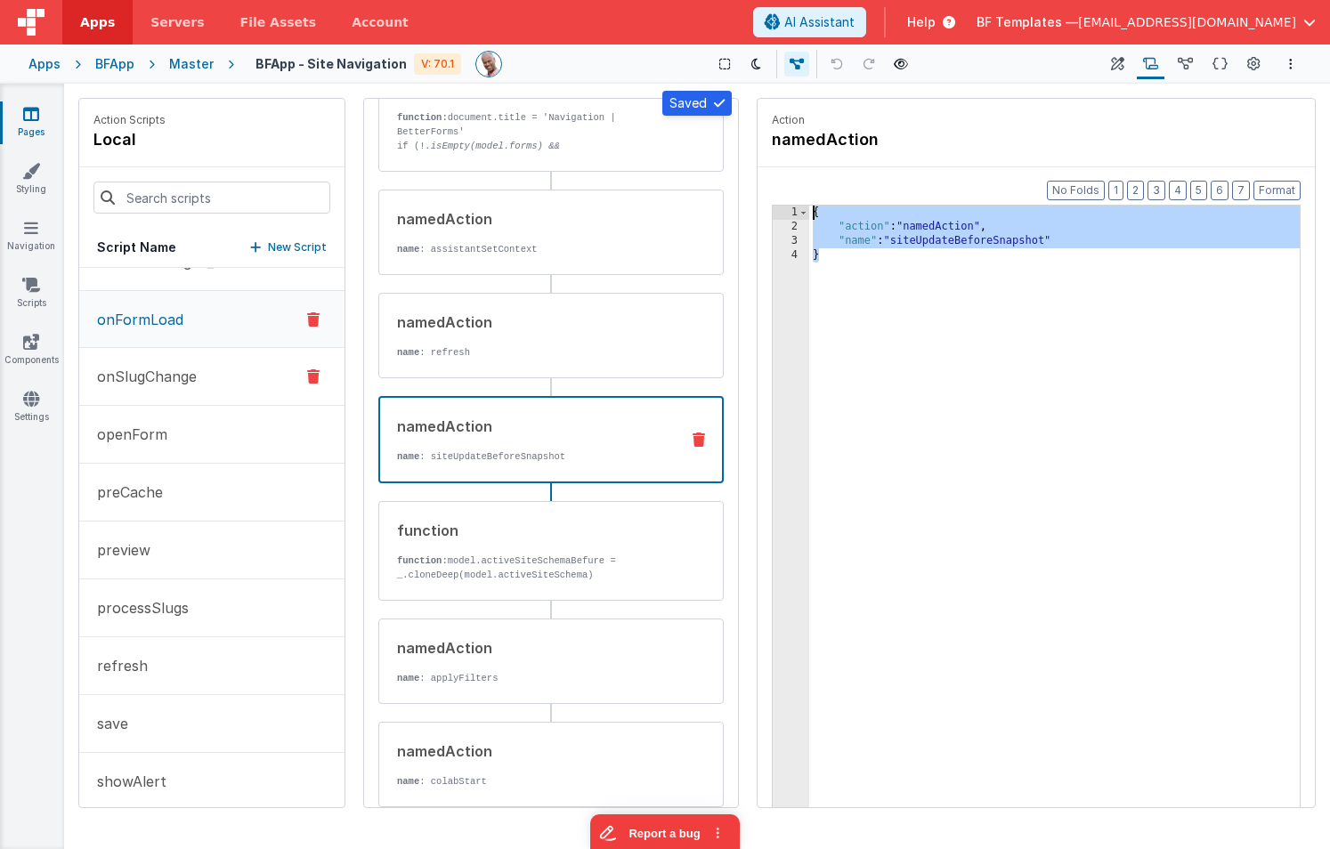
scroll to position [458, 0]
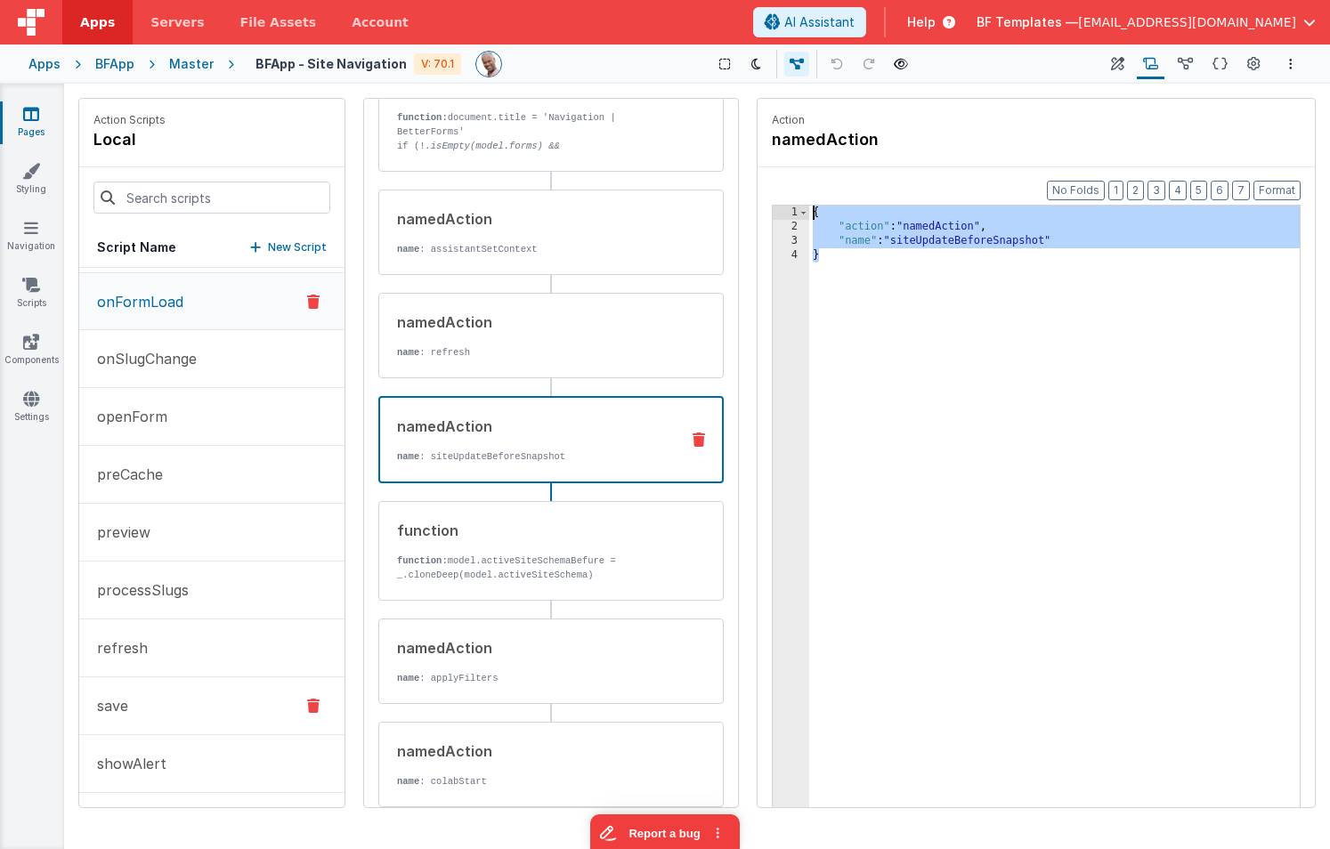
click at [182, 699] on button "save" at bounding box center [211, 707] width 265 height 58
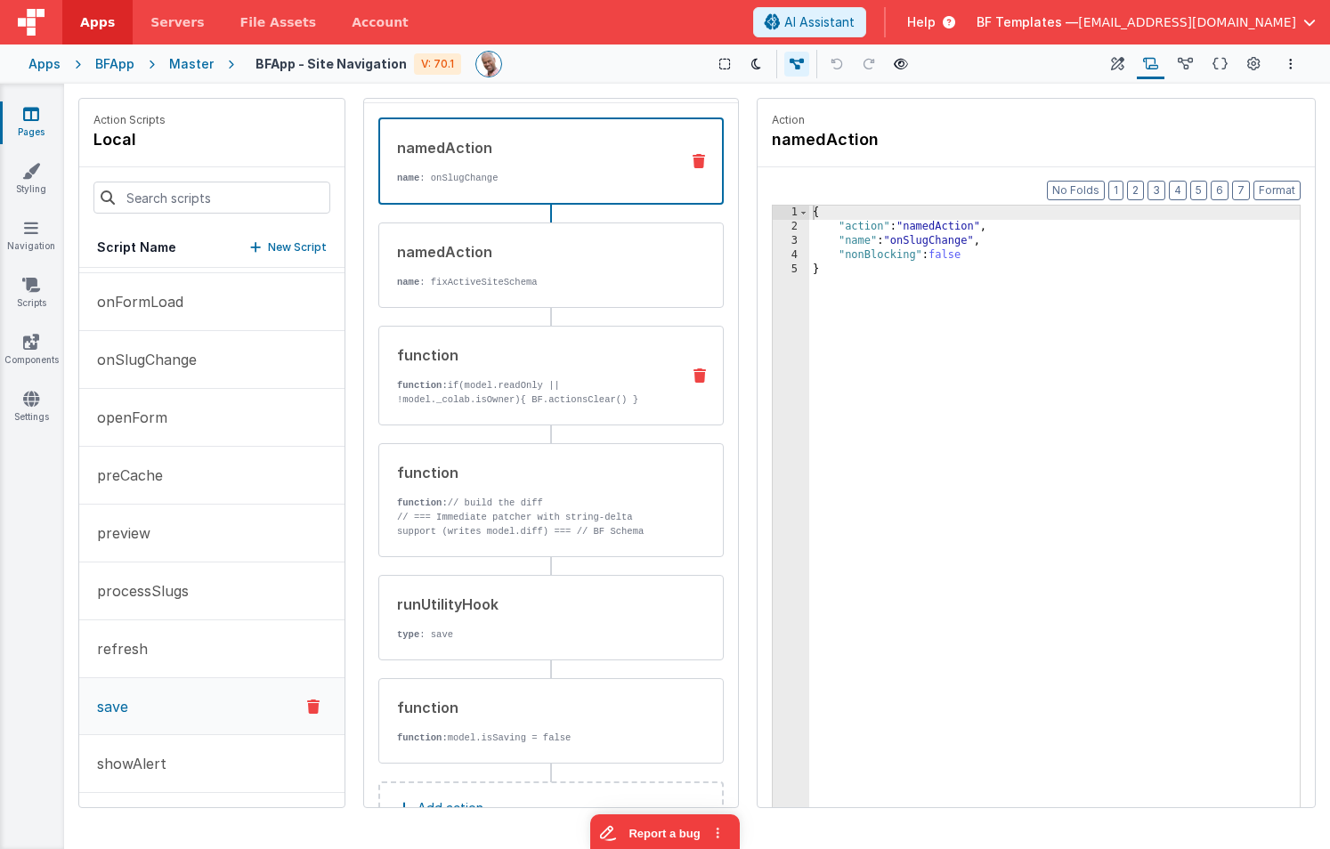
scroll to position [0, 0]
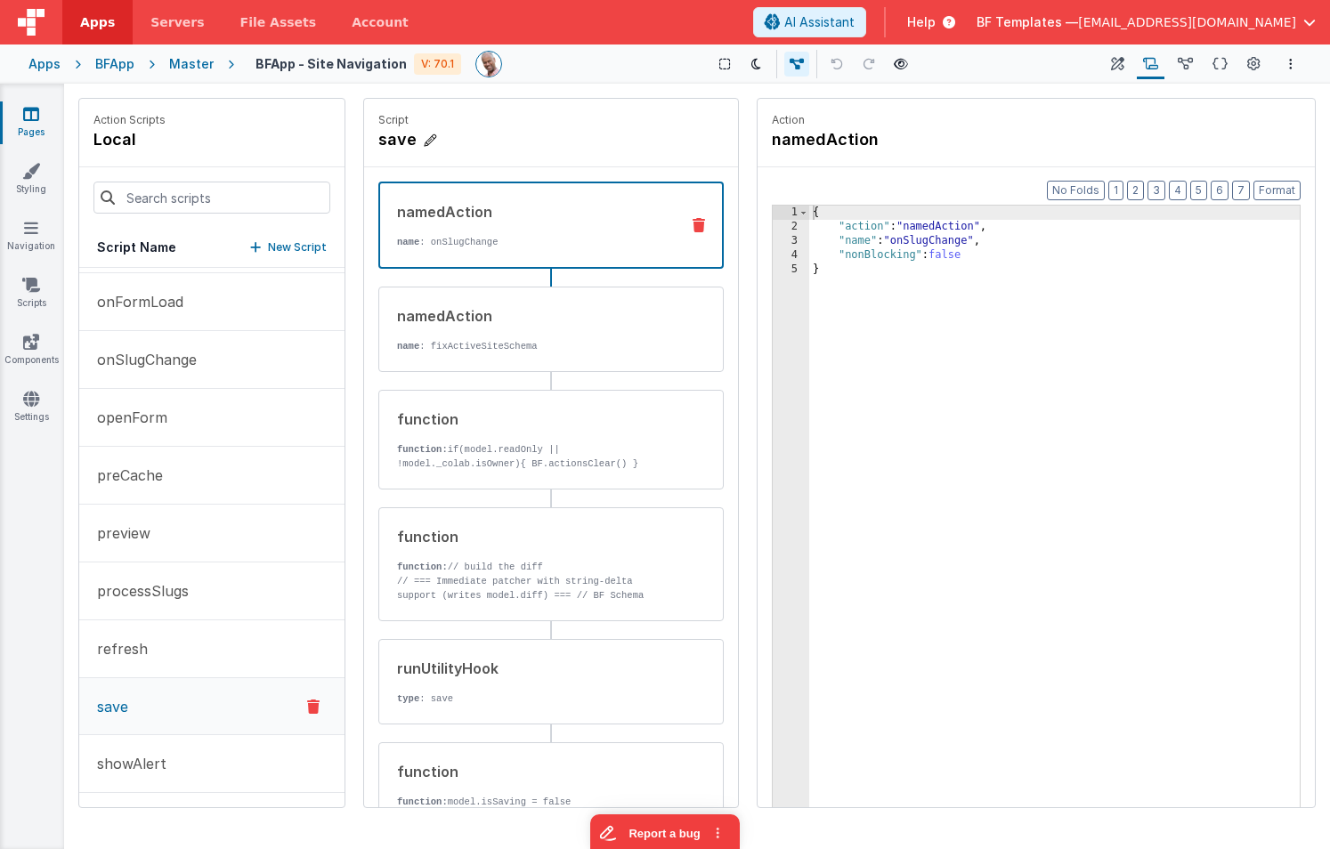
click at [410, 135] on h4 "save" at bounding box center [511, 139] width 267 height 25
click at [437, 139] on input "save" at bounding box center [467, 139] width 178 height 25
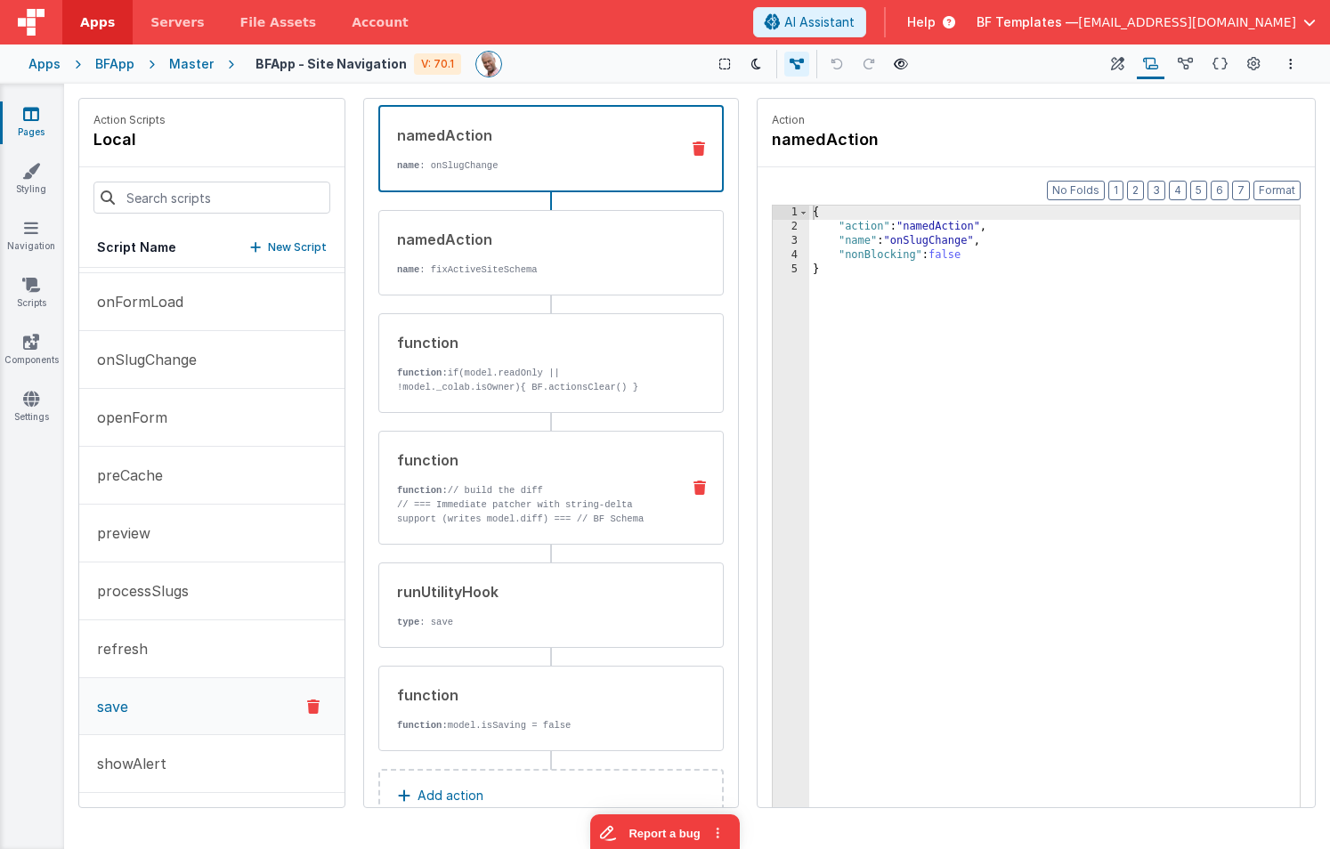
scroll to position [92, 0]
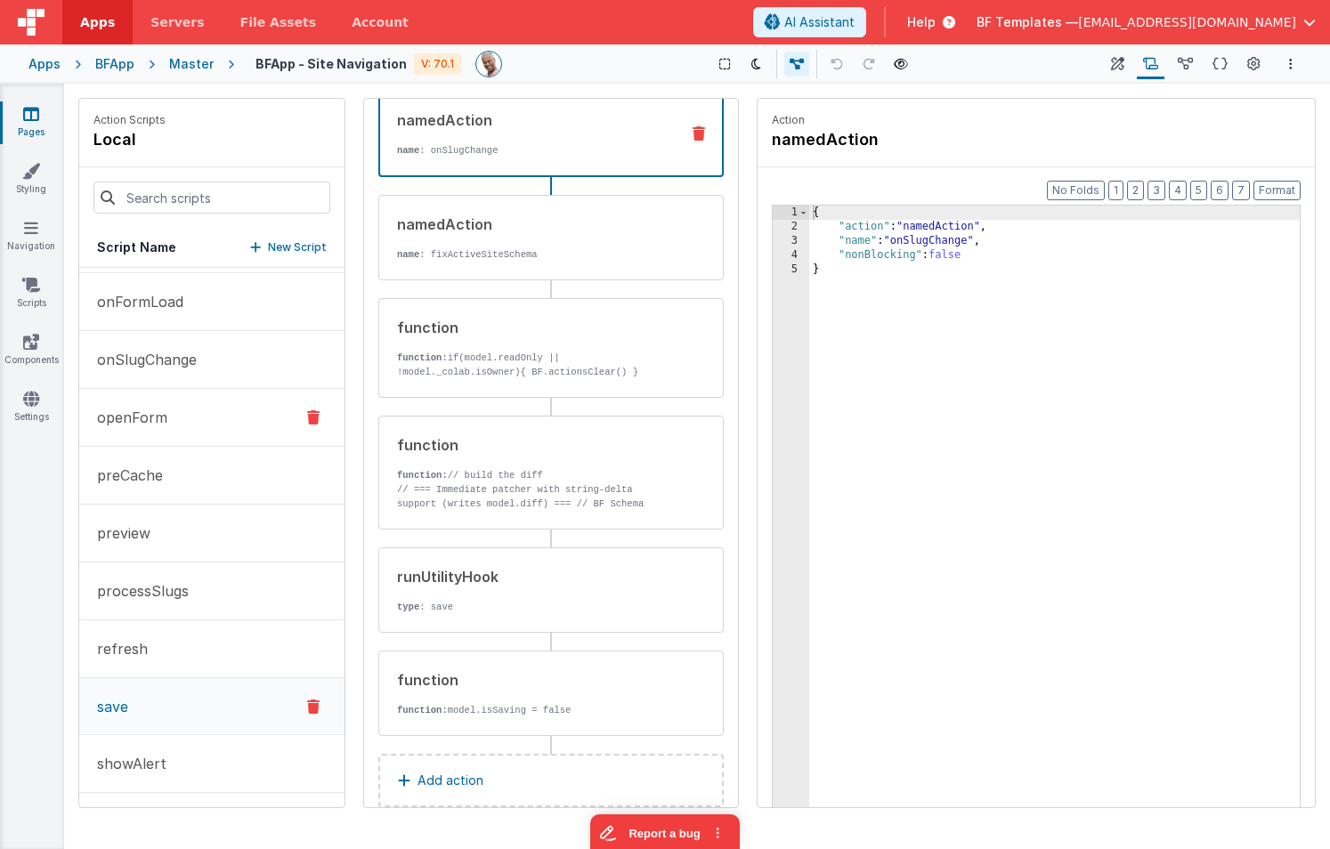
click at [223, 423] on button "openForm" at bounding box center [211, 418] width 265 height 58
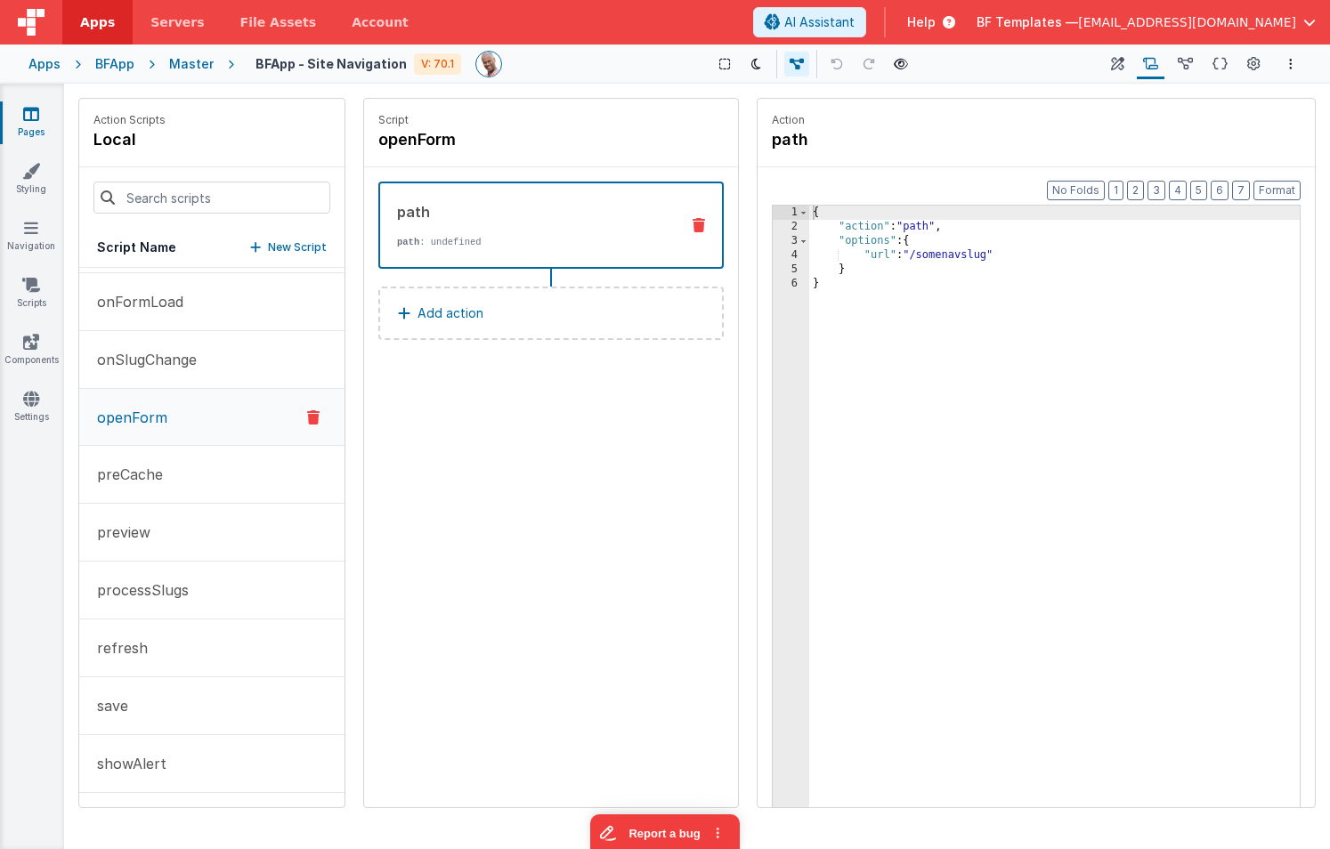
scroll to position [0, 0]
click at [906, 317] on div "{ "action" : "path" , "options" : { "url" : "/somenavslug" } }" at bounding box center [1054, 549] width 491 height 686
click at [312, 412] on icon at bounding box center [313, 417] width 12 height 21
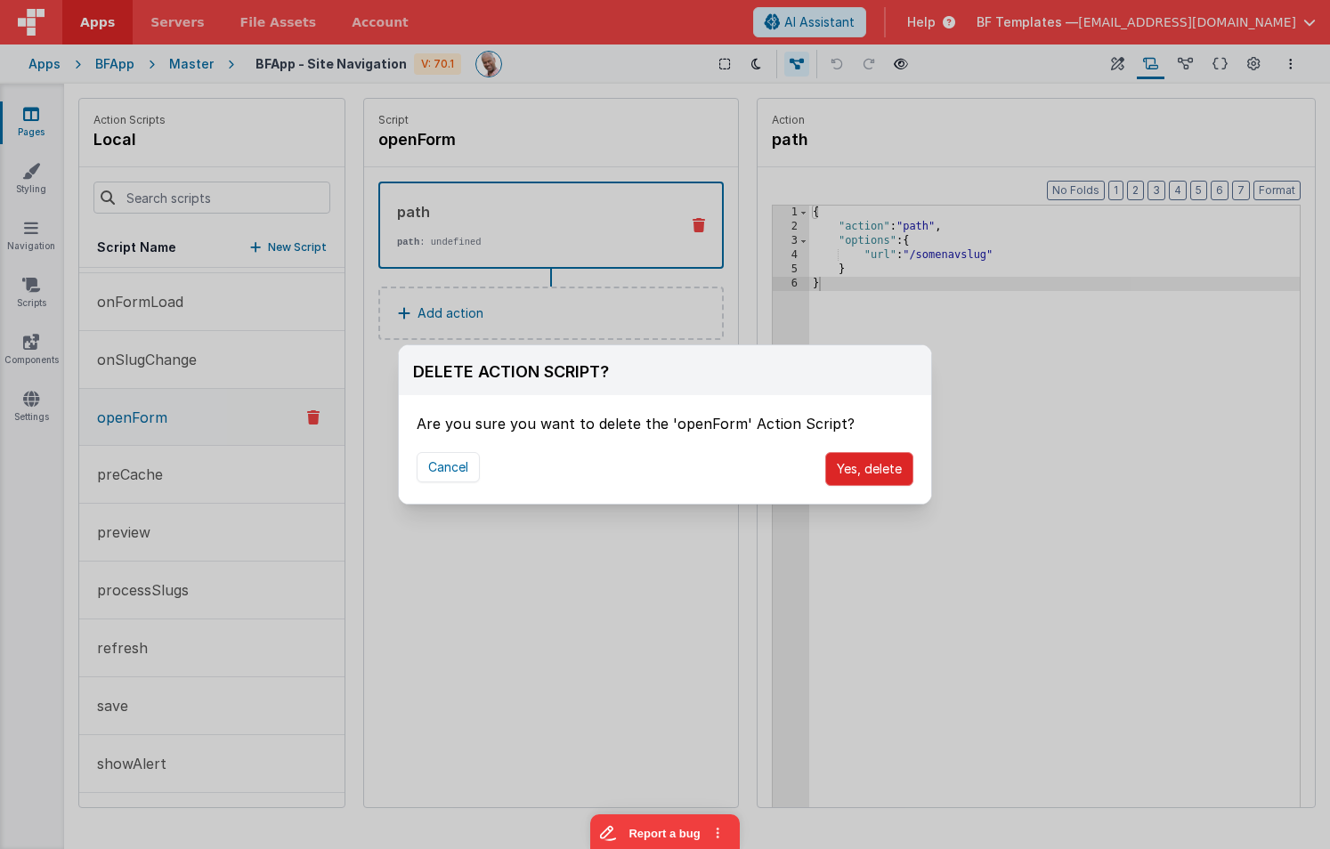
click at [857, 469] on button "Yes, delete" at bounding box center [869, 469] width 88 height 34
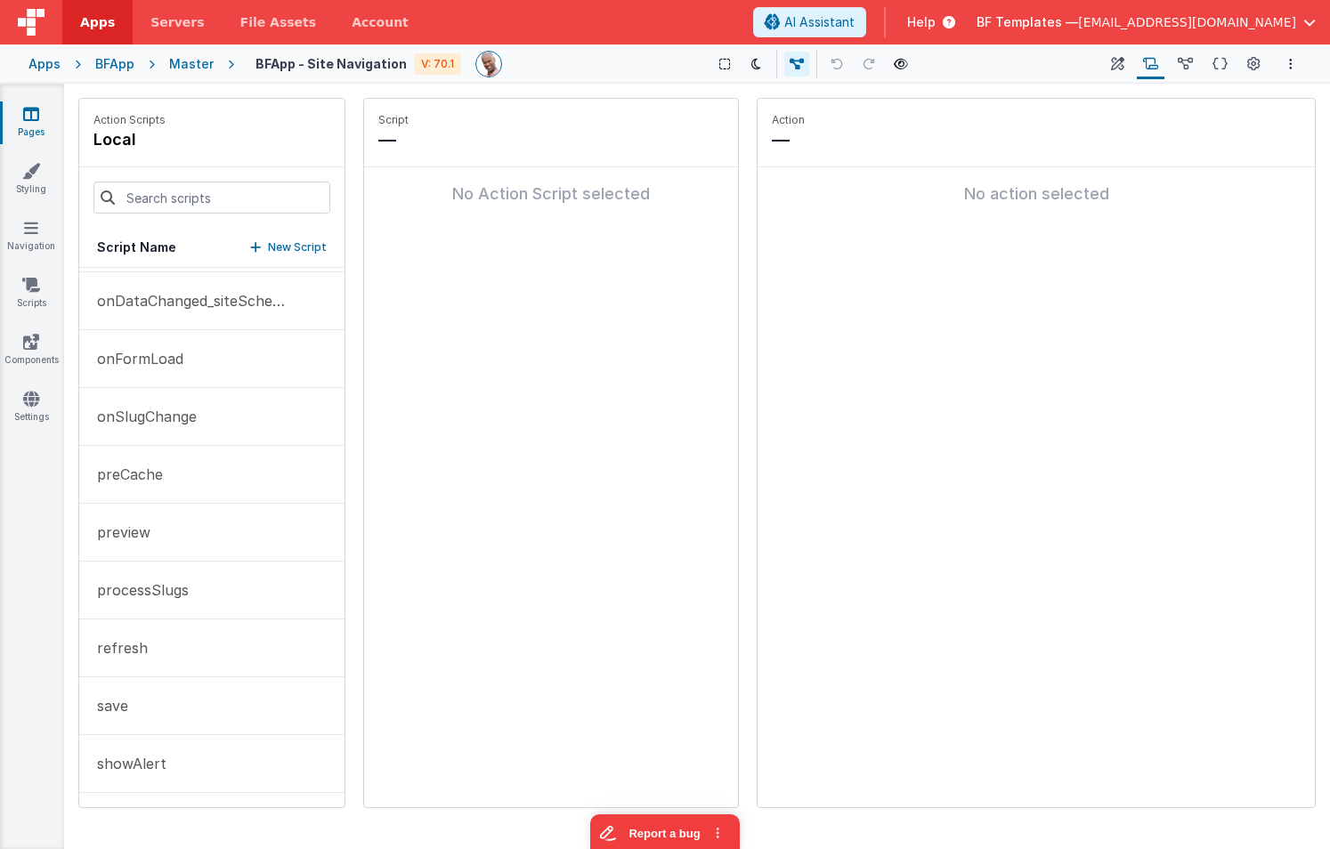
scroll to position [401, 0]
click at [231, 367] on button "onFormLoad" at bounding box center [211, 359] width 265 height 58
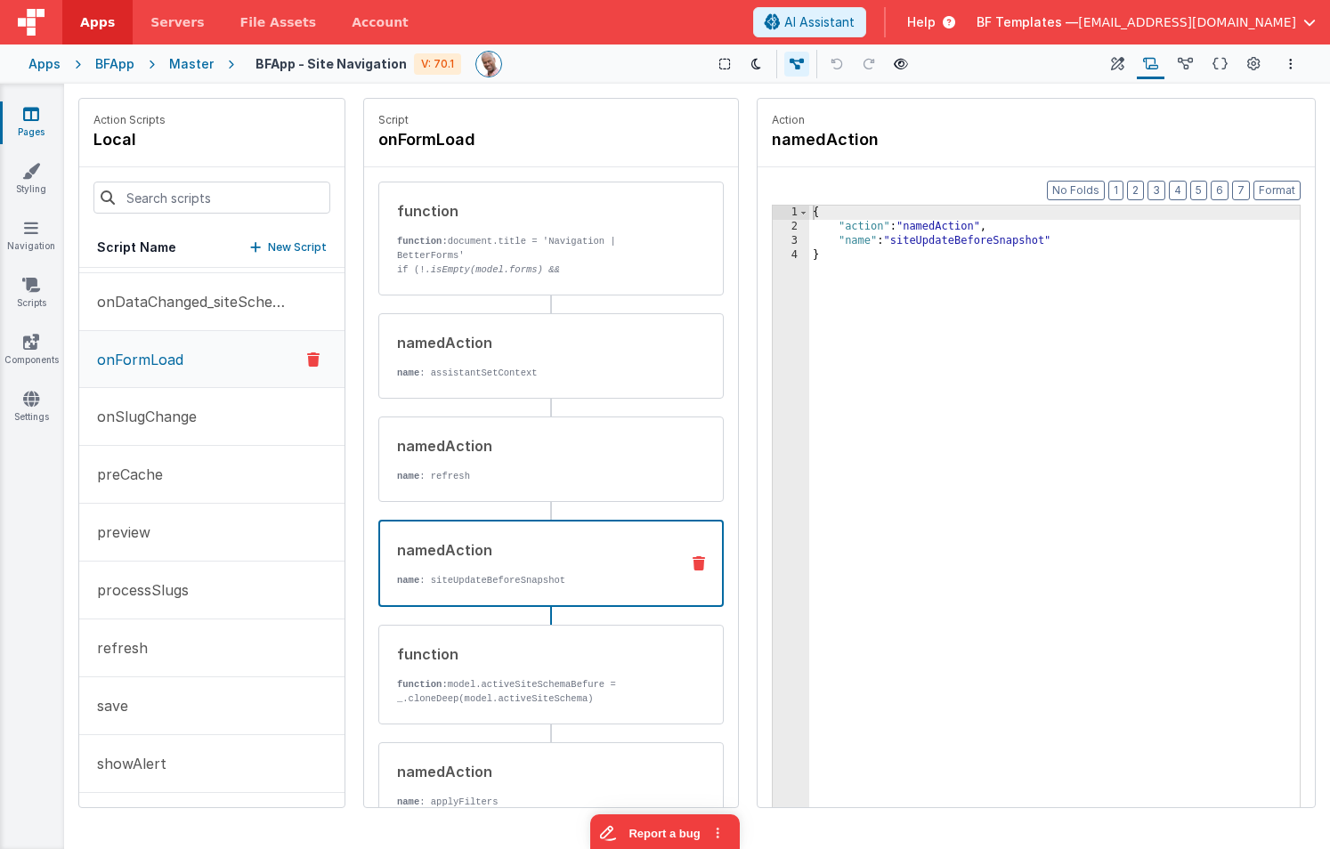
click at [566, 581] on p "name : siteUpdateBeforeSnapshot" at bounding box center [531, 580] width 268 height 14
click at [1033, 276] on div "{ "action" : "namedAction" , "name" : "siteUpdateBeforeSnapshot" }" at bounding box center [1054, 549] width 491 height 686
click at [237, 701] on button "save" at bounding box center [211, 707] width 265 height 58
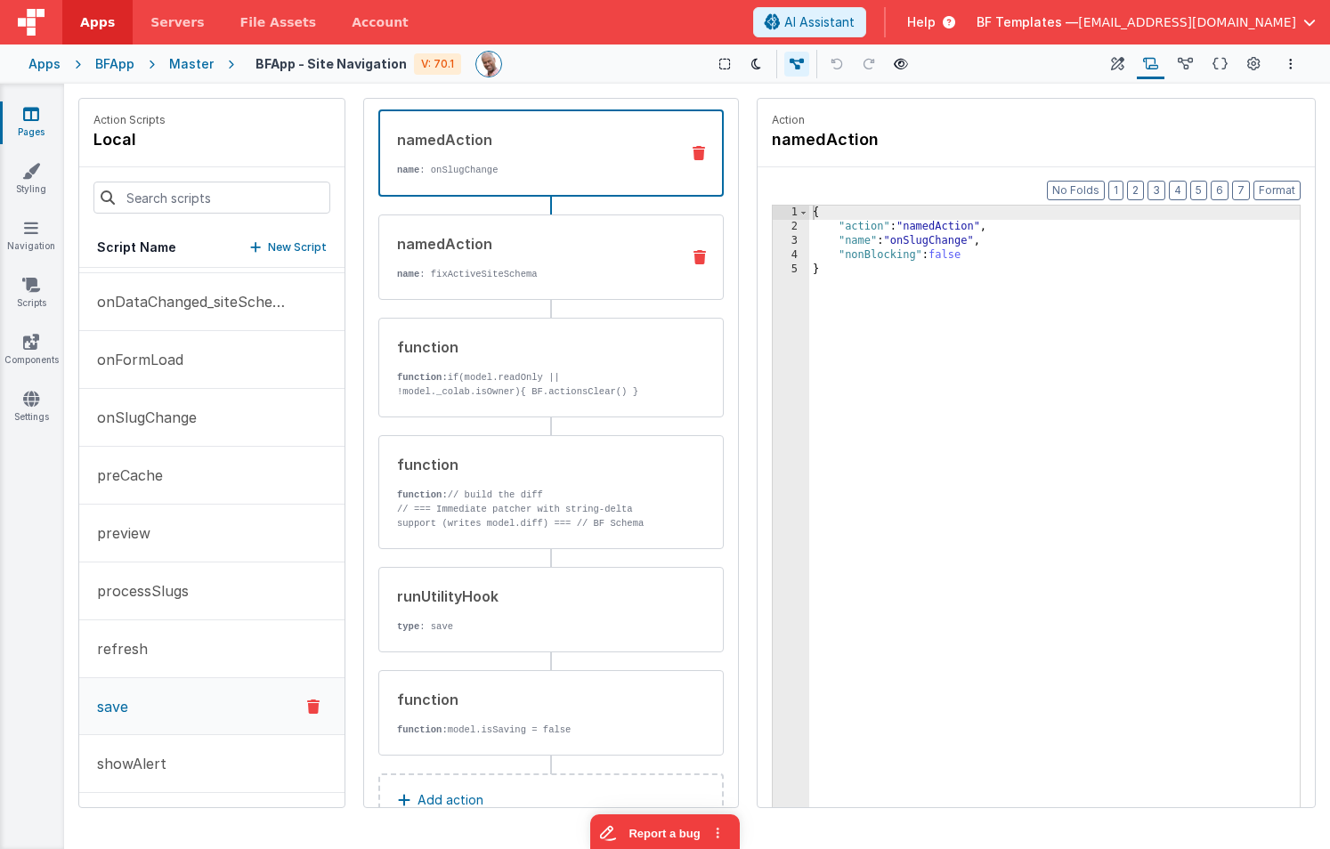
scroll to position [124, 0]
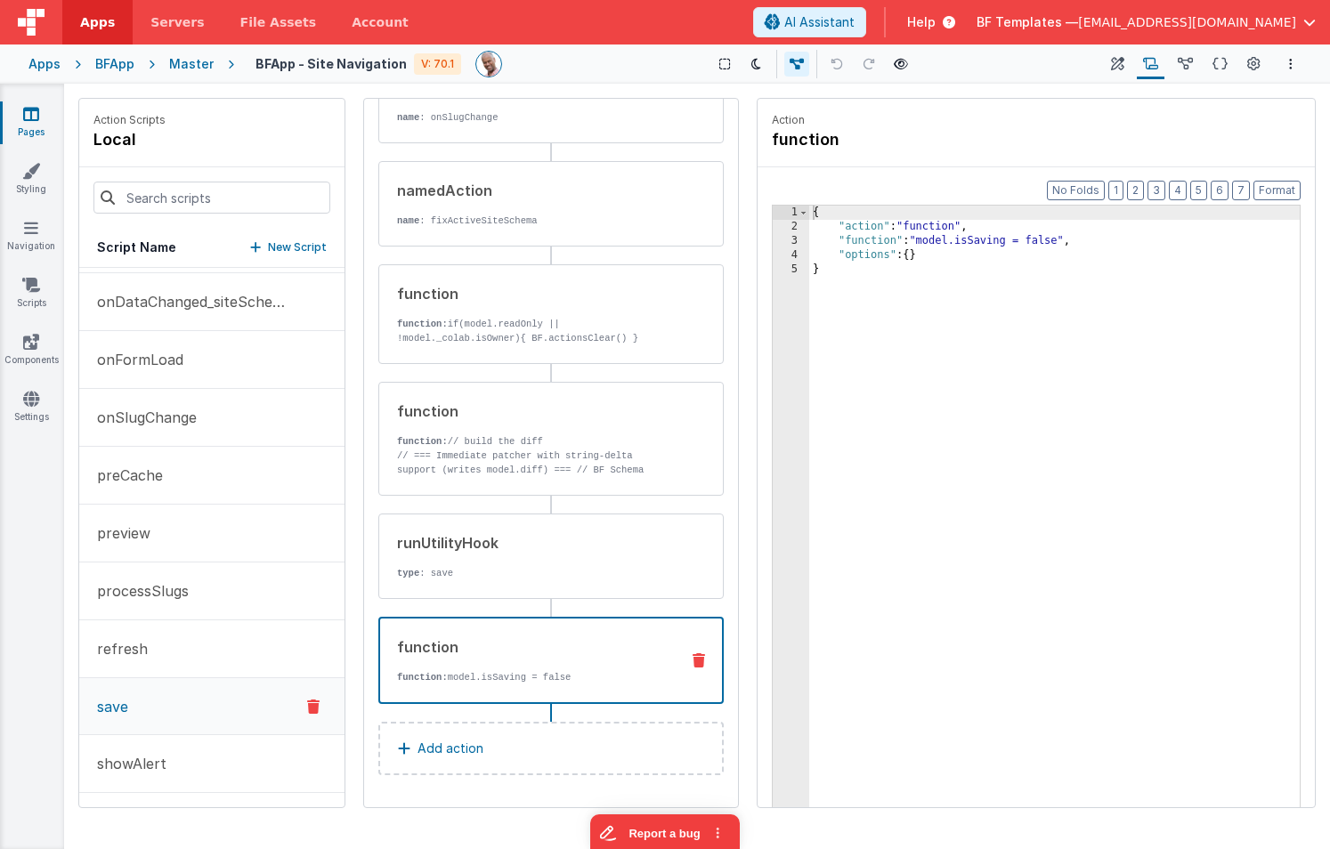
click at [565, 666] on div "function function: model.isSaving = false" at bounding box center [522, 661] width 285 height 48
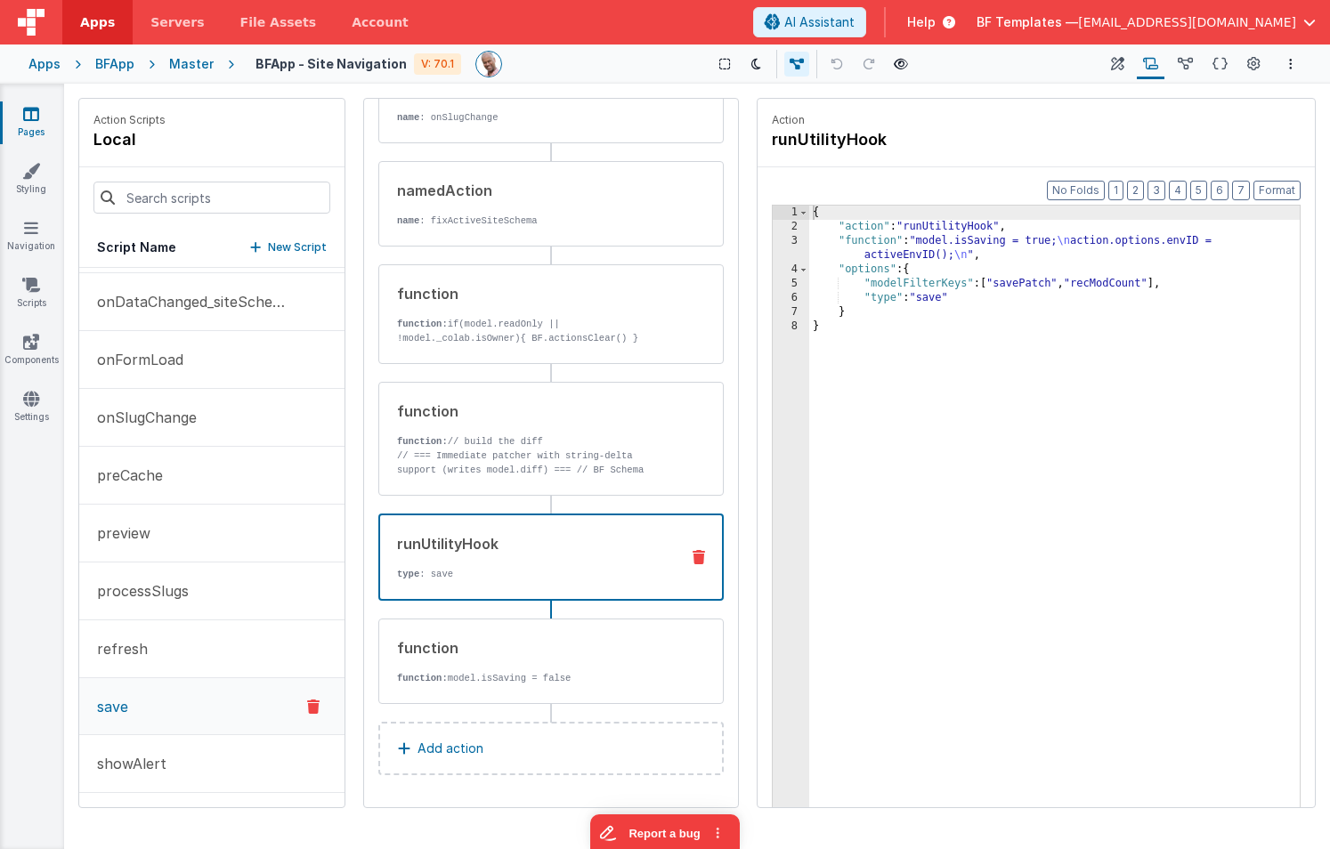
click at [547, 557] on div "runUtilityHook type : save" at bounding box center [522, 557] width 285 height 48
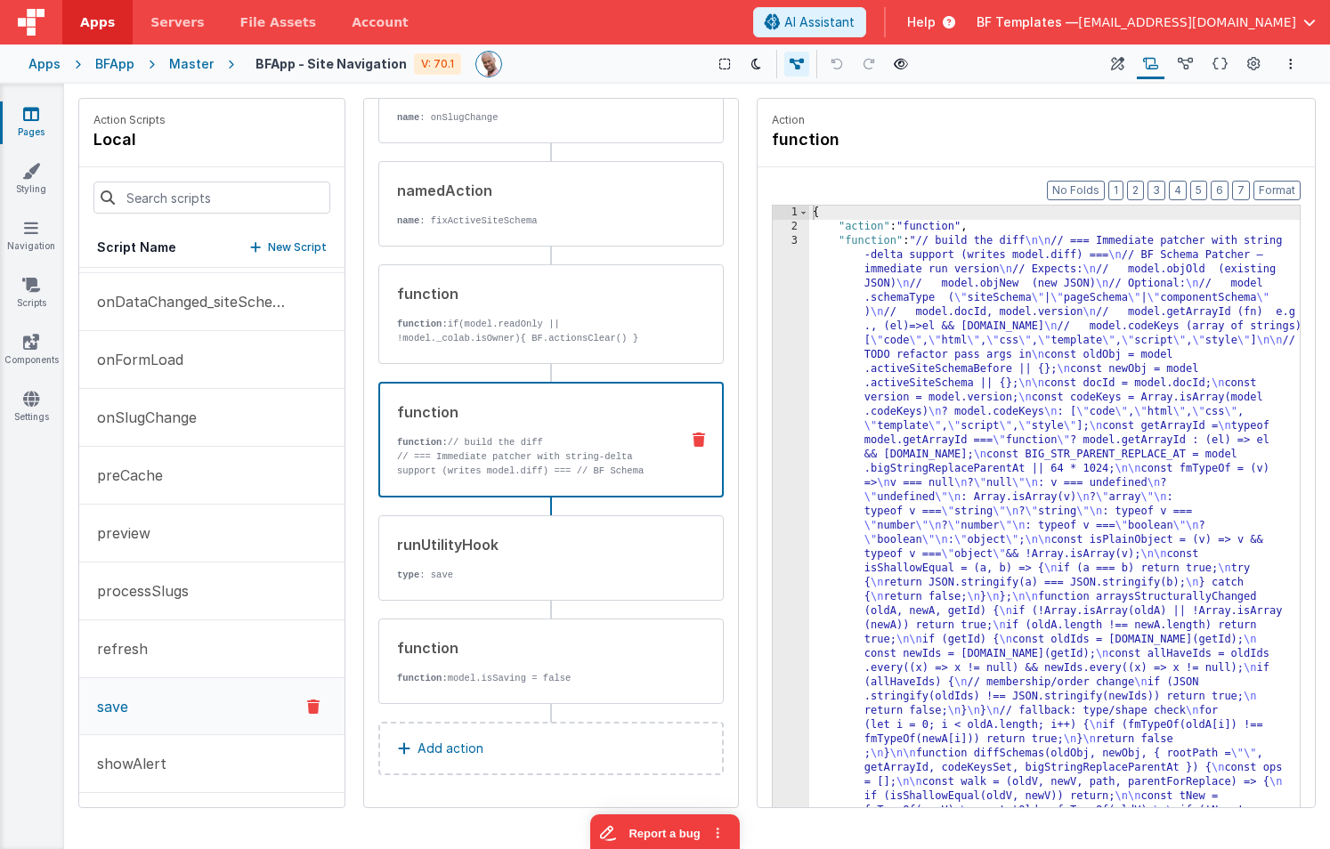
click at [560, 471] on p "// === Immediate patcher with string-delta support (writes model.diff) === // B…" at bounding box center [531, 528] width 268 height 157
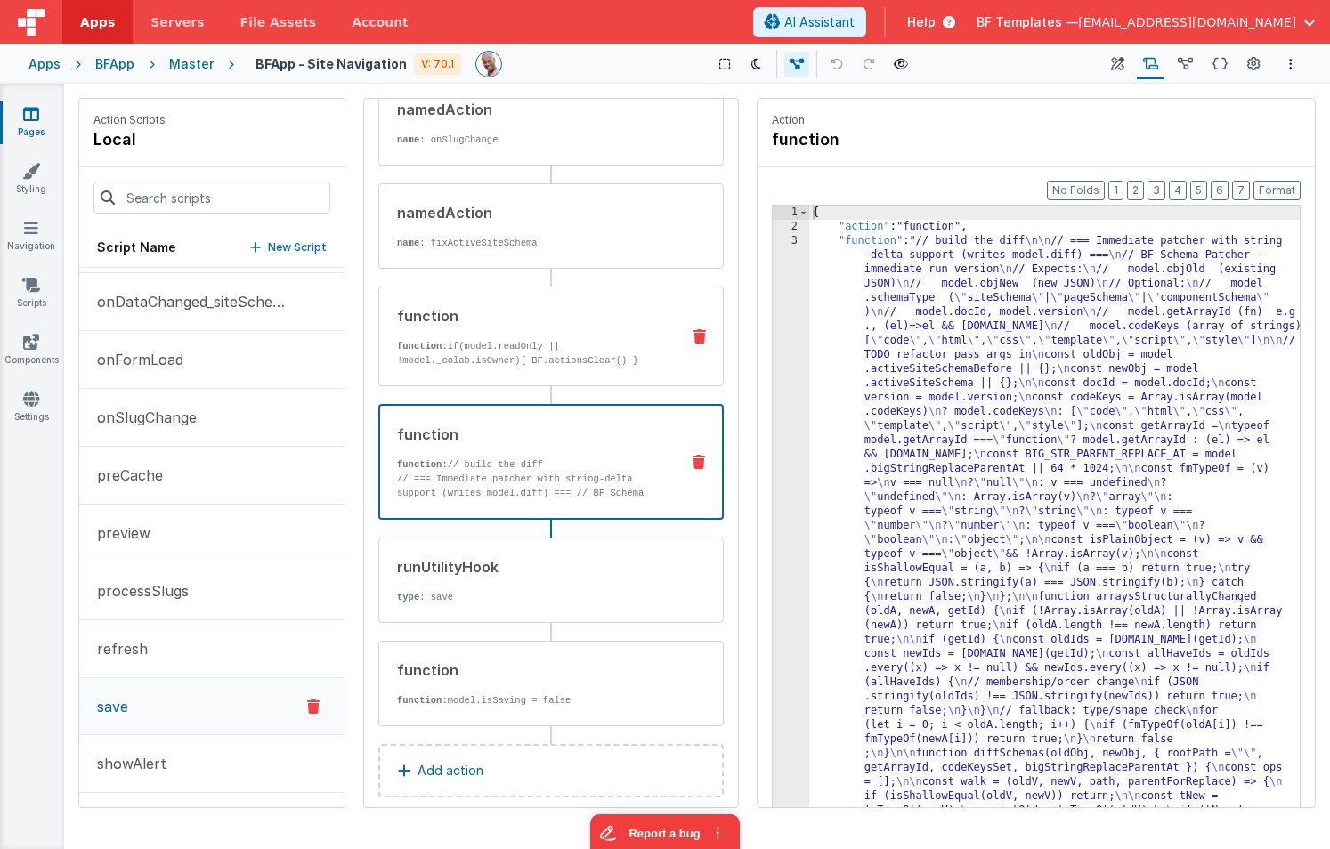
scroll to position [99, 0]
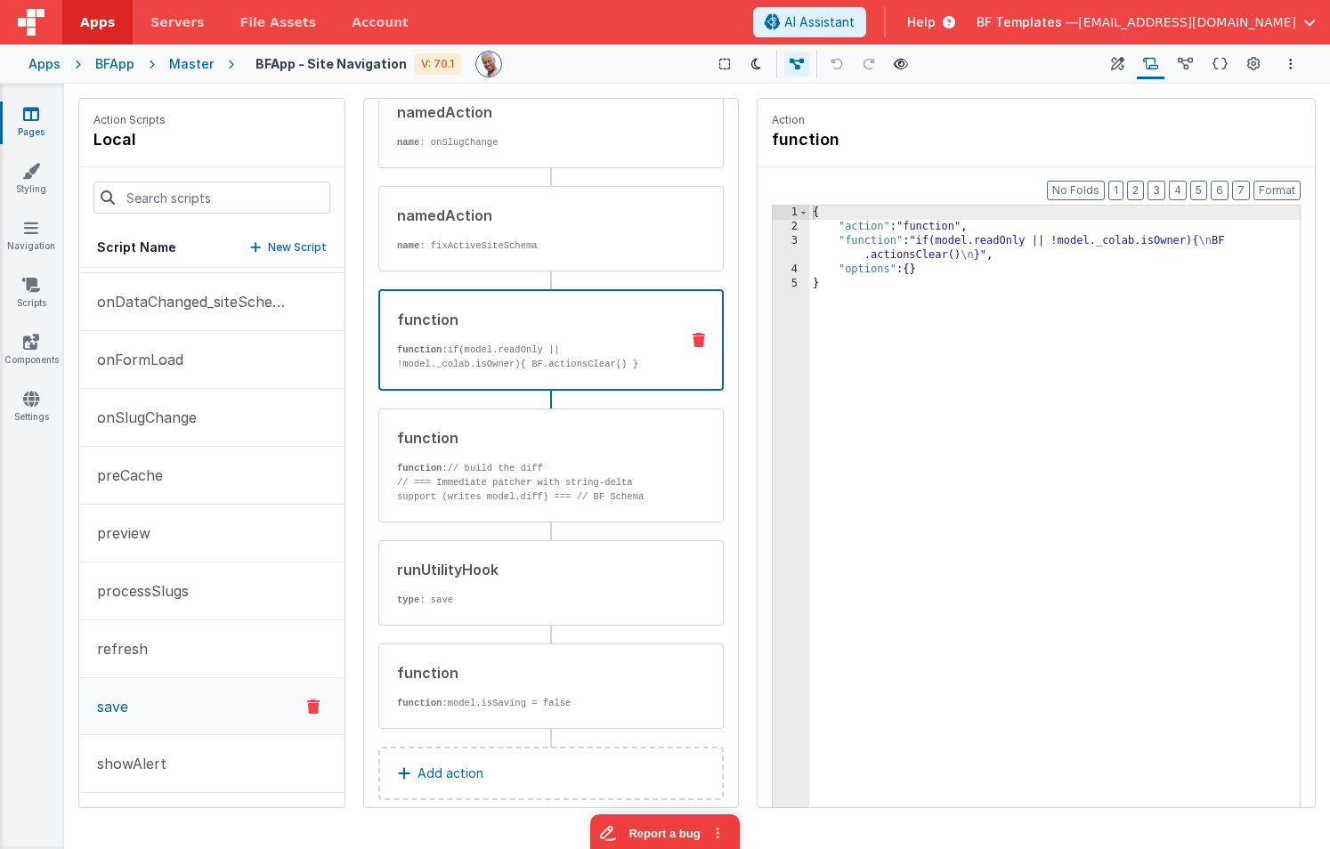
click at [534, 337] on div "function function: if(model.readOnly || !model._colab.isOwner){ BF.actionsClear…" at bounding box center [522, 340] width 285 height 62
click at [699, 340] on icon at bounding box center [699, 340] width 12 height 14
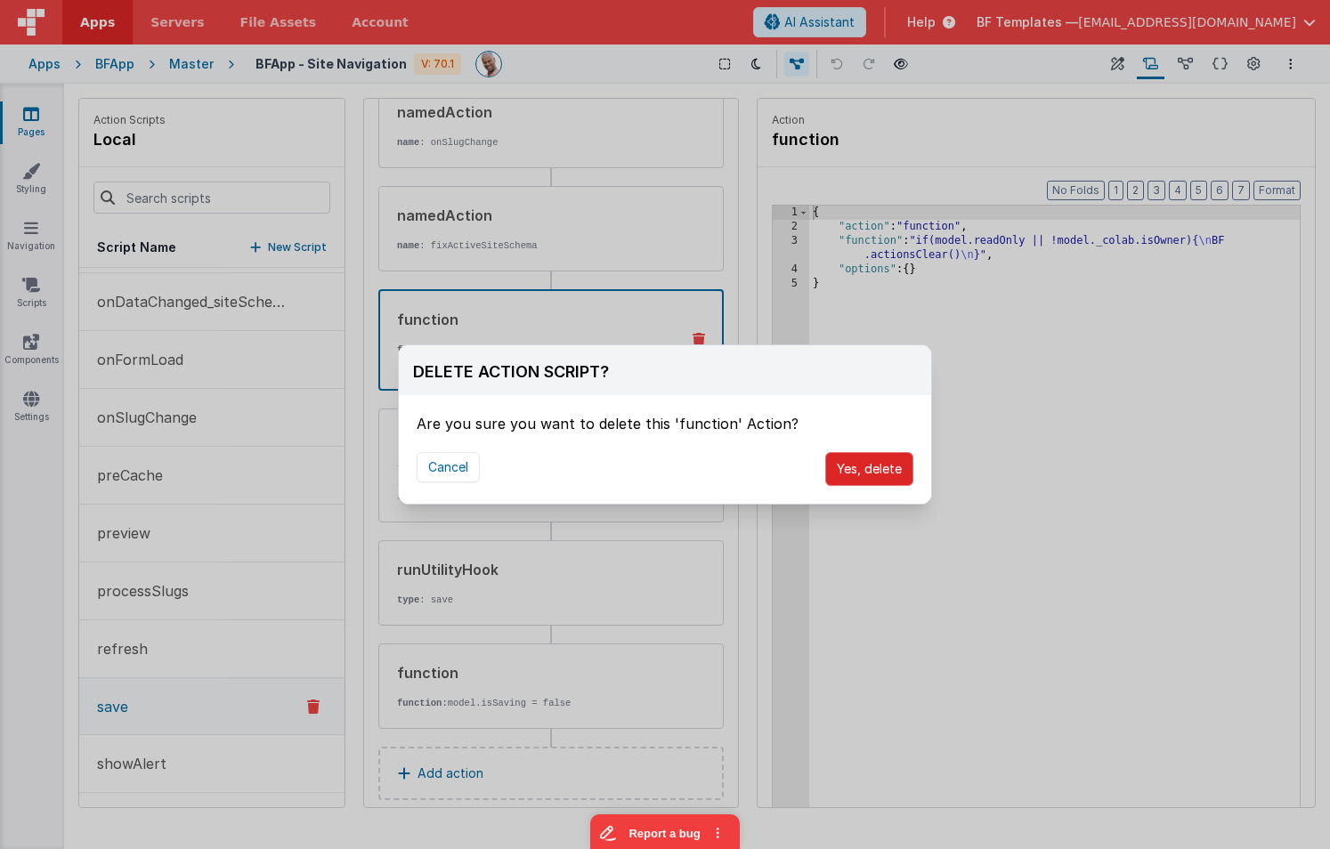
click at [857, 475] on button "Yes, delete" at bounding box center [869, 469] width 88 height 34
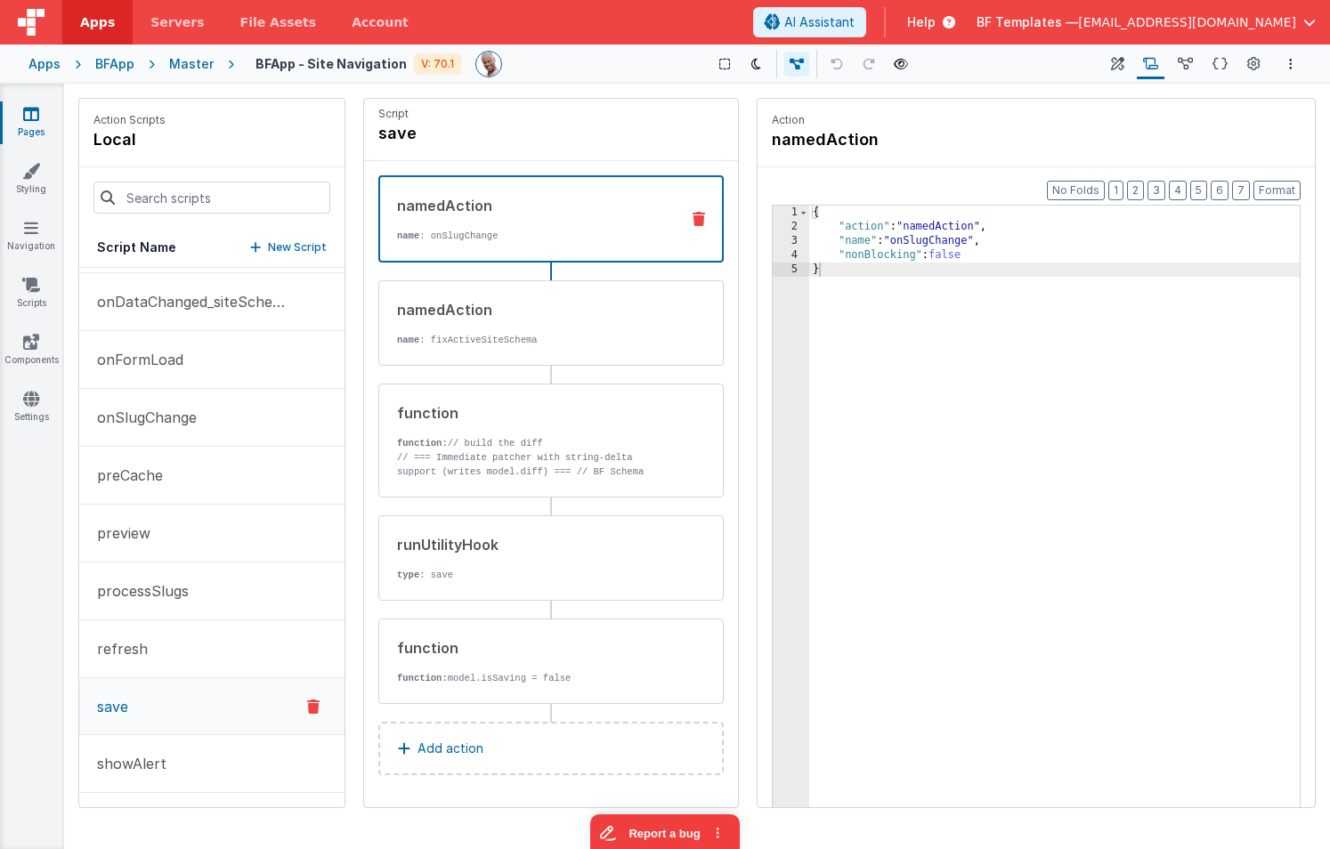
scroll to position [4, 0]
click at [677, 438] on button at bounding box center [700, 442] width 46 height 14
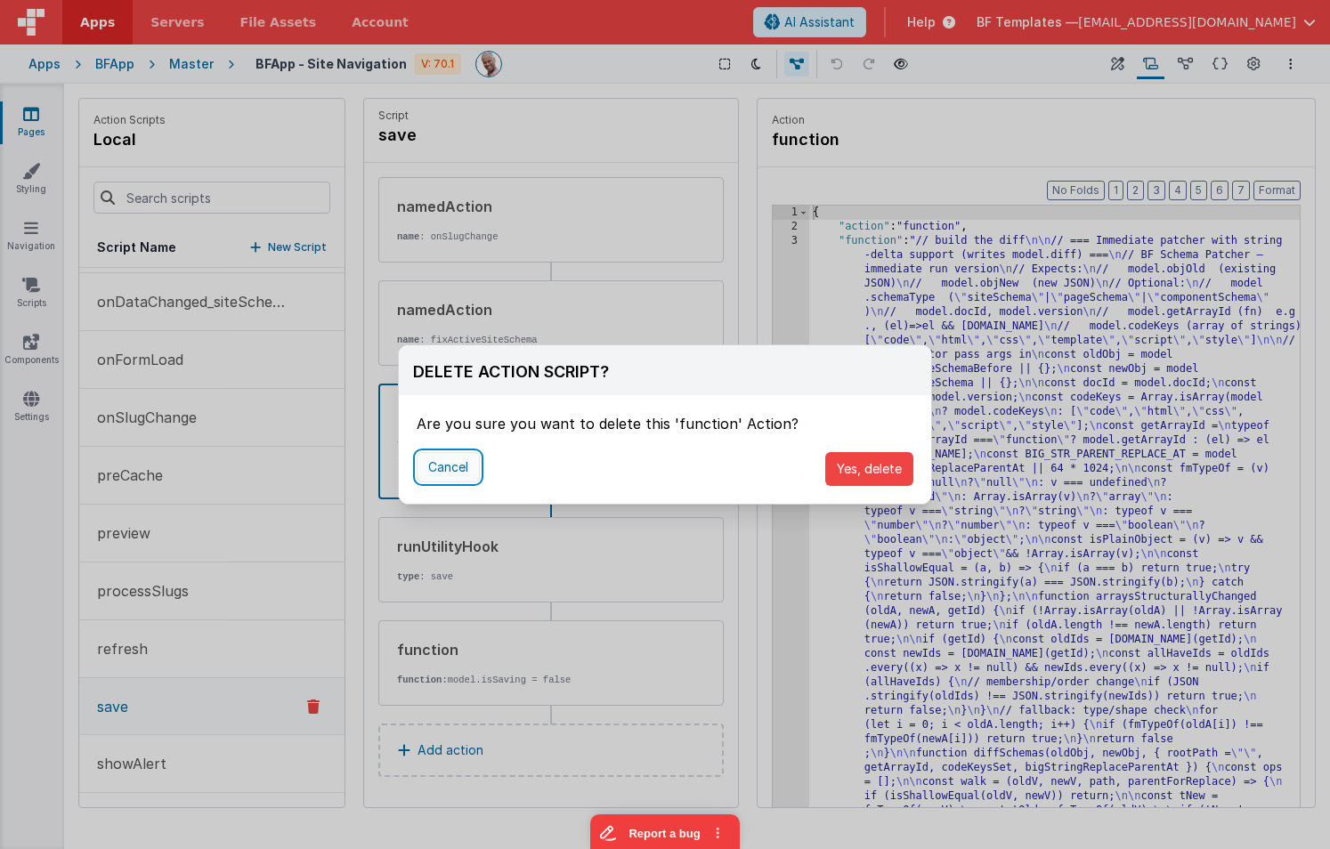
drag, startPoint x: 444, startPoint y: 468, endPoint x: 458, endPoint y: 465, distance: 13.8
click at [444, 468] on button "Cancel" at bounding box center [448, 467] width 63 height 30
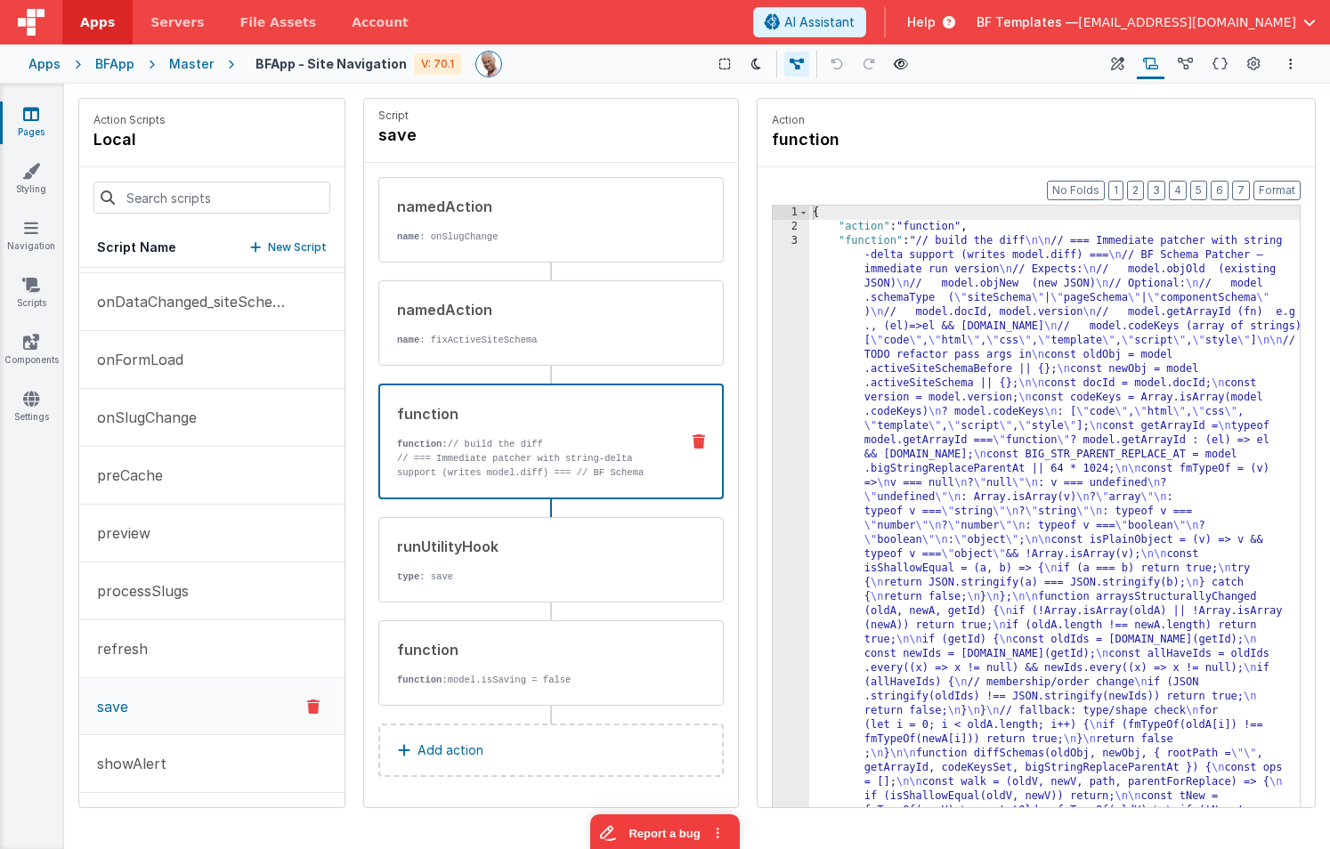
click at [703, 439] on icon at bounding box center [699, 442] width 12 height 14
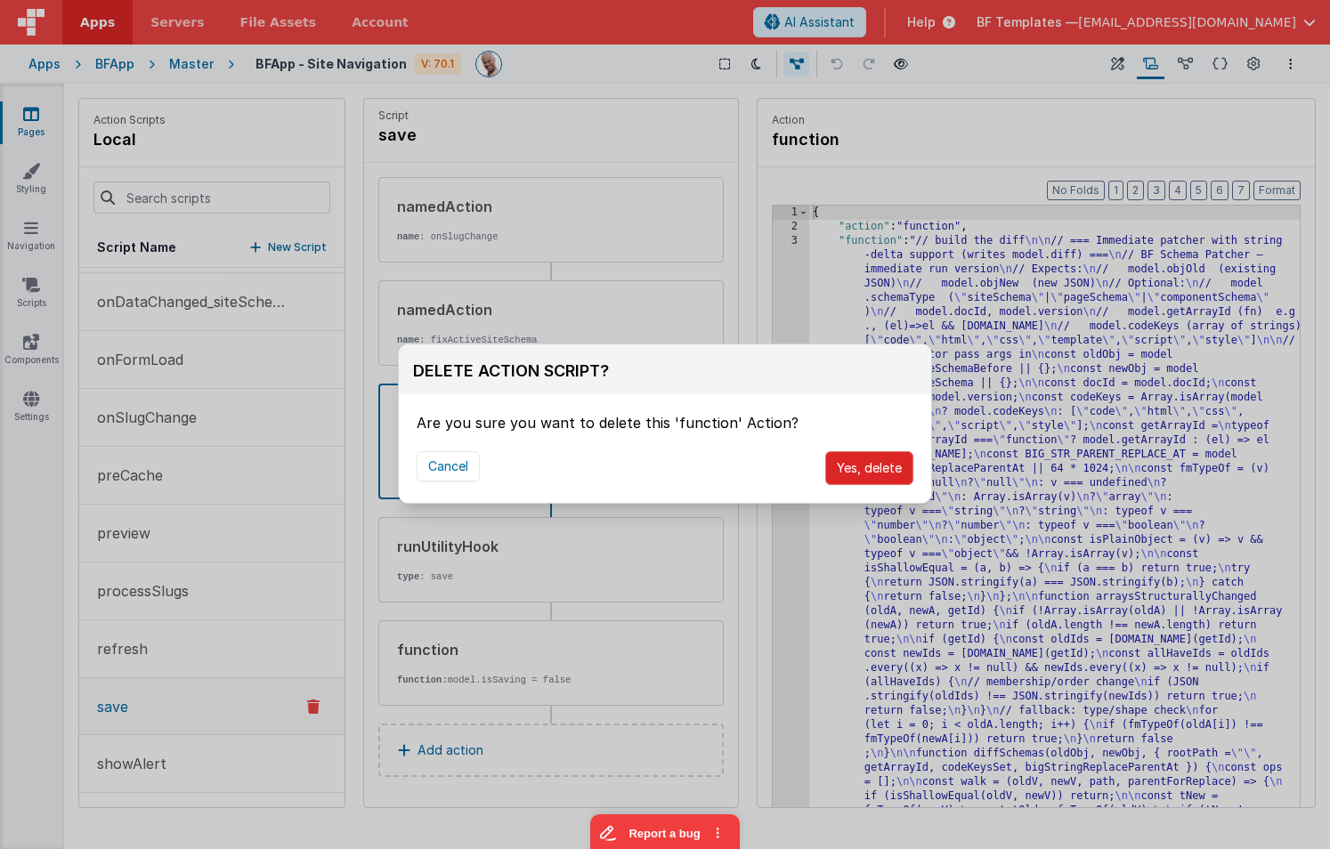
click at [838, 471] on button "Yes, delete" at bounding box center [869, 468] width 88 height 34
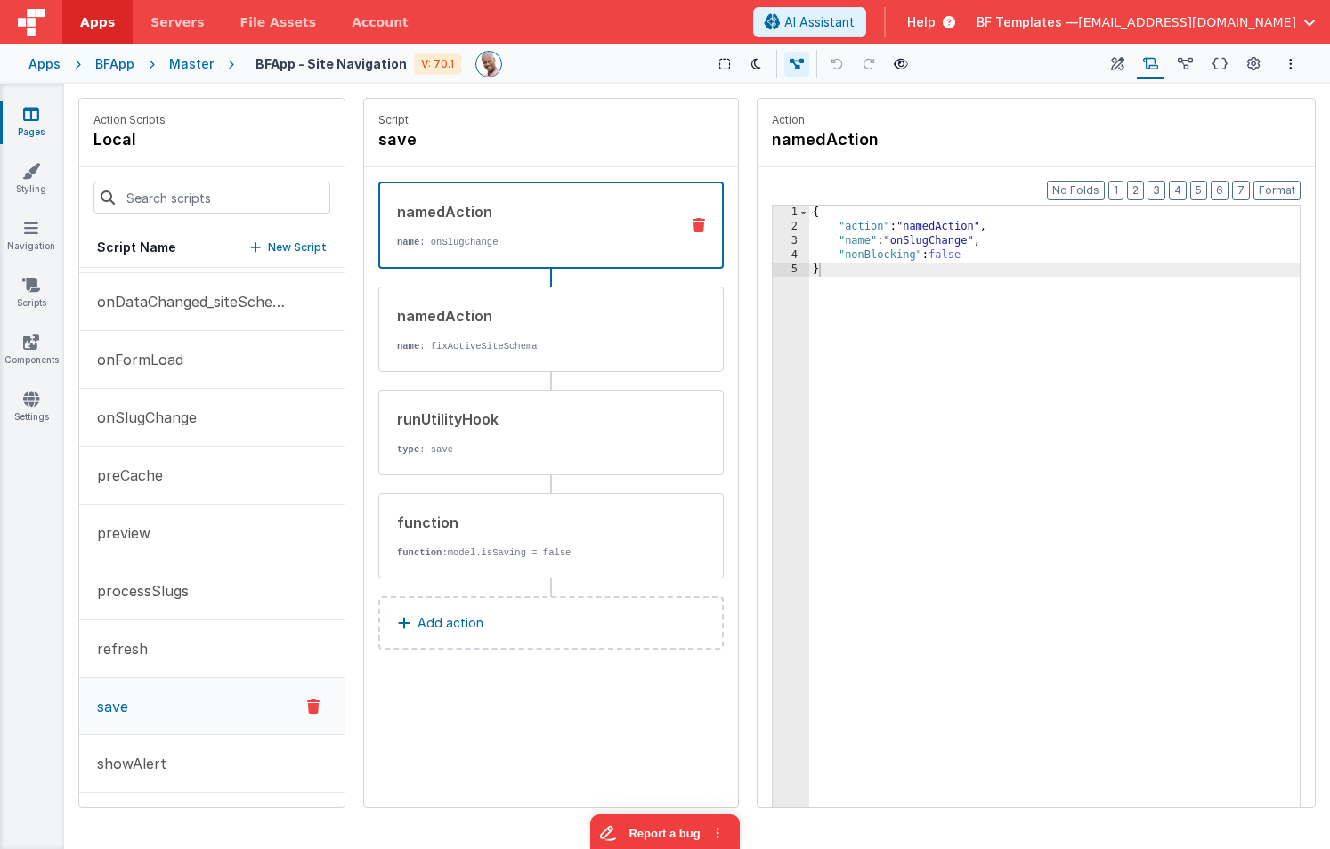
scroll to position [0, 0]
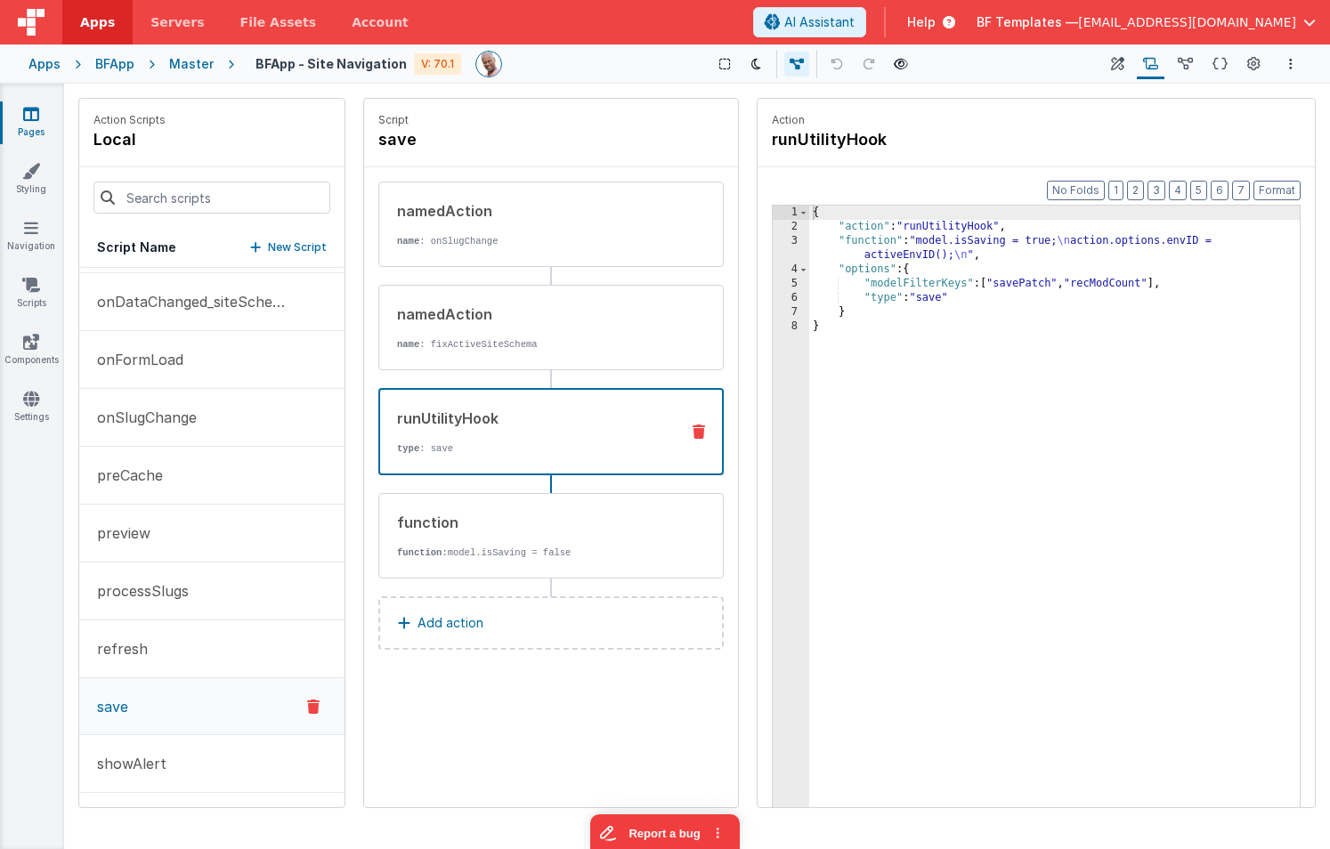
click at [606, 451] on p "type : save" at bounding box center [531, 449] width 268 height 14
click at [699, 431] on icon at bounding box center [699, 432] width 12 height 14
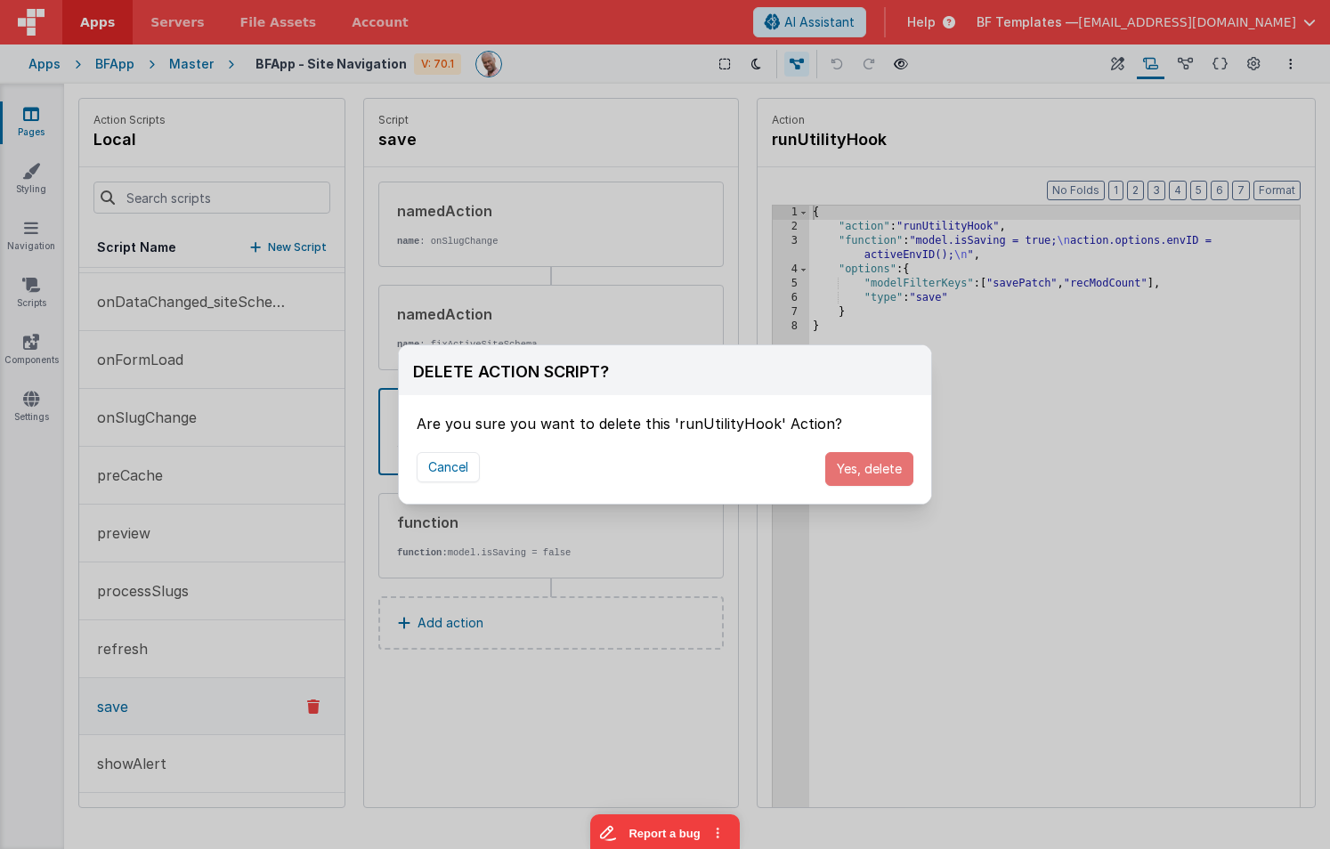
drag, startPoint x: 854, startPoint y: 469, endPoint x: 701, endPoint y: 476, distance: 153.3
click at [854, 469] on button "Yes, delete" at bounding box center [869, 469] width 88 height 34
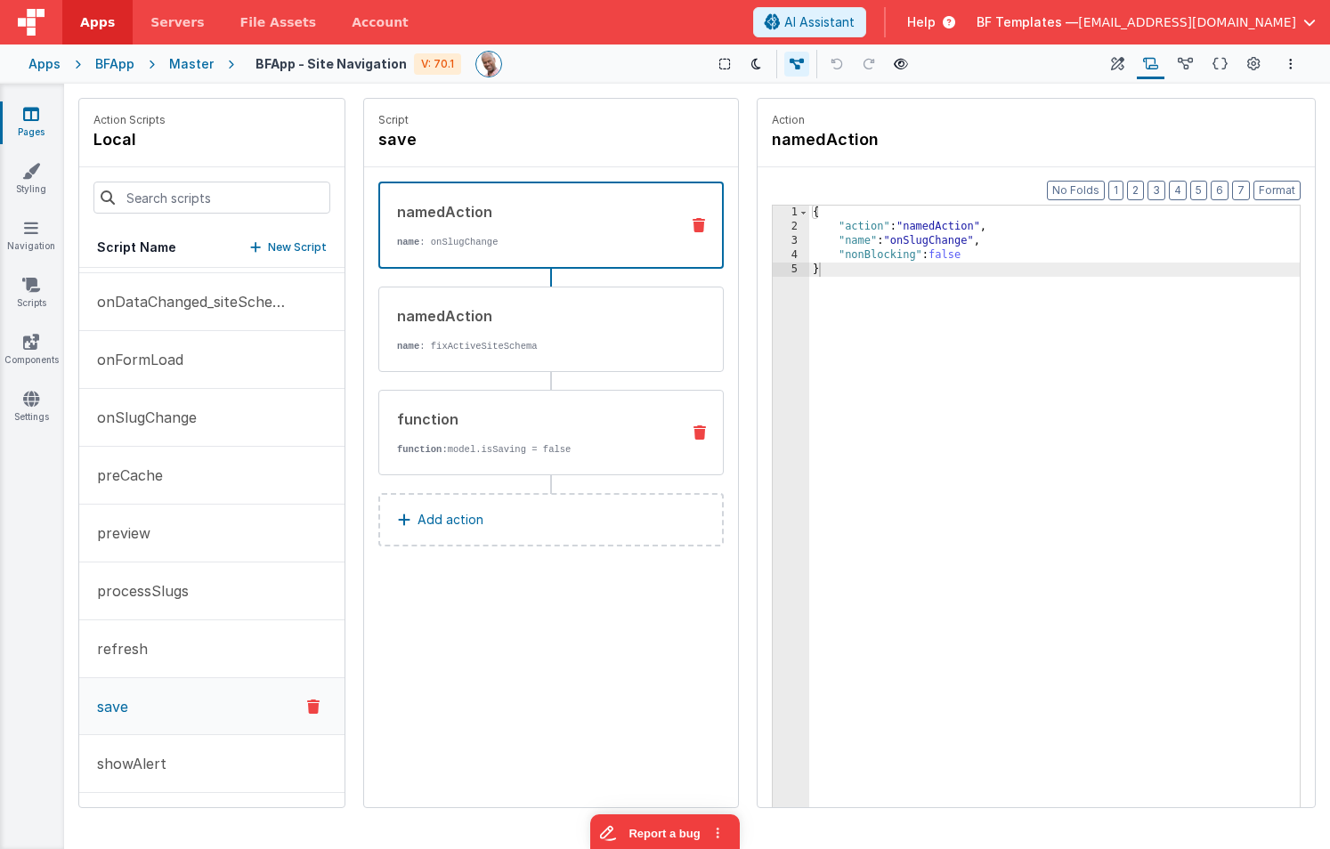
click at [606, 446] on p "function: model.isSaving = false" at bounding box center [531, 450] width 269 height 14
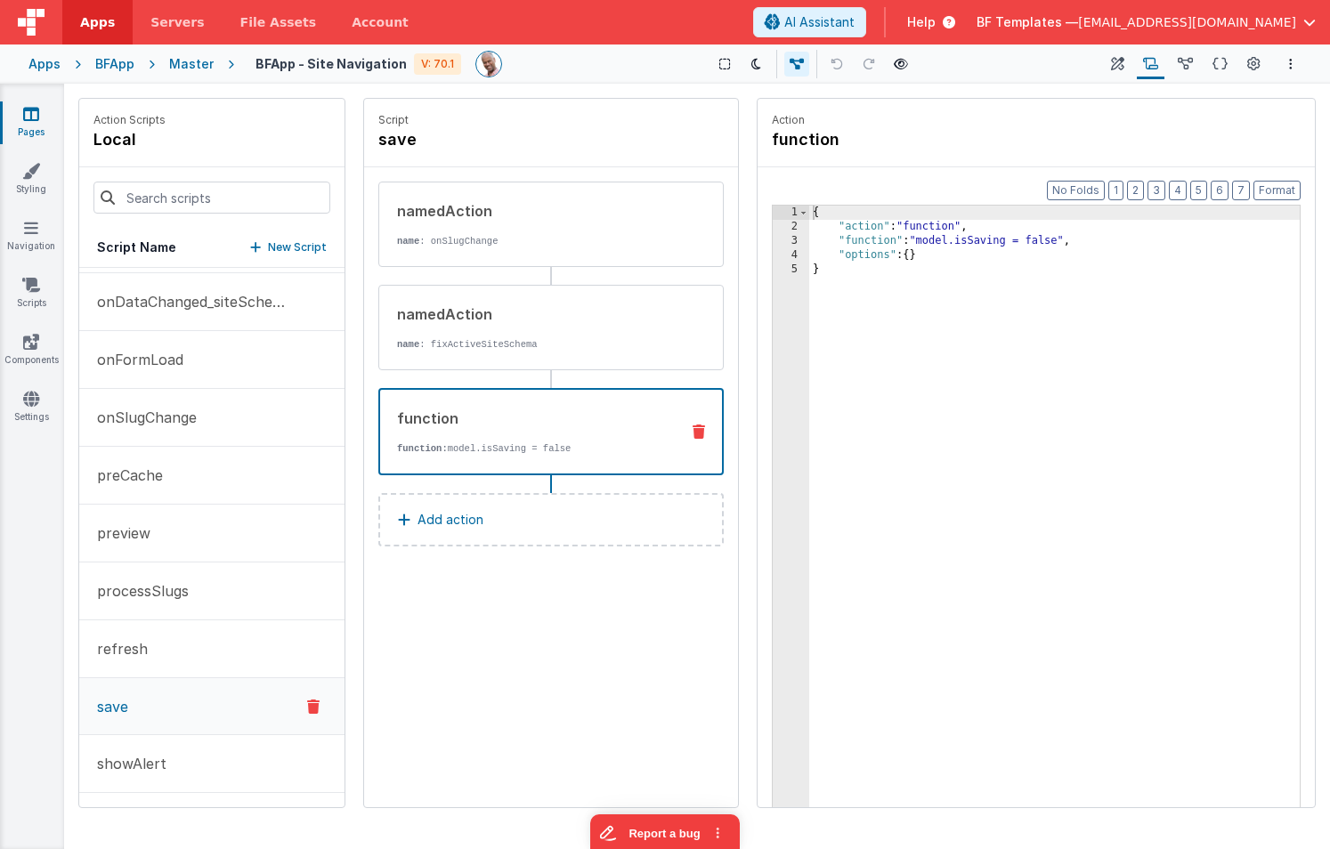
click at [701, 433] on icon at bounding box center [699, 432] width 12 height 14
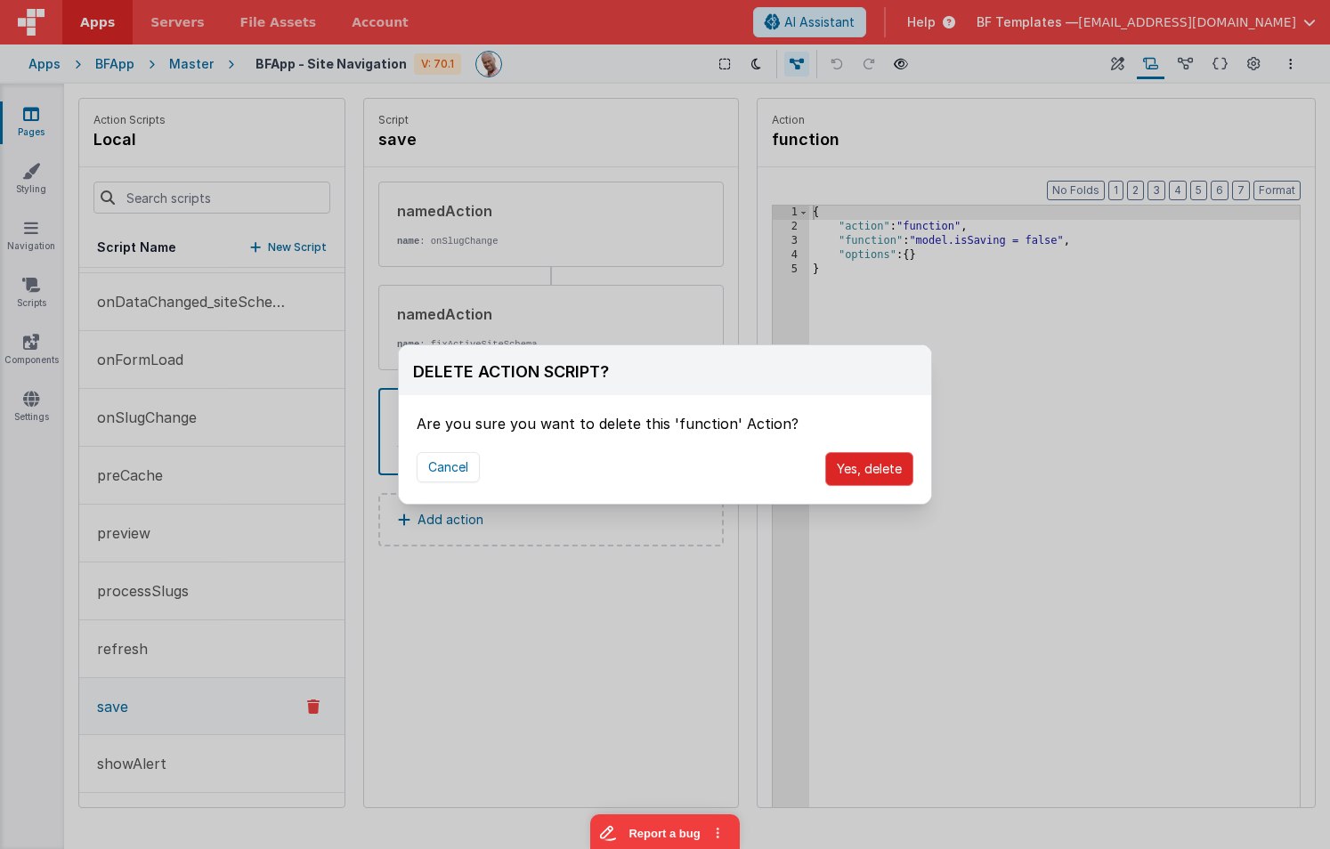
click at [854, 466] on button "Yes, delete" at bounding box center [869, 469] width 88 height 34
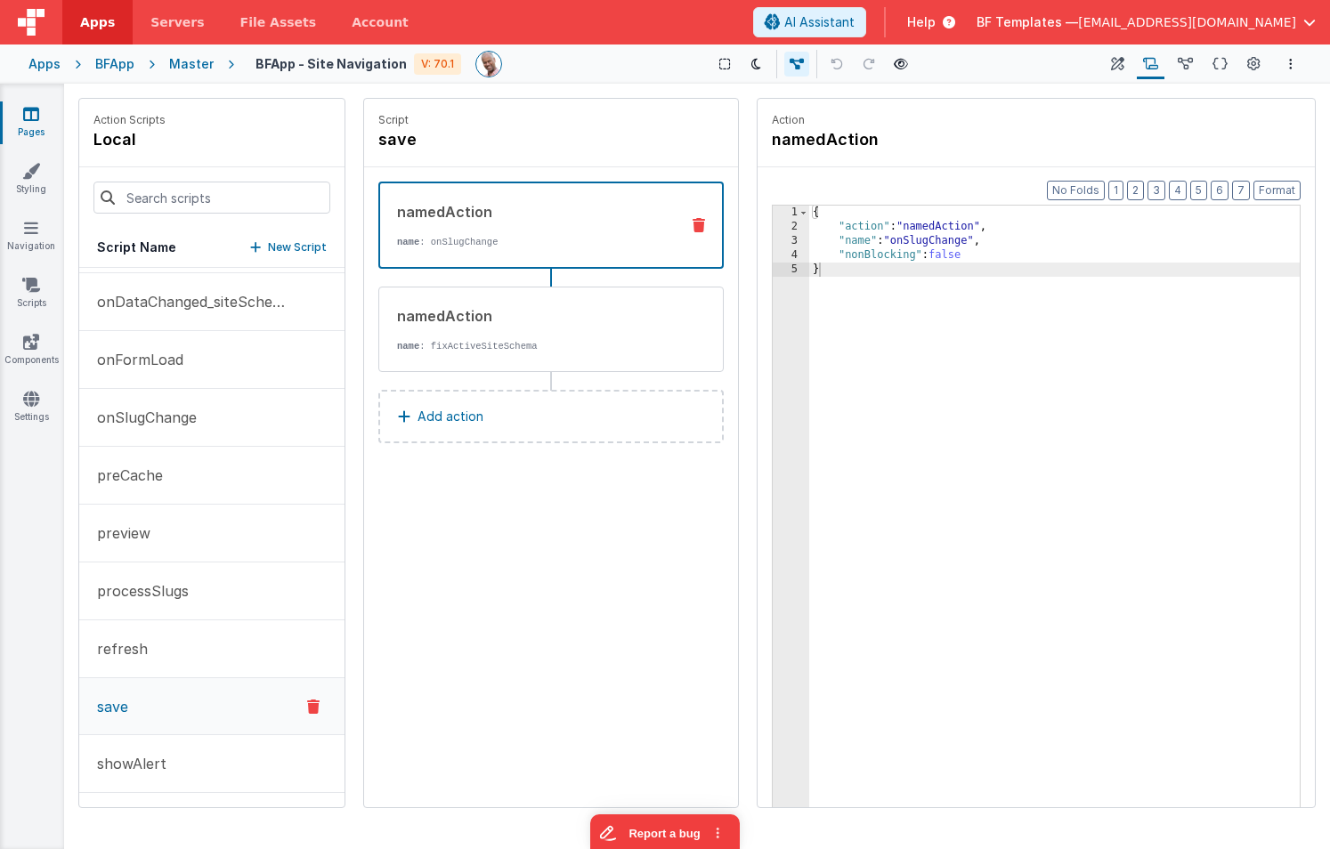
click at [469, 415] on p "Add action" at bounding box center [451, 416] width 66 height 21
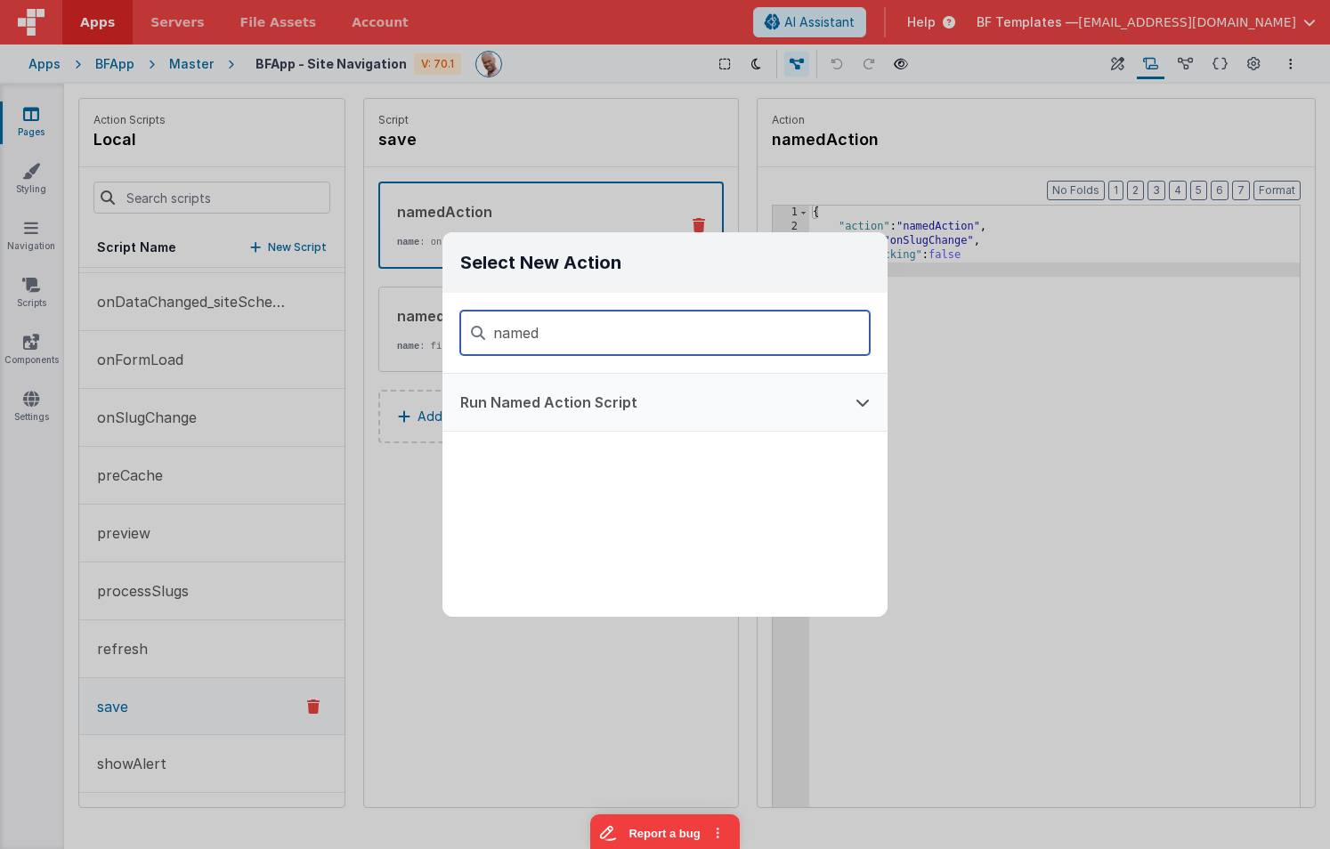
type input "named"
click at [537, 401] on button "Run Named Action Script" at bounding box center [640, 402] width 395 height 57
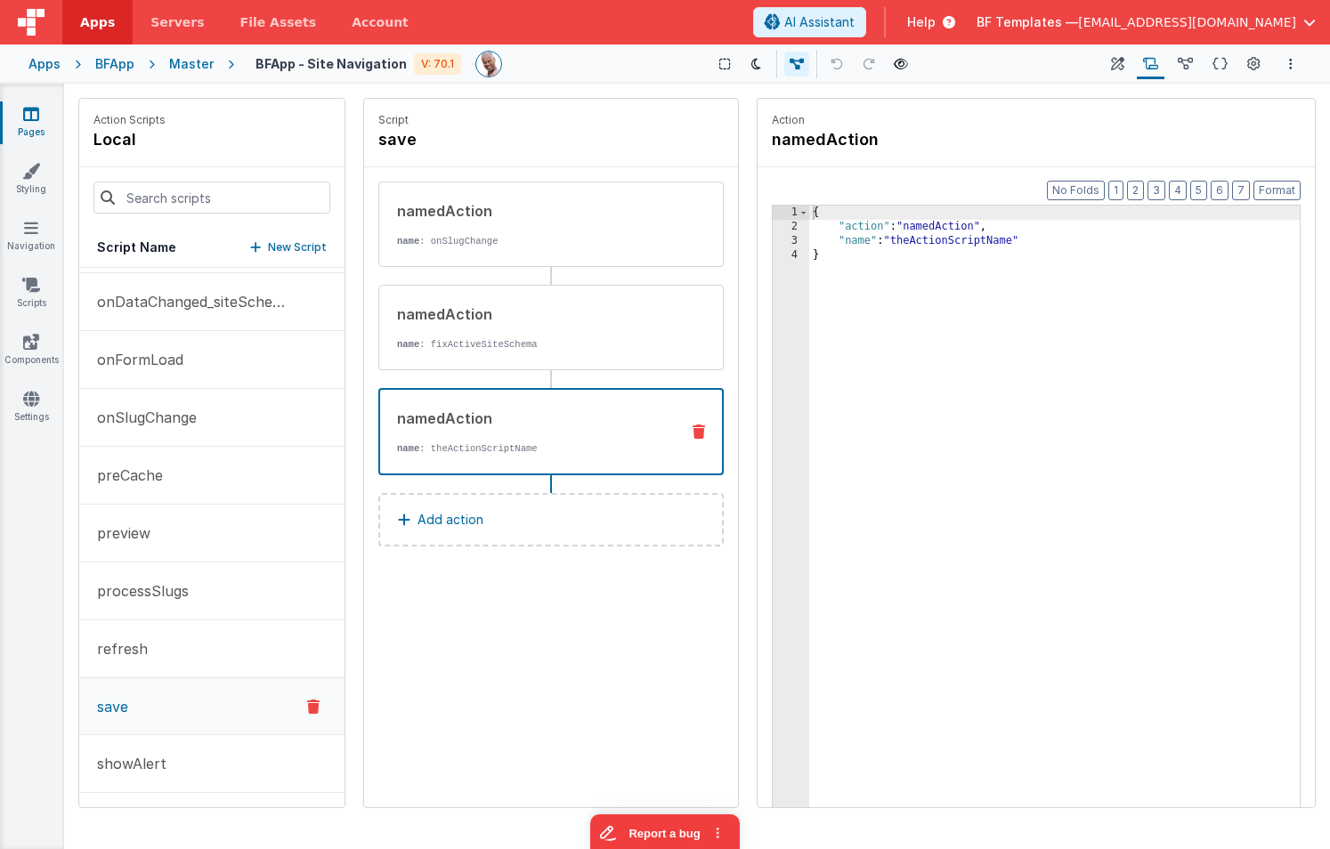
click at [940, 242] on div "{ "action" : "namedAction" , "name" : "theActionScriptName" }" at bounding box center [1054, 549] width 491 height 686
click at [941, 243] on div "{ "action" : "namedAction" , "name" : "theActionScriptName" }" at bounding box center [1054, 549] width 491 height 686
drag, startPoint x: 1246, startPoint y: 62, endPoint x: 1118, endPoint y: 102, distance: 133.2
click at [1246, 62] on button "Page Settings" at bounding box center [1253, 64] width 25 height 30
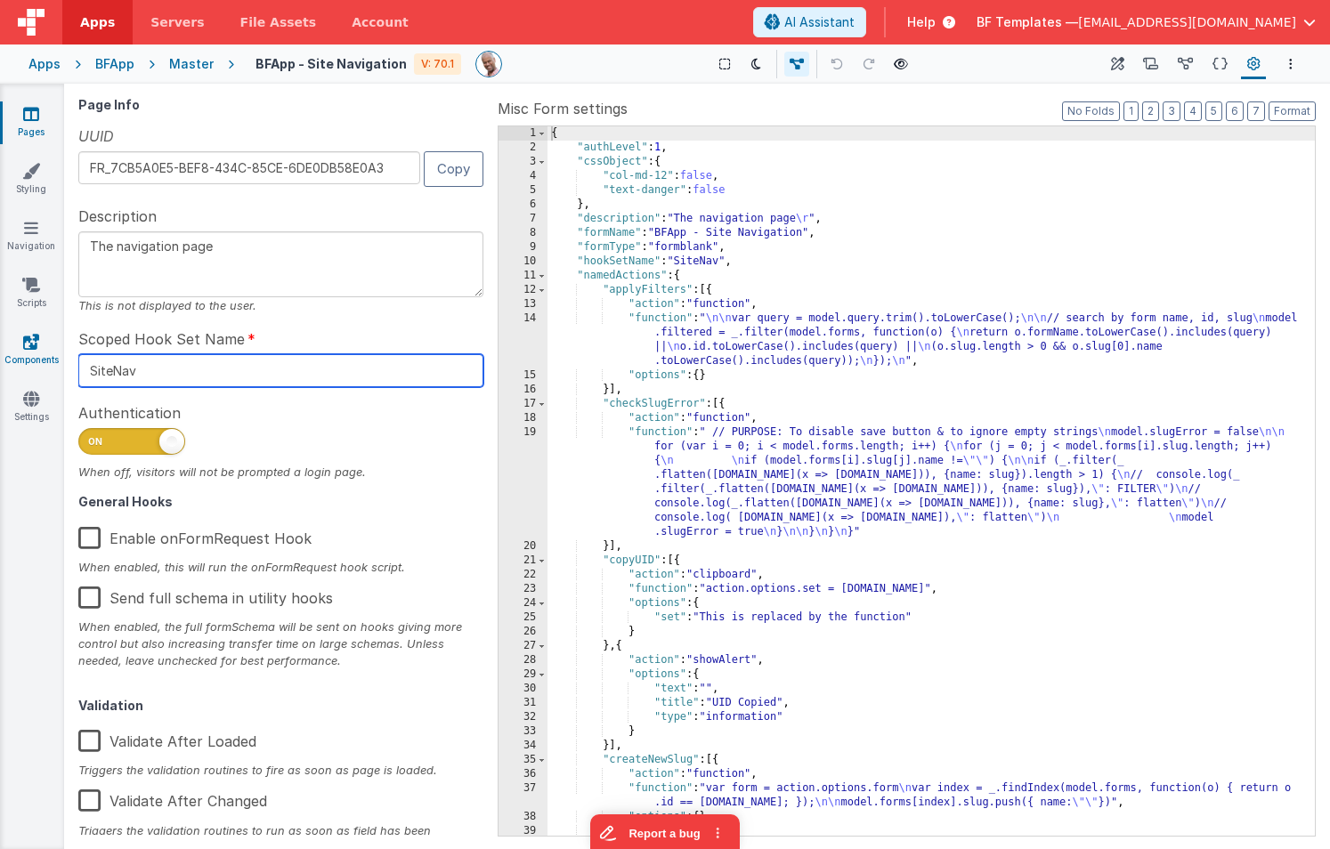
drag, startPoint x: 195, startPoint y: 374, endPoint x: 45, endPoint y: 362, distance: 151.0
click at [45, 362] on section "Pages Styling Navigation Scripts Components Settings Saved Duplicating Page Bui…" at bounding box center [665, 467] width 1330 height 766
type textarea "The navigation page"
type input "si"
type textarea "The navigation page"
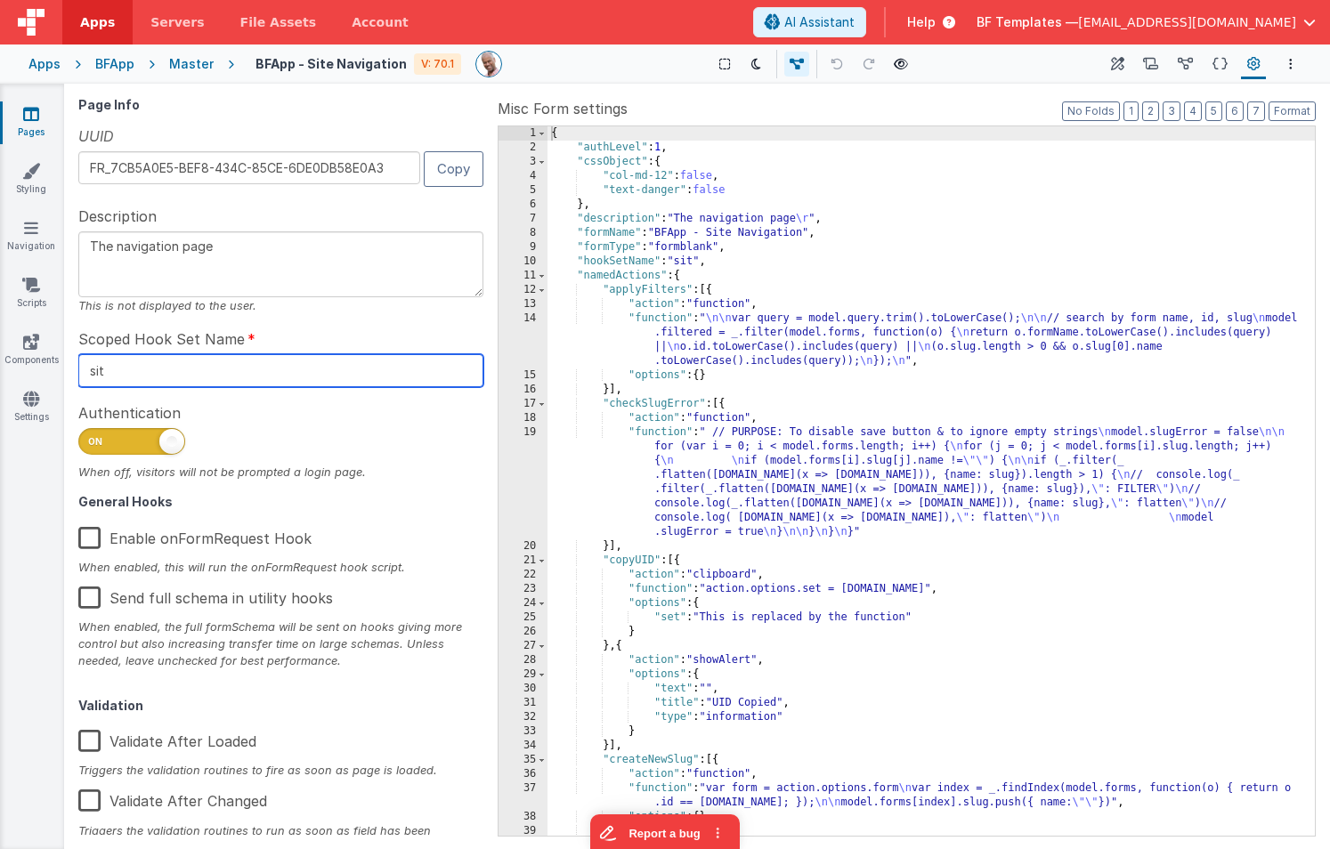
type input "site"
type textarea "The navigation page"
type input "siteE"
type textarea "The navigation page"
type input "siteEdi"
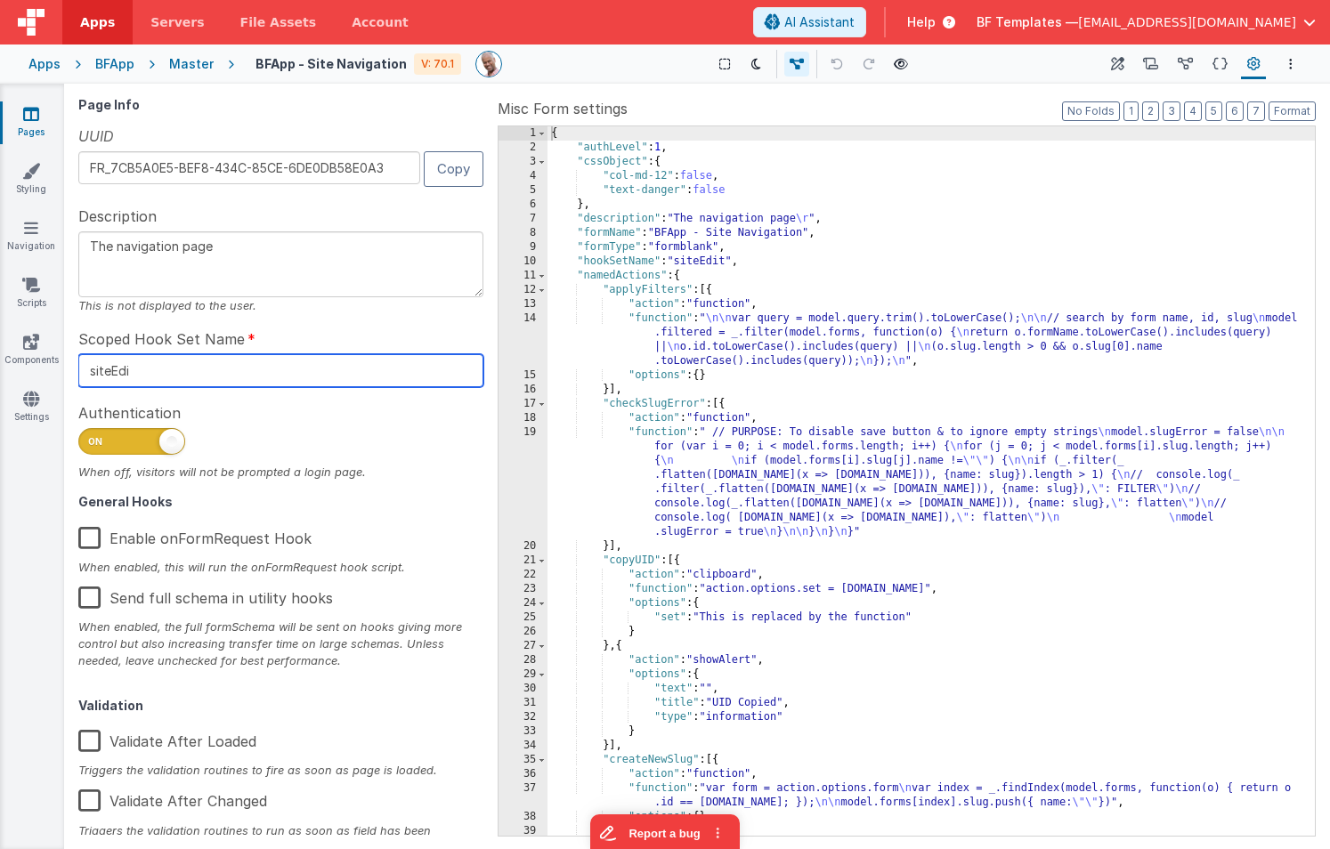
type textarea "The navigation page"
type input "siteEdit"
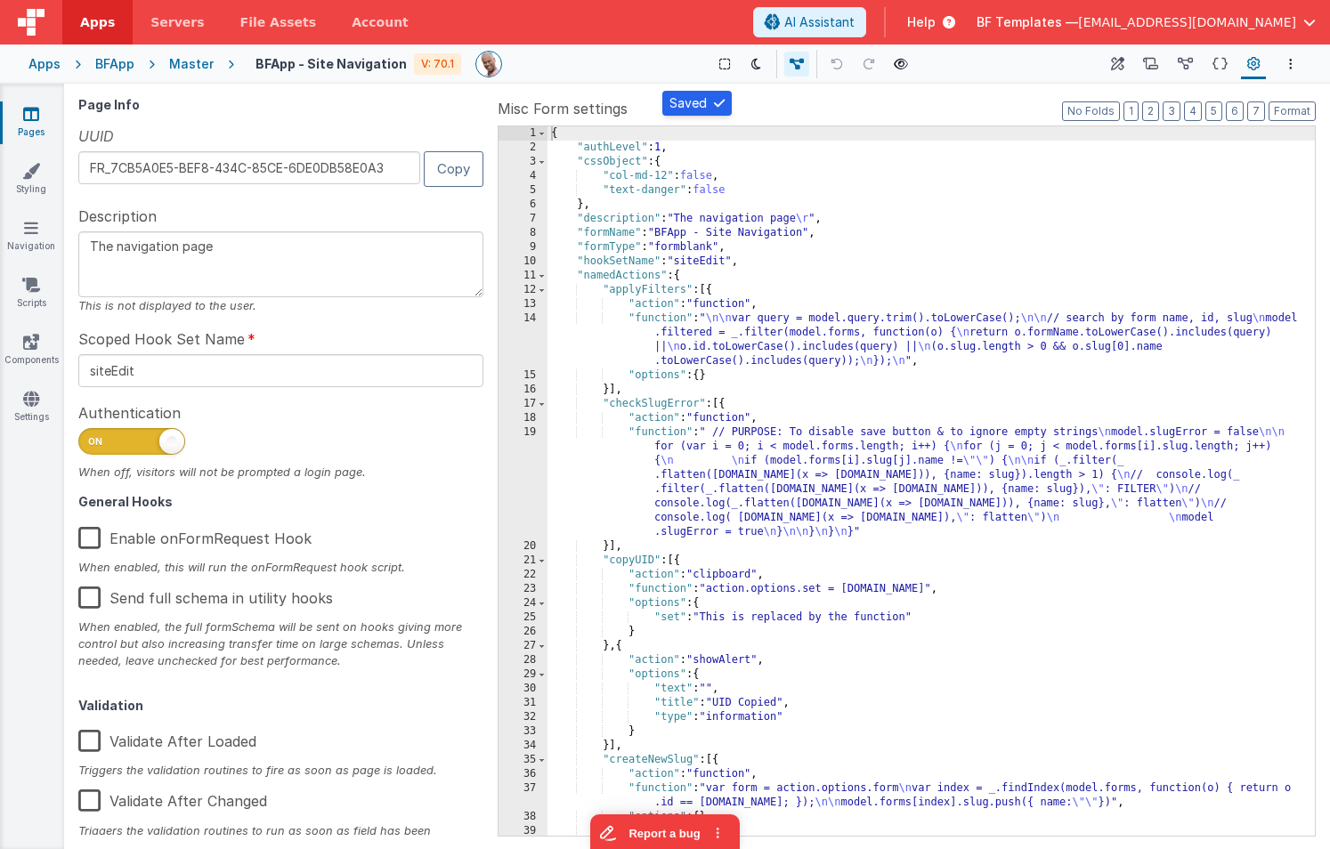
click at [191, 61] on div "Master" at bounding box center [191, 64] width 45 height 18
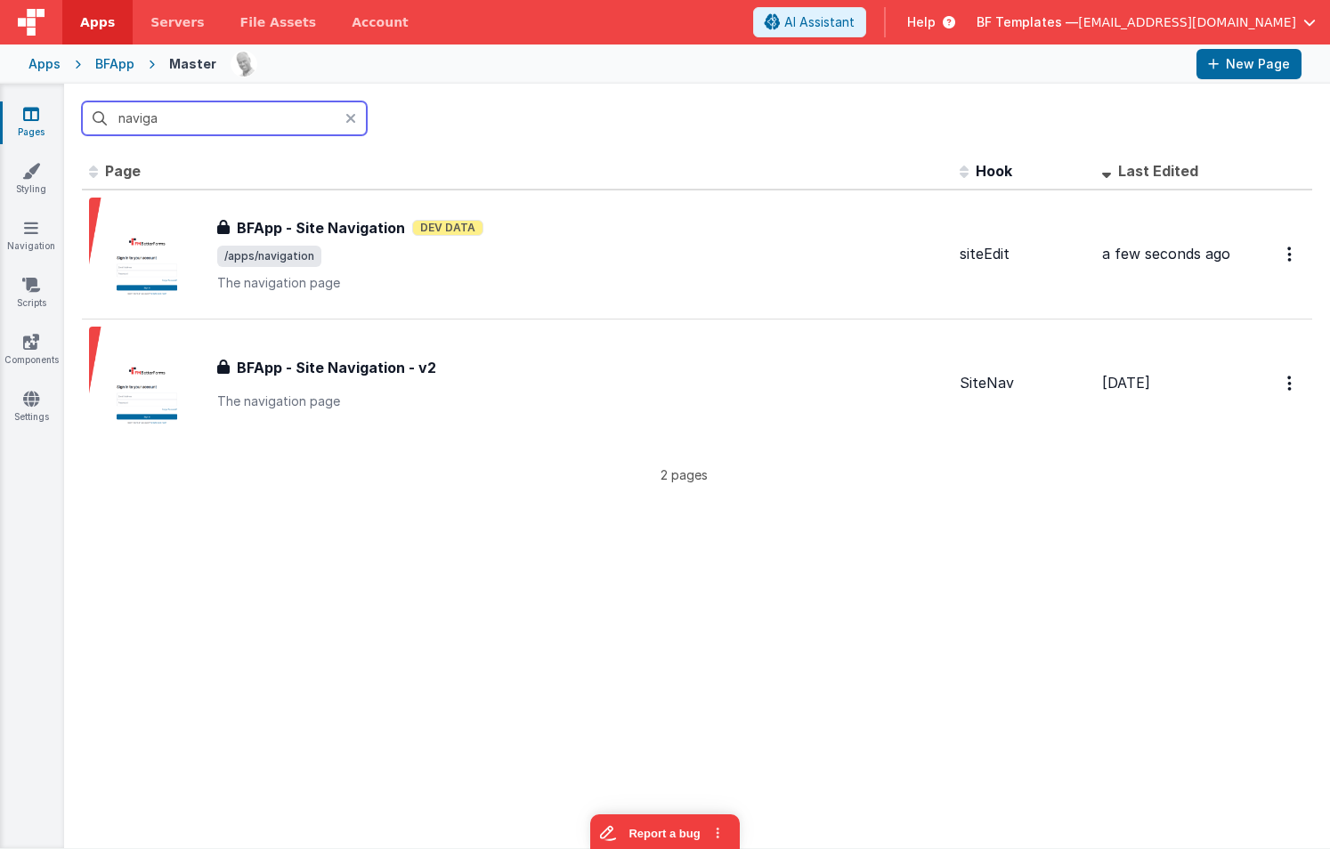
drag, startPoint x: 253, startPoint y: 116, endPoint x: 67, endPoint y: 111, distance: 186.2
click at [67, 111] on div "naviga" at bounding box center [697, 118] width 1266 height 69
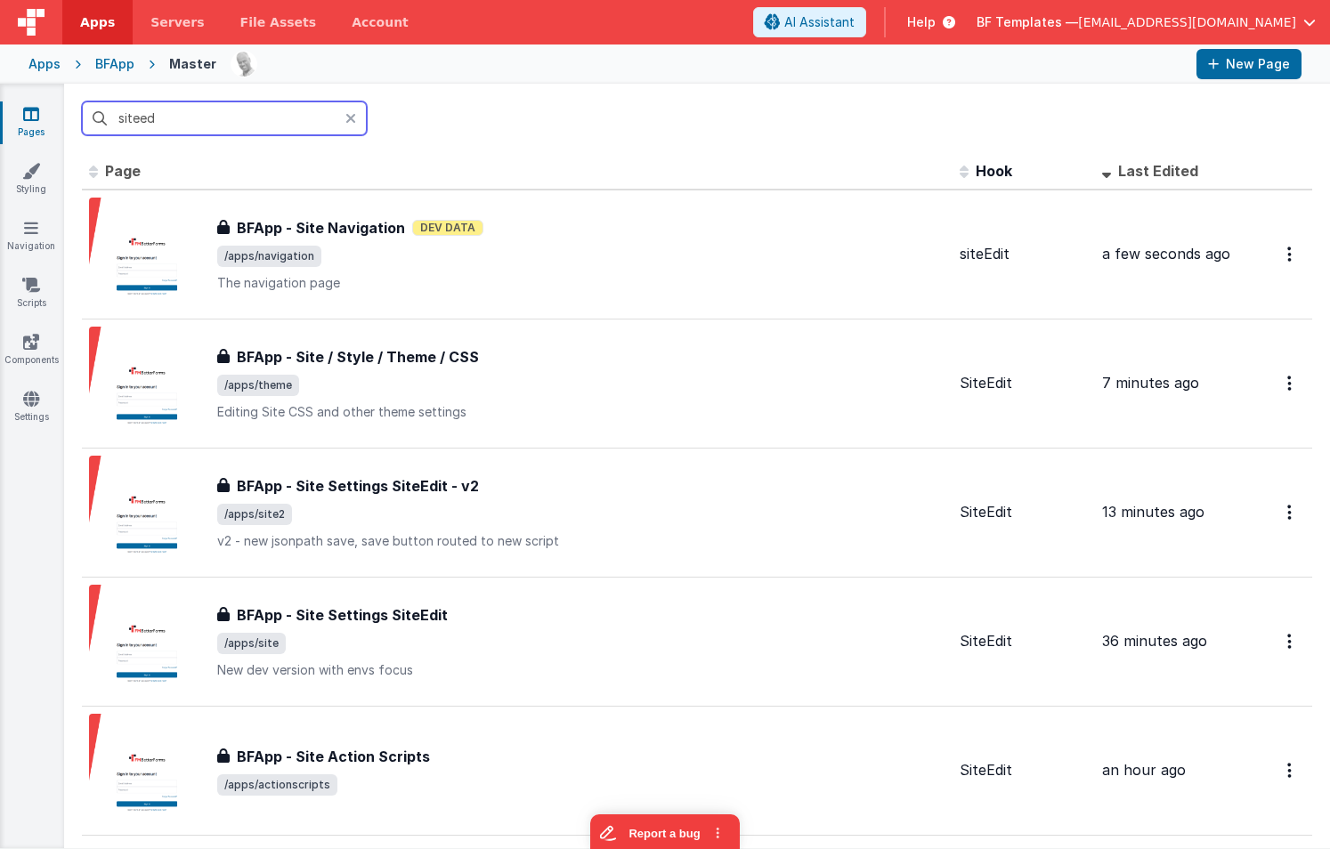
type input "siteed"
drag, startPoint x: 196, startPoint y: 117, endPoint x: 28, endPoint y: 102, distance: 168.9
click at [28, 102] on section "Pages Styling Navigation Scripts Components Settings siteed Id Page Description…" at bounding box center [665, 466] width 1330 height 765
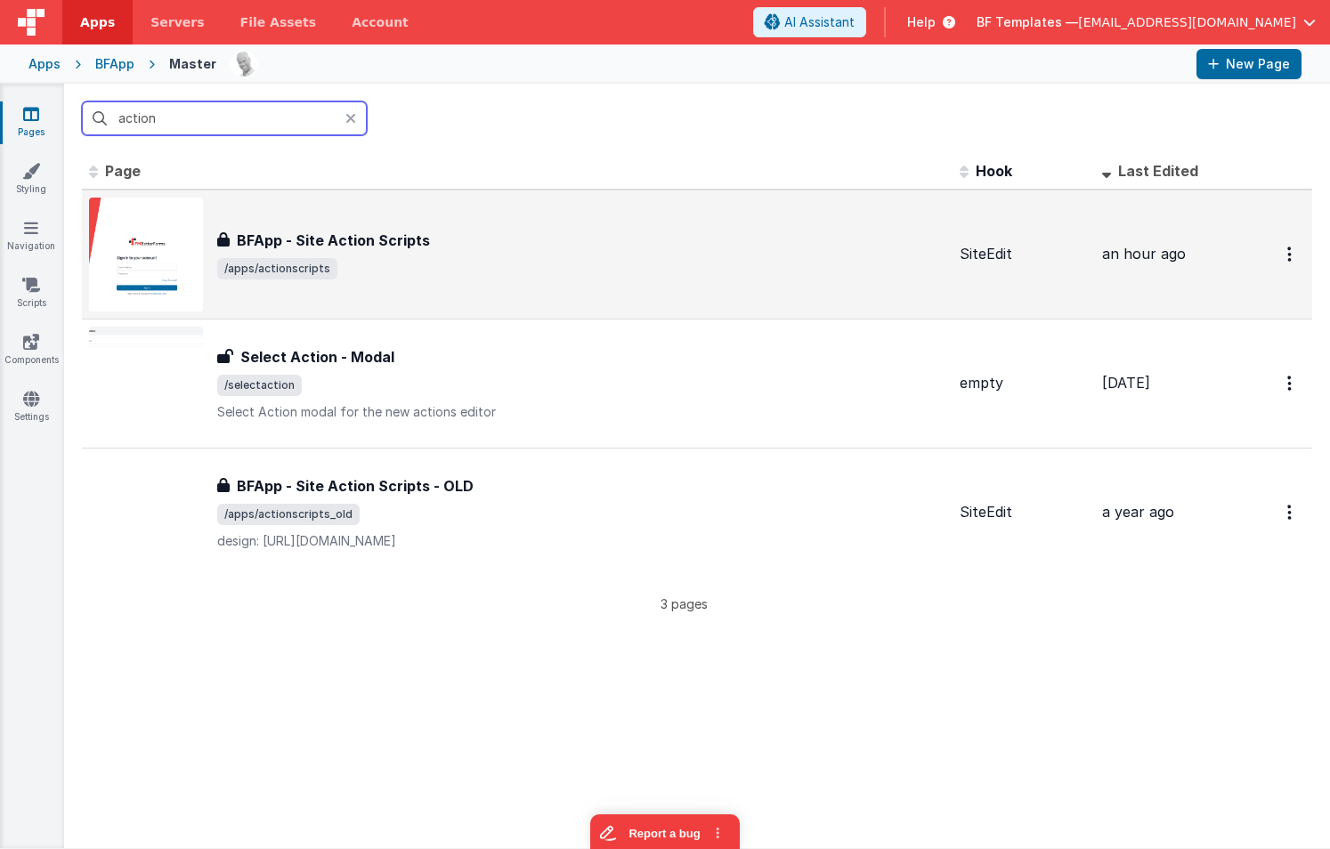
type input "action"
click at [430, 269] on span "/apps/actionscripts" at bounding box center [581, 268] width 728 height 21
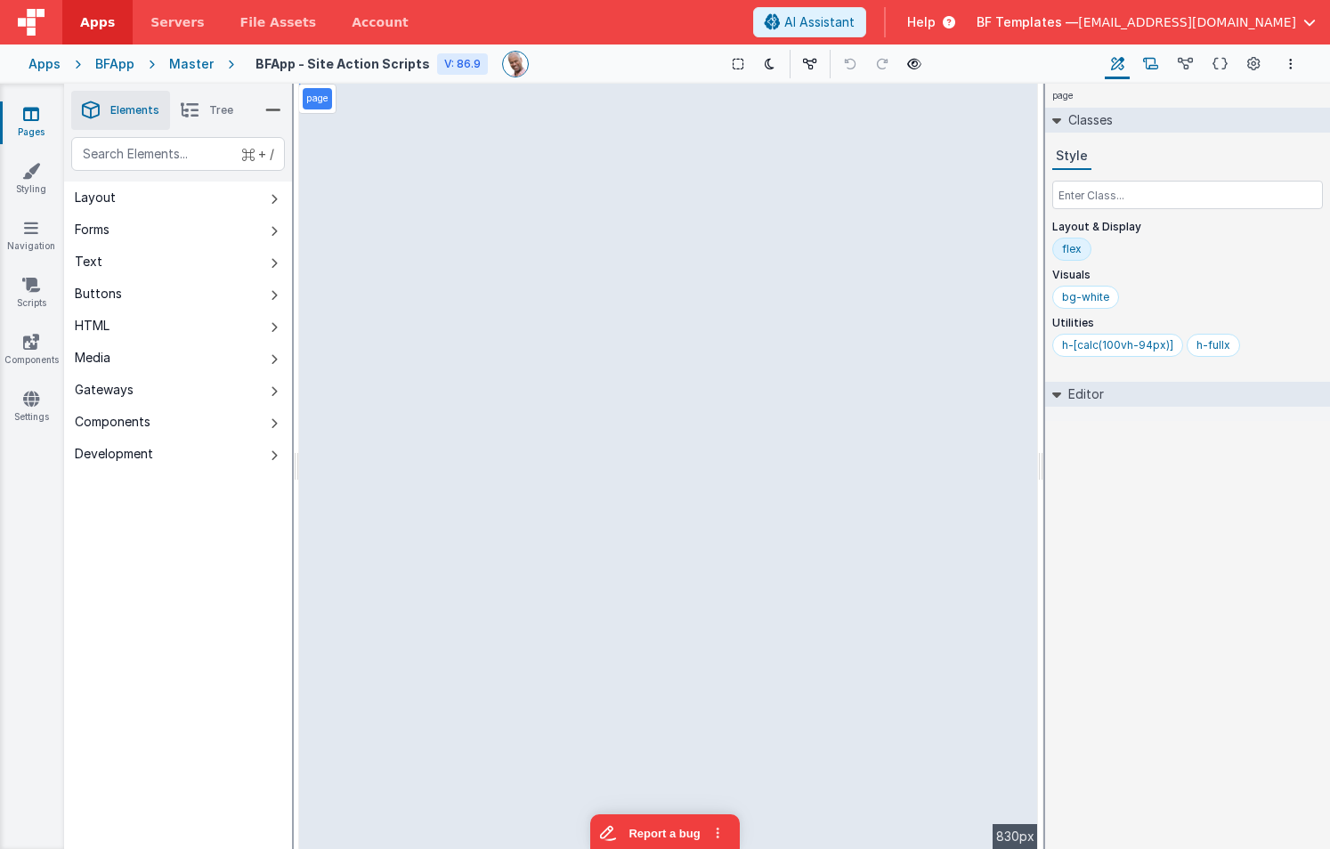
click at [1151, 67] on icon at bounding box center [1150, 64] width 15 height 19
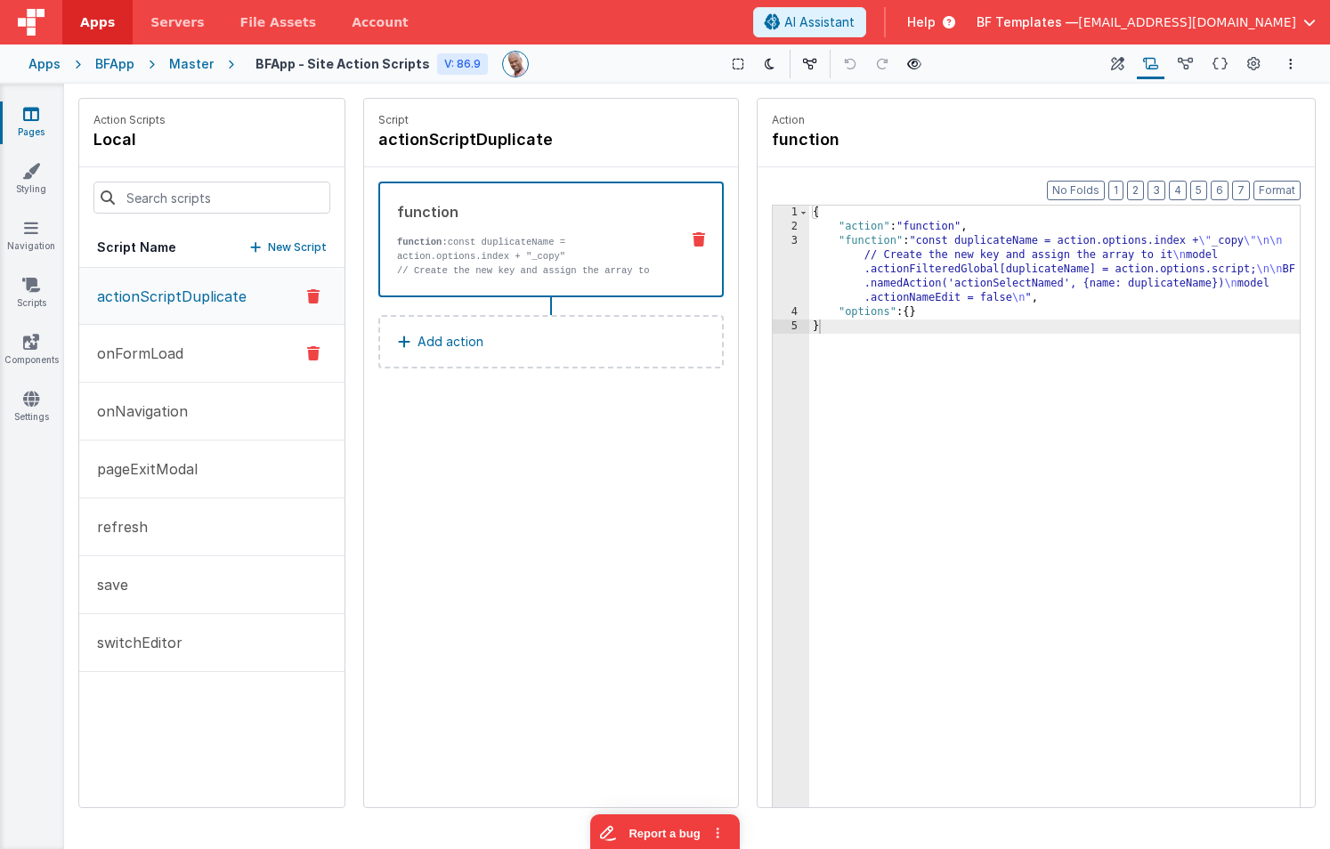
click at [170, 358] on p "onFormLoad" at bounding box center [134, 353] width 97 height 21
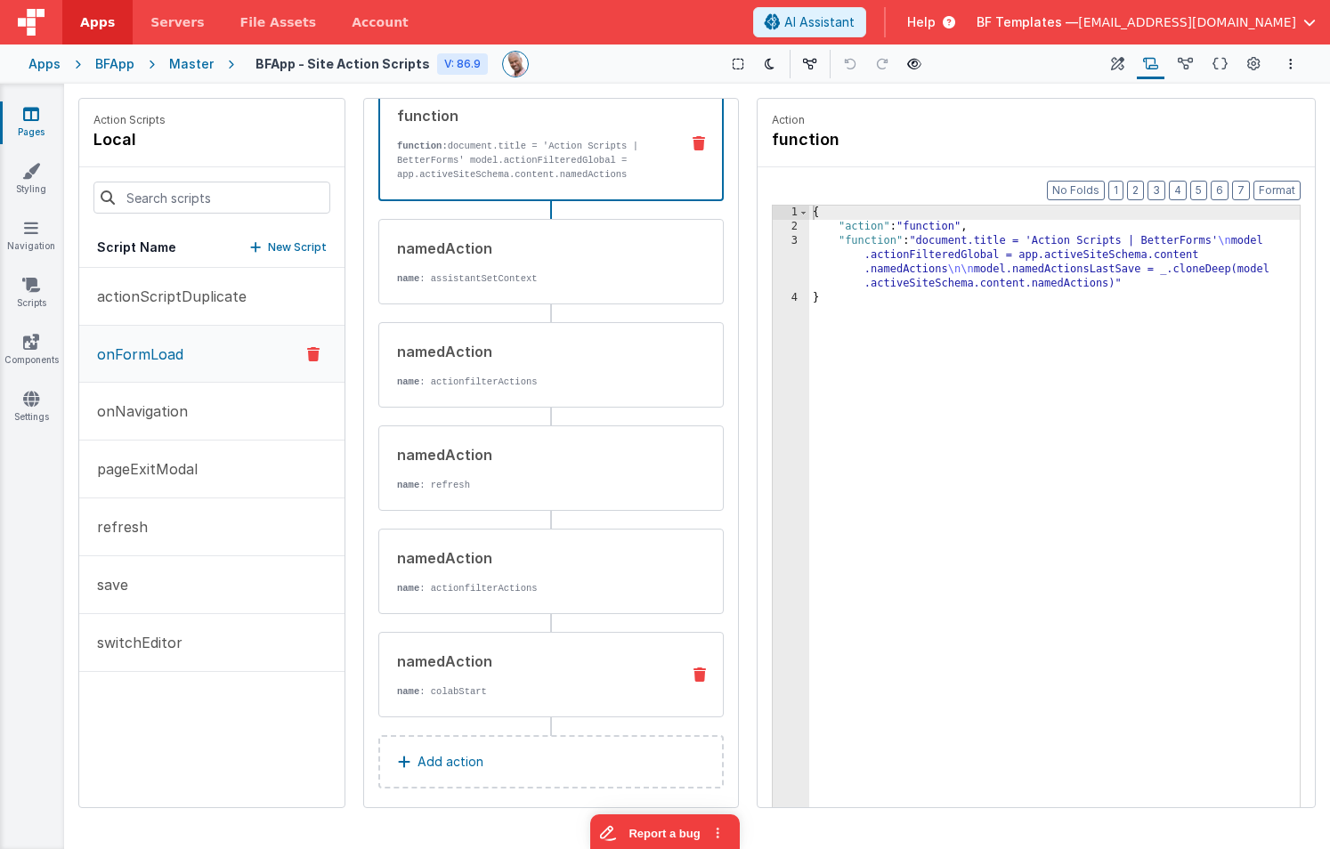
scroll to position [110, 0]
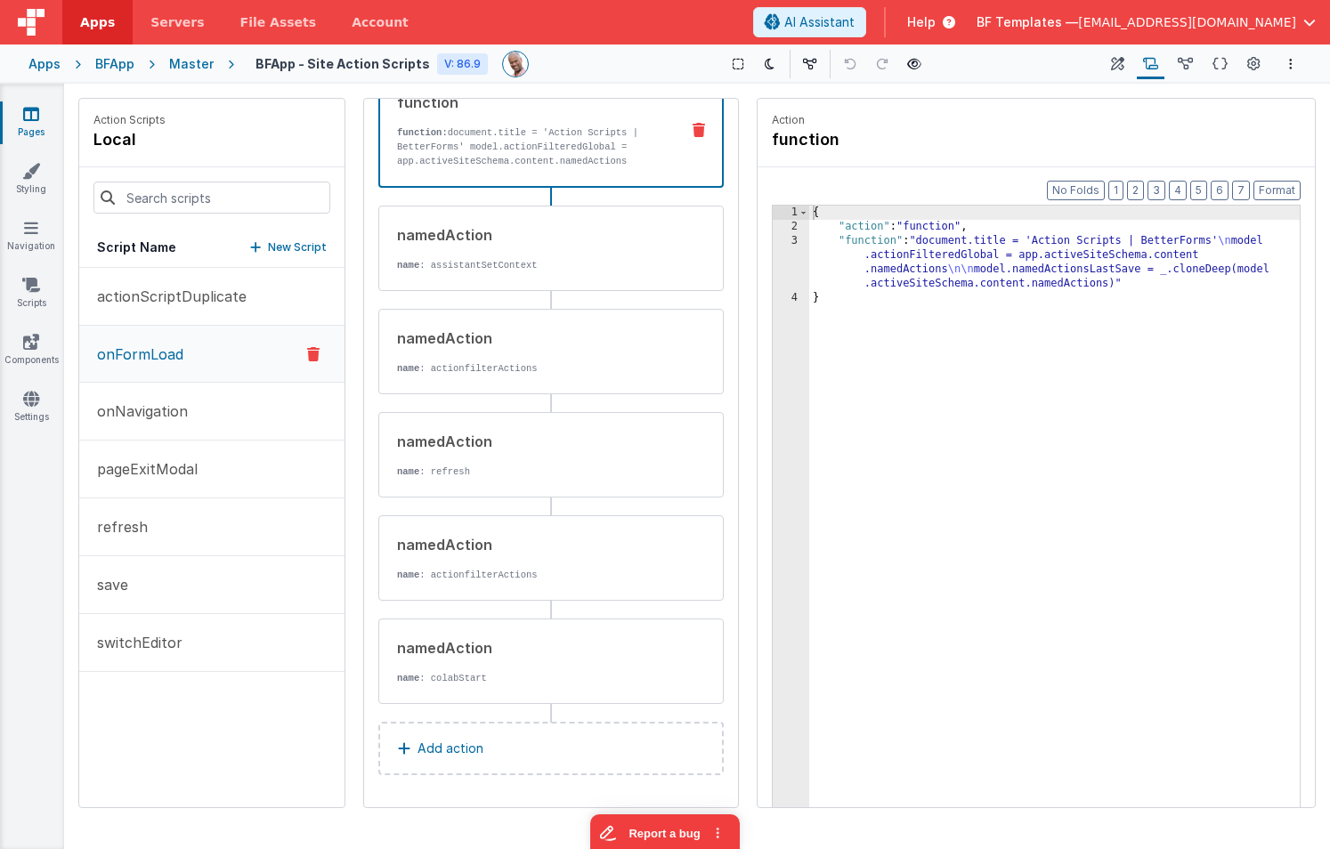
click at [530, 748] on button "Add action" at bounding box center [550, 748] width 345 height 53
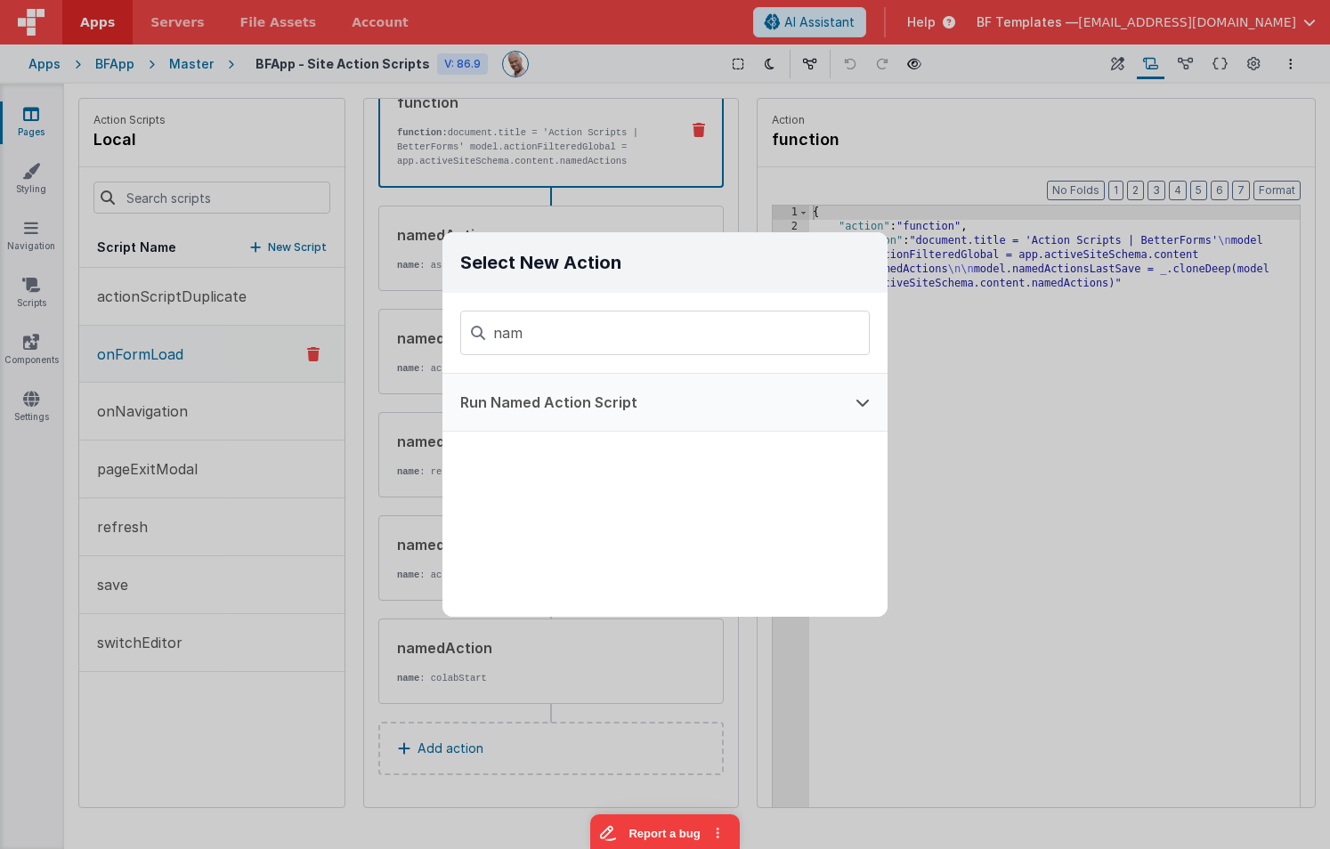
type input "nam"
click at [625, 404] on button "Run Named Action Script" at bounding box center [640, 402] width 395 height 57
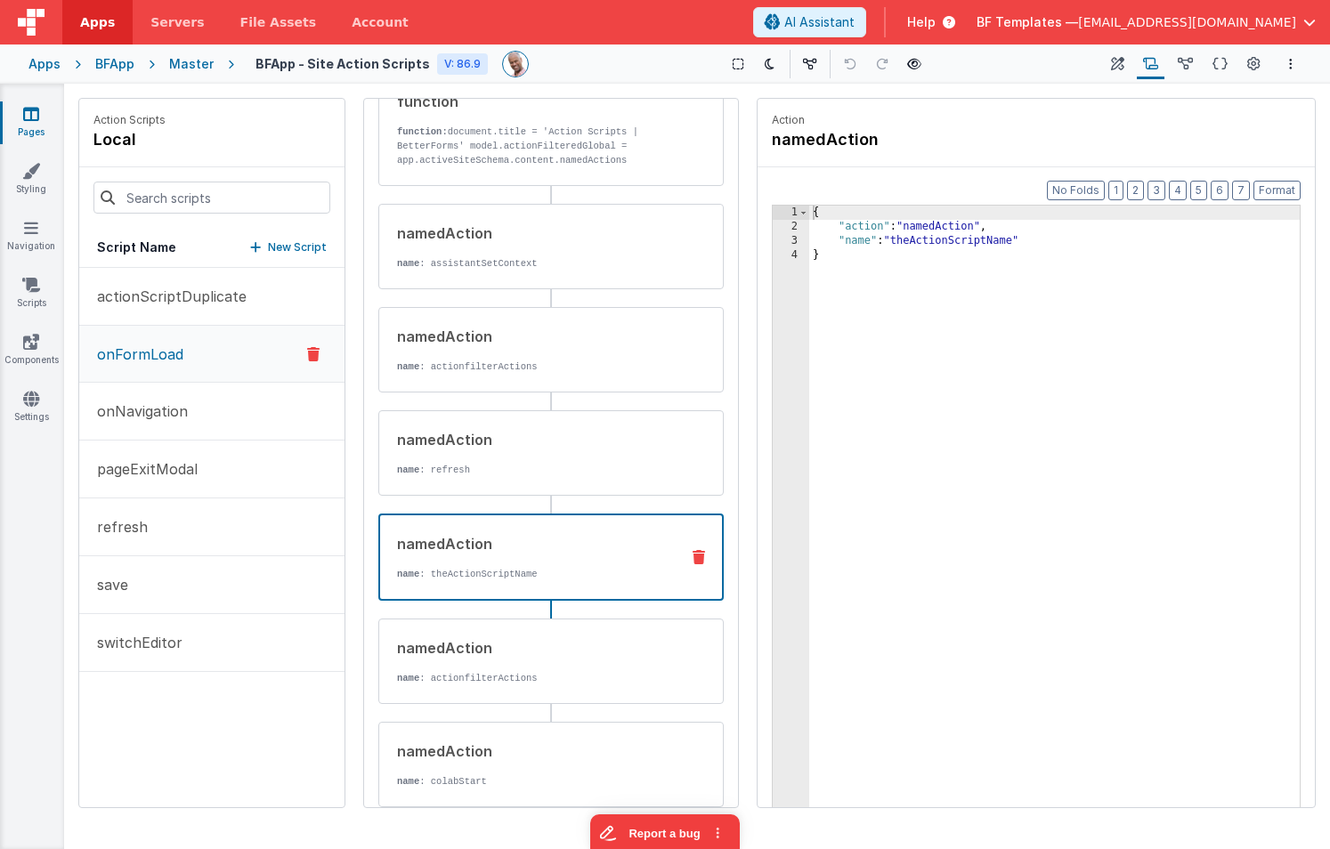
click at [969, 246] on div "{ "action" : "namedAction" , "name" : "theActionScriptName" }" at bounding box center [1054, 549] width 491 height 686
click at [223, 591] on button "save" at bounding box center [211, 586] width 265 height 58
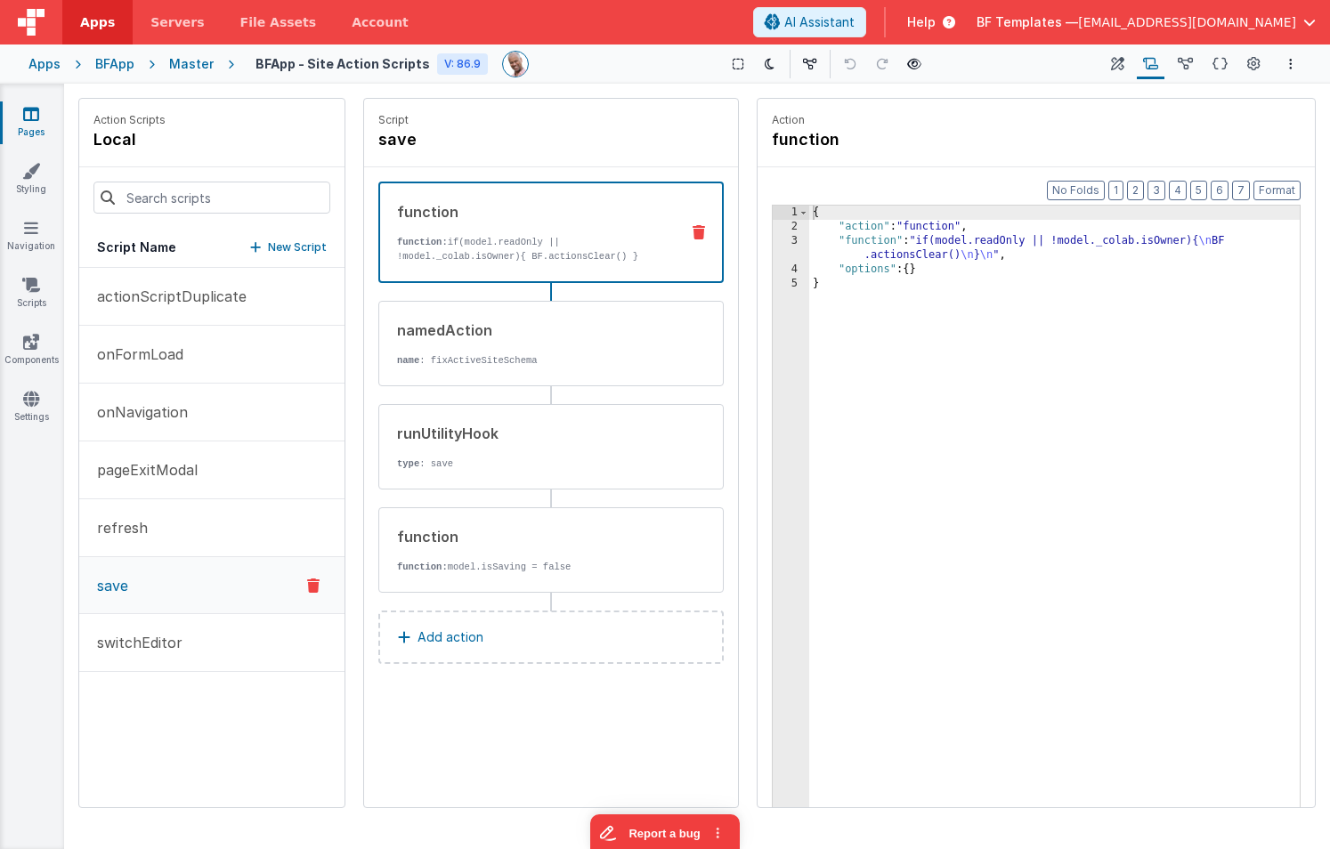
click at [699, 232] on icon at bounding box center [699, 232] width 12 height 14
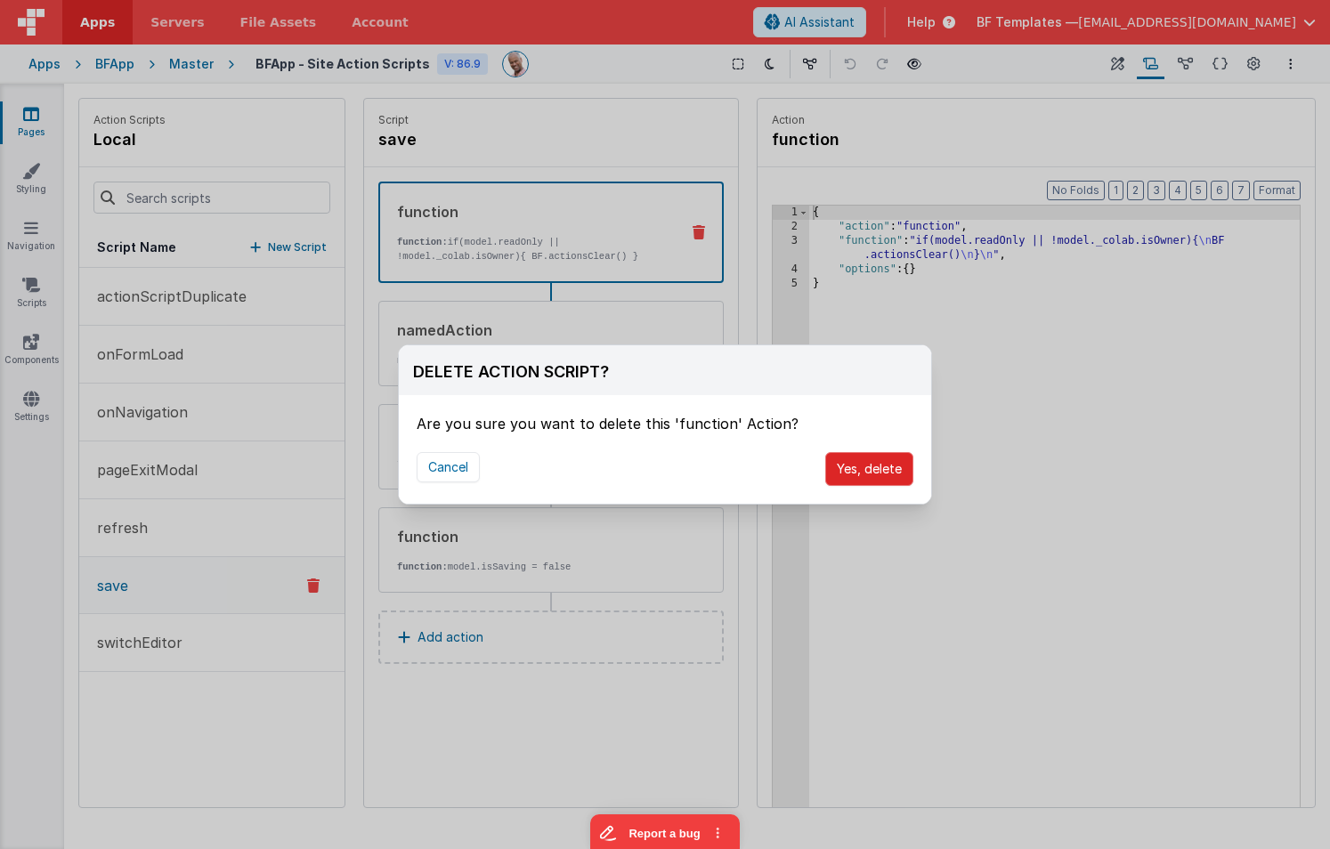
click at [839, 467] on button "Yes, delete" at bounding box center [869, 469] width 88 height 34
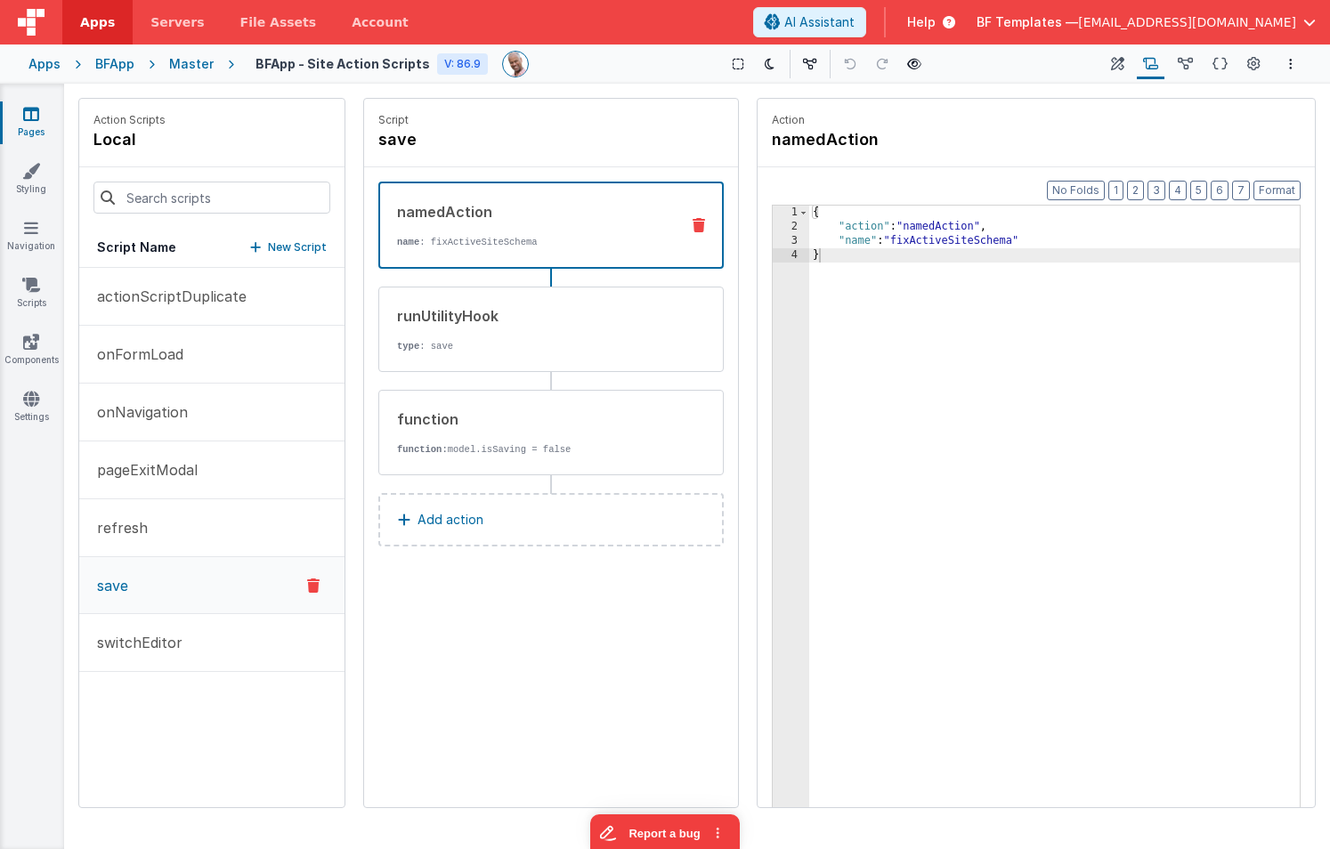
click at [701, 222] on icon at bounding box center [699, 225] width 12 height 14
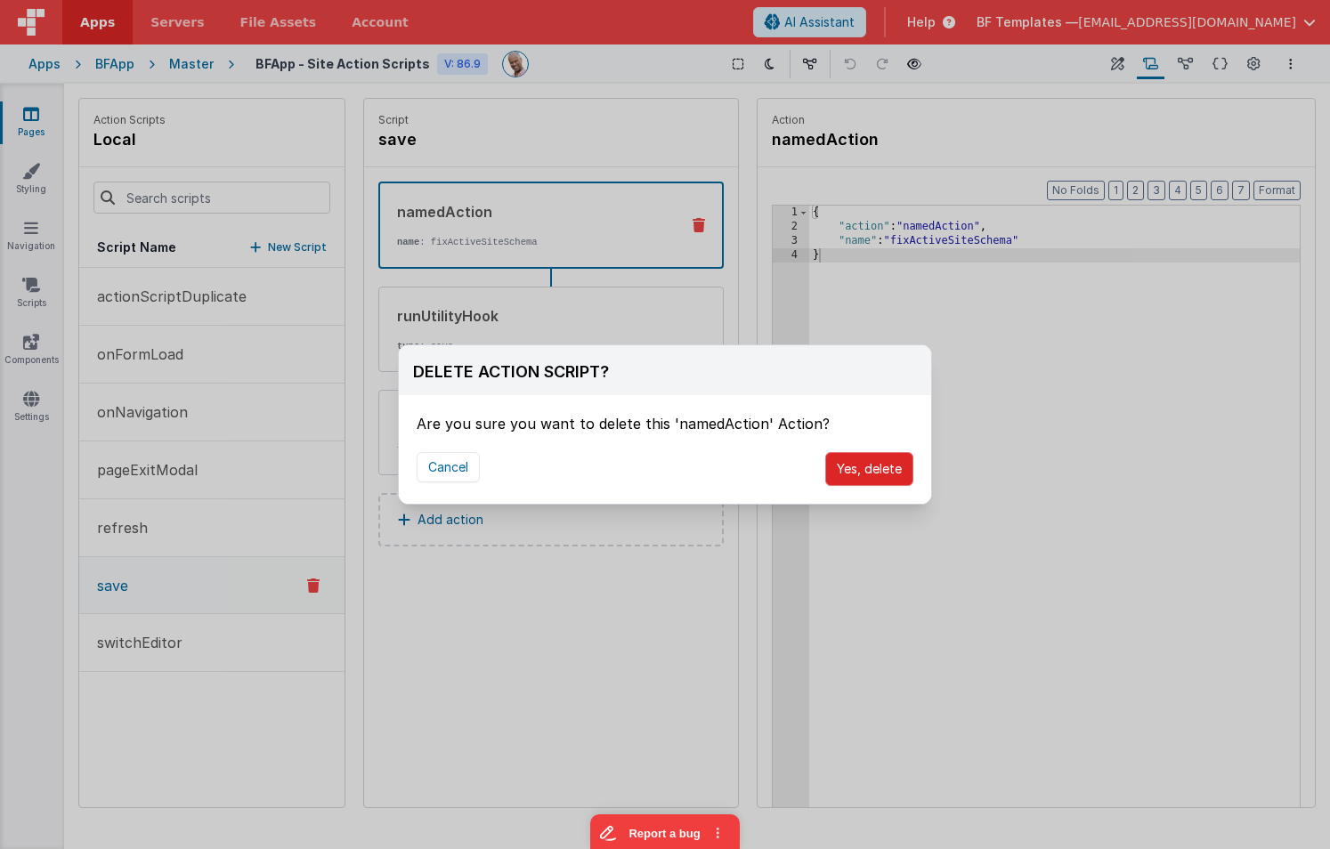
click at [853, 472] on button "Yes, delete" at bounding box center [869, 469] width 88 height 34
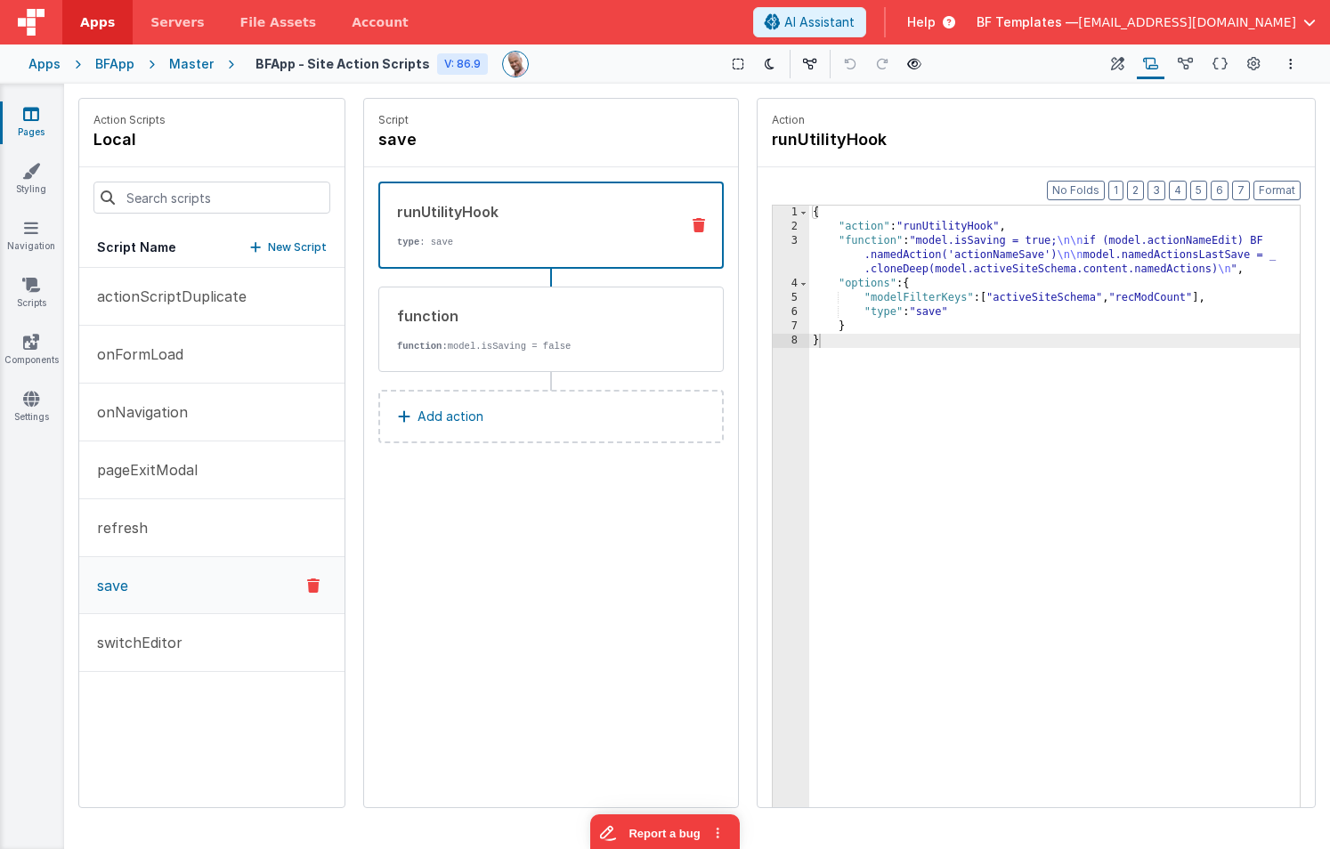
click at [702, 222] on icon at bounding box center [699, 225] width 12 height 14
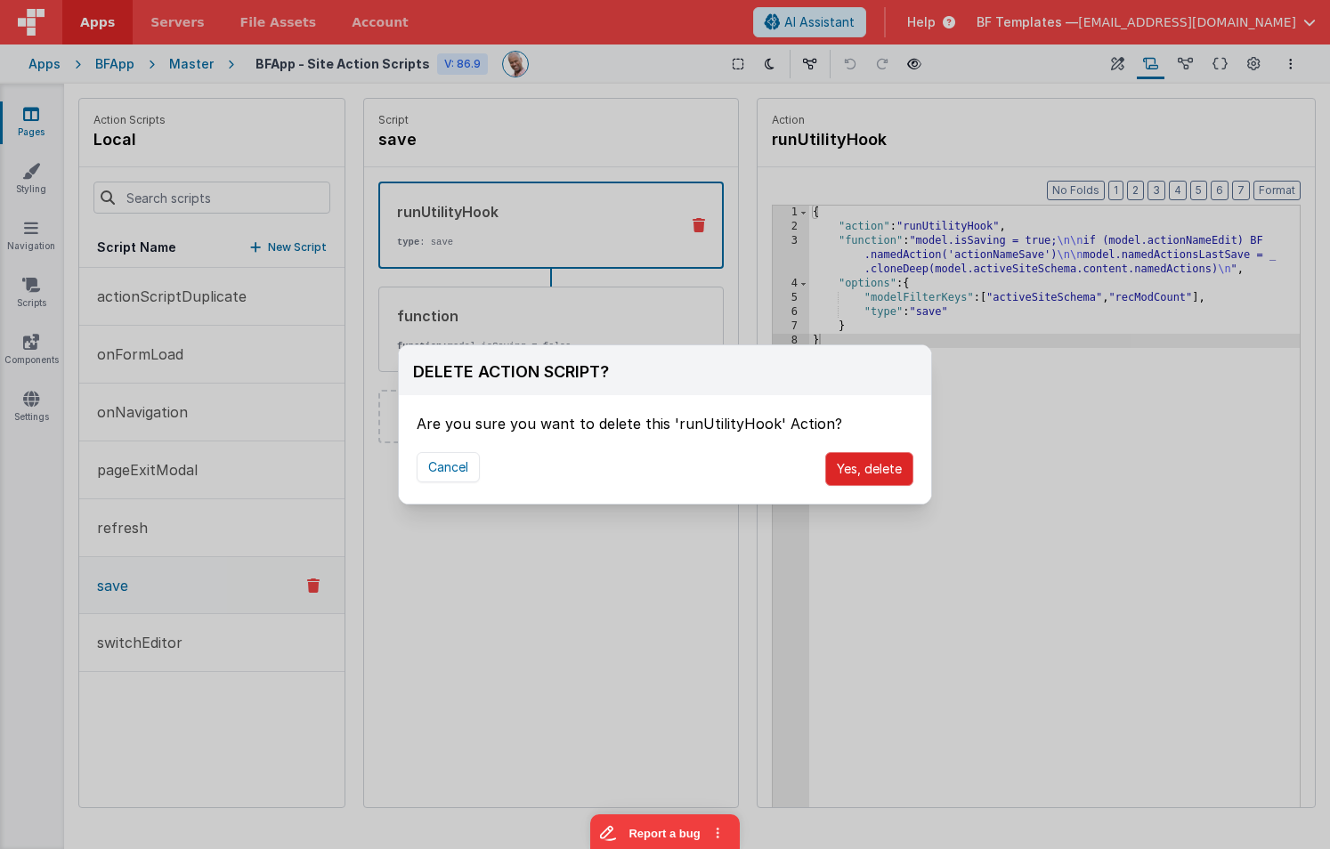
click at [857, 475] on button "Yes, delete" at bounding box center [869, 469] width 88 height 34
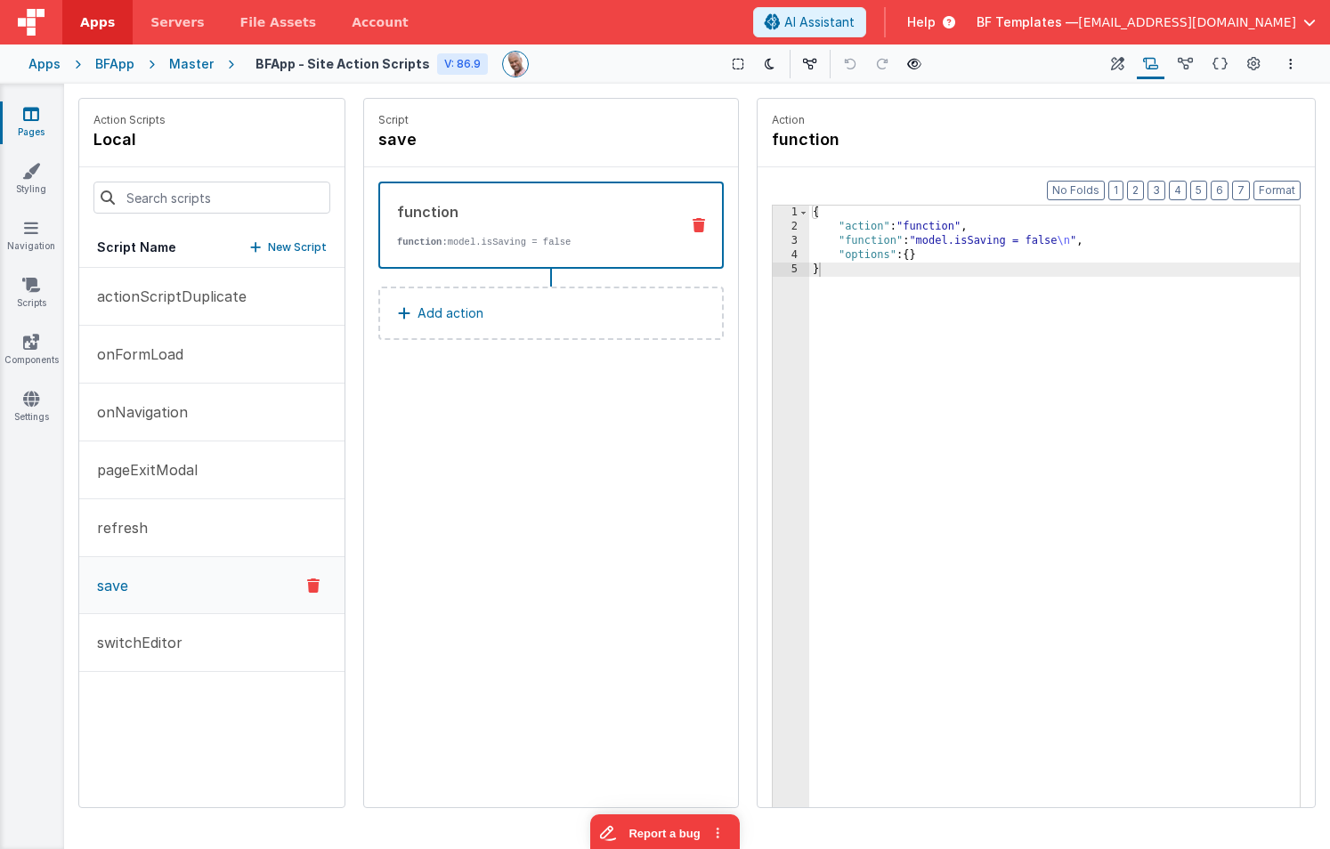
click at [700, 223] on icon at bounding box center [699, 225] width 12 height 14
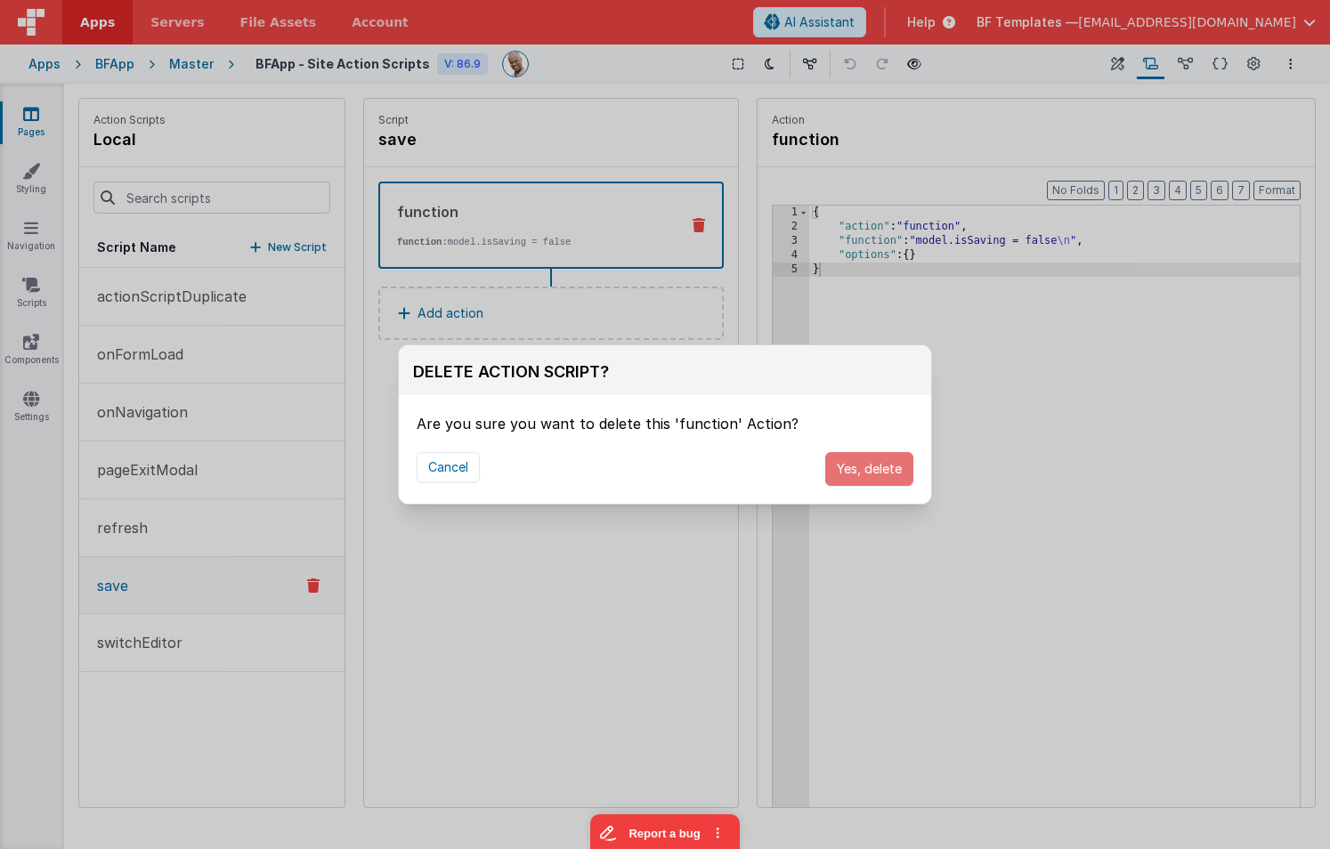
drag, startPoint x: 874, startPoint y: 468, endPoint x: 686, endPoint y: 413, distance: 195.8
click at [874, 468] on button "Yes, delete" at bounding box center [869, 469] width 88 height 34
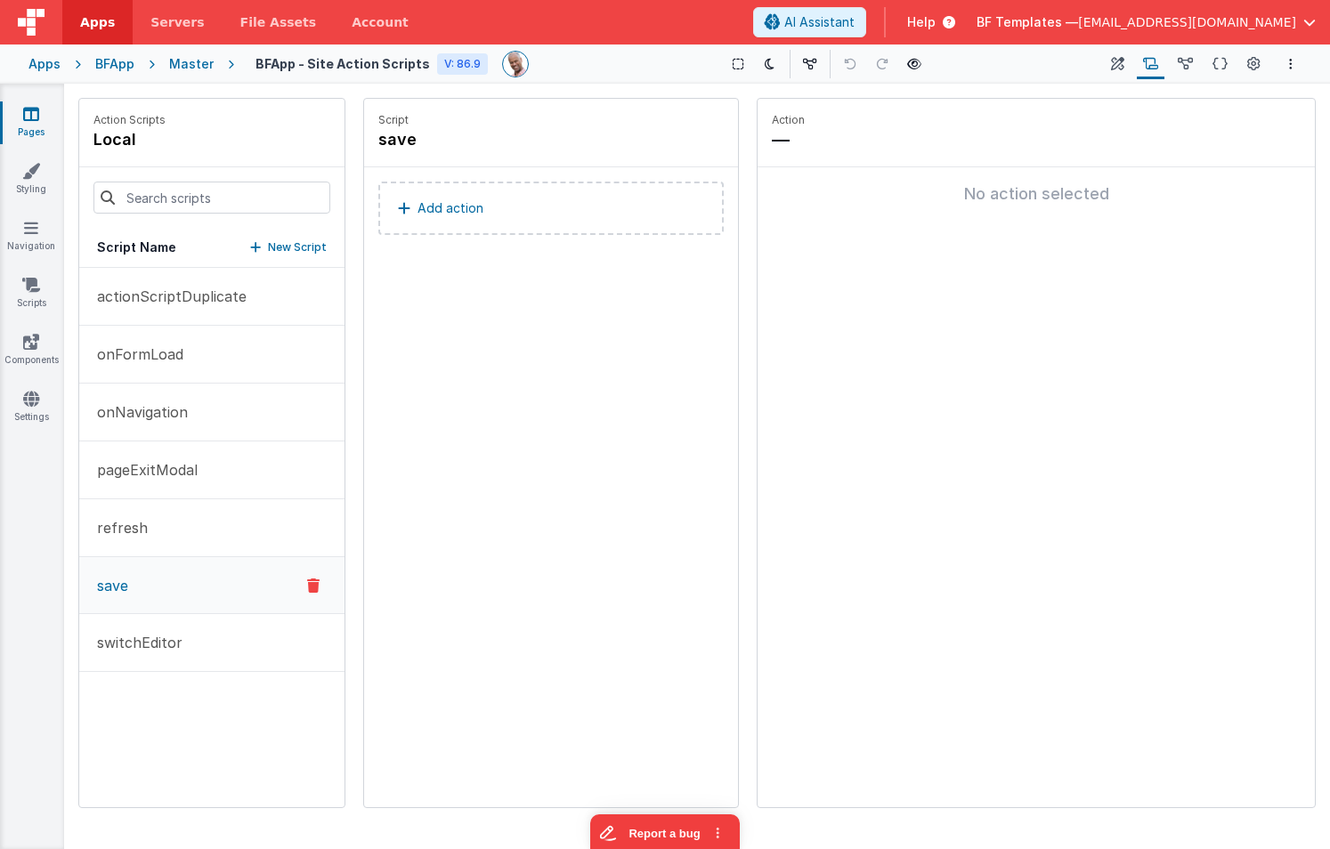
click at [487, 217] on button "Add action" at bounding box center [550, 208] width 345 height 53
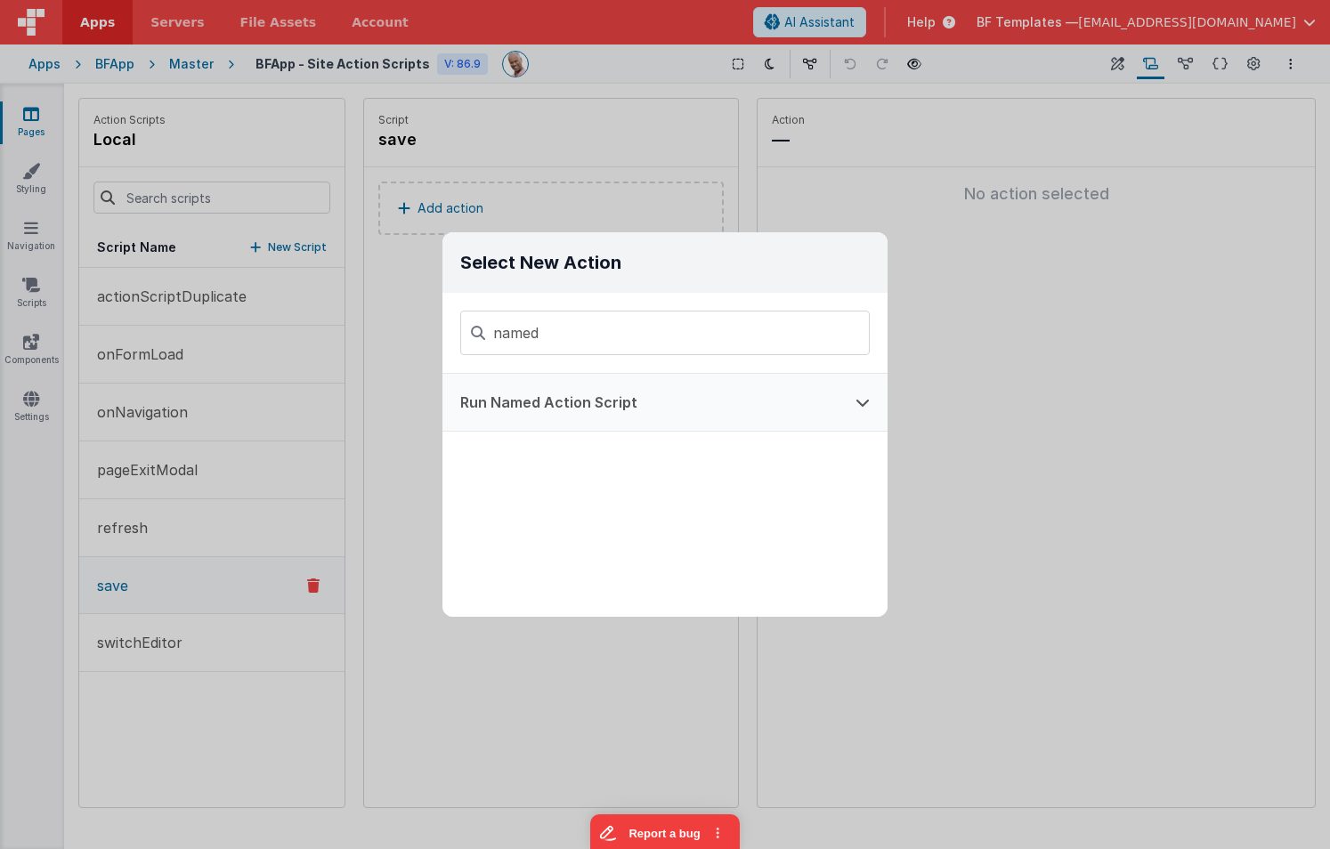
type input "named"
drag, startPoint x: 581, startPoint y: 378, endPoint x: 610, endPoint y: 379, distance: 28.5
click at [581, 378] on button "Run Named Action Script" at bounding box center [640, 402] width 395 height 57
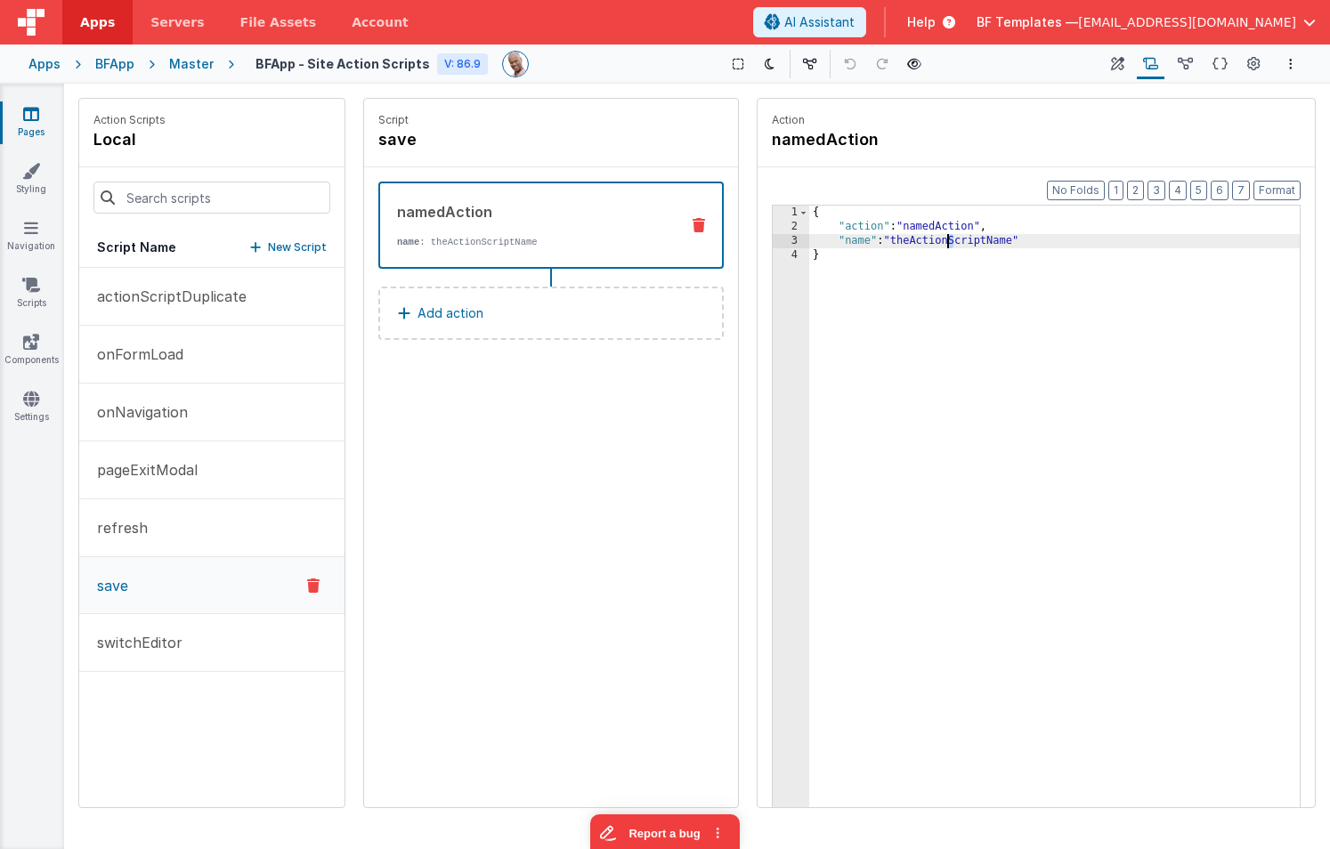
click at [950, 235] on div "{ "action" : "namedAction" , "name" : "theActionScriptName" }" at bounding box center [1054, 549] width 491 height 686
